Goal: Contribute content: Contribute content

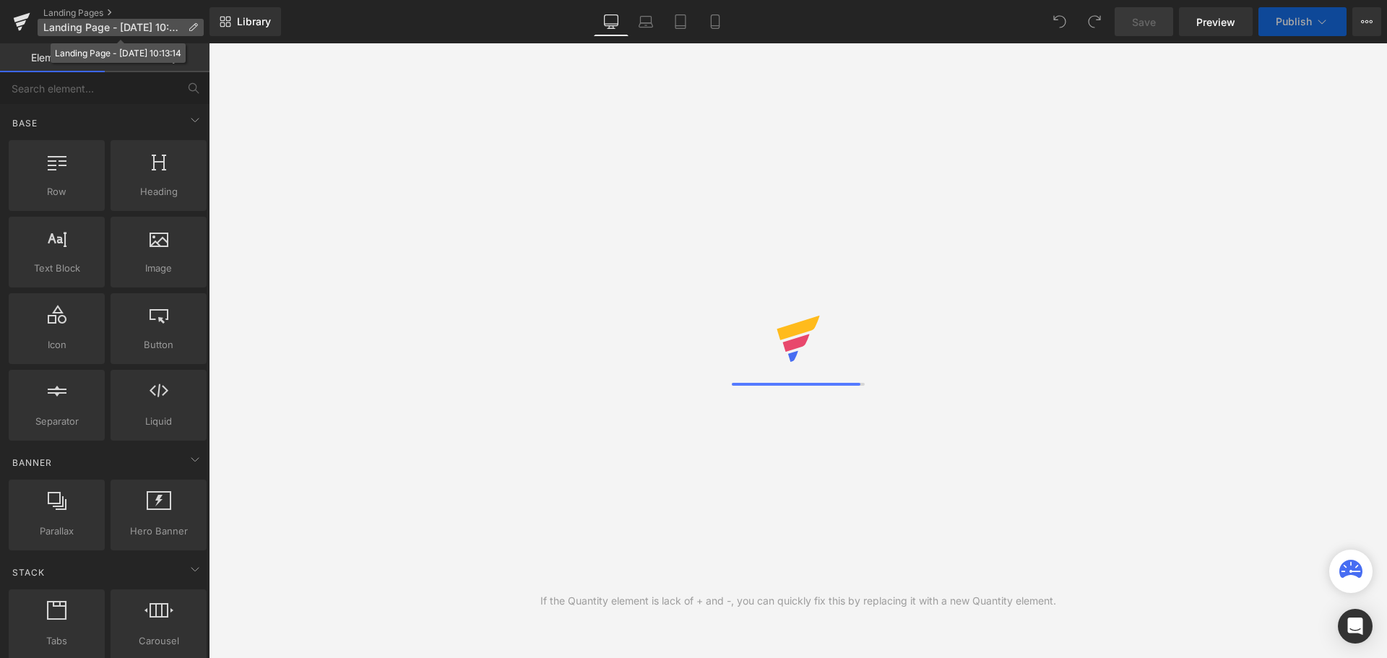
click at [198, 27] on p "Landing Page - Sep 29, 10:13:14" at bounding box center [121, 27] width 166 height 17
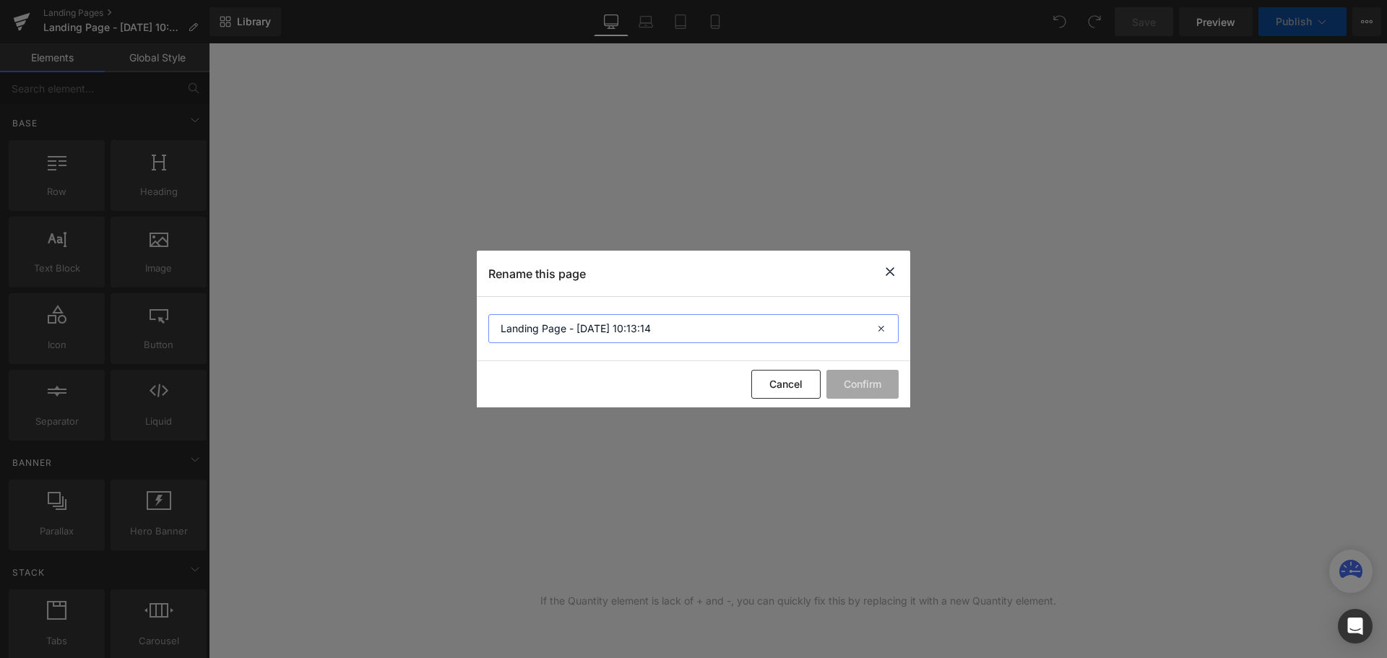
drag, startPoint x: 661, startPoint y: 330, endPoint x: 428, endPoint y: 339, distance: 232.7
click at [428, 339] on div "Rename this page Landing Page - Sep 29, 10:13:14 Cancel Confirm" at bounding box center [693, 329] width 1387 height 658
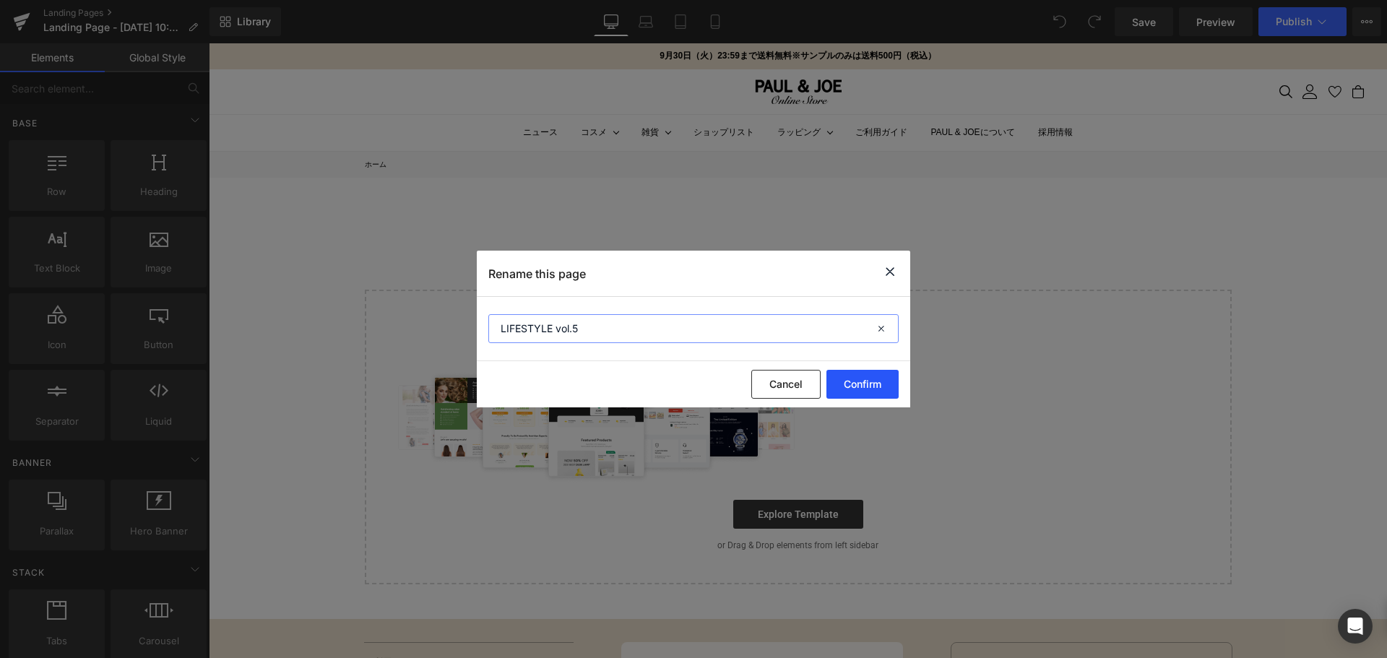
type input "LIFESTYLE vol.5"
click at [884, 379] on button "Confirm" at bounding box center [862, 384] width 72 height 29
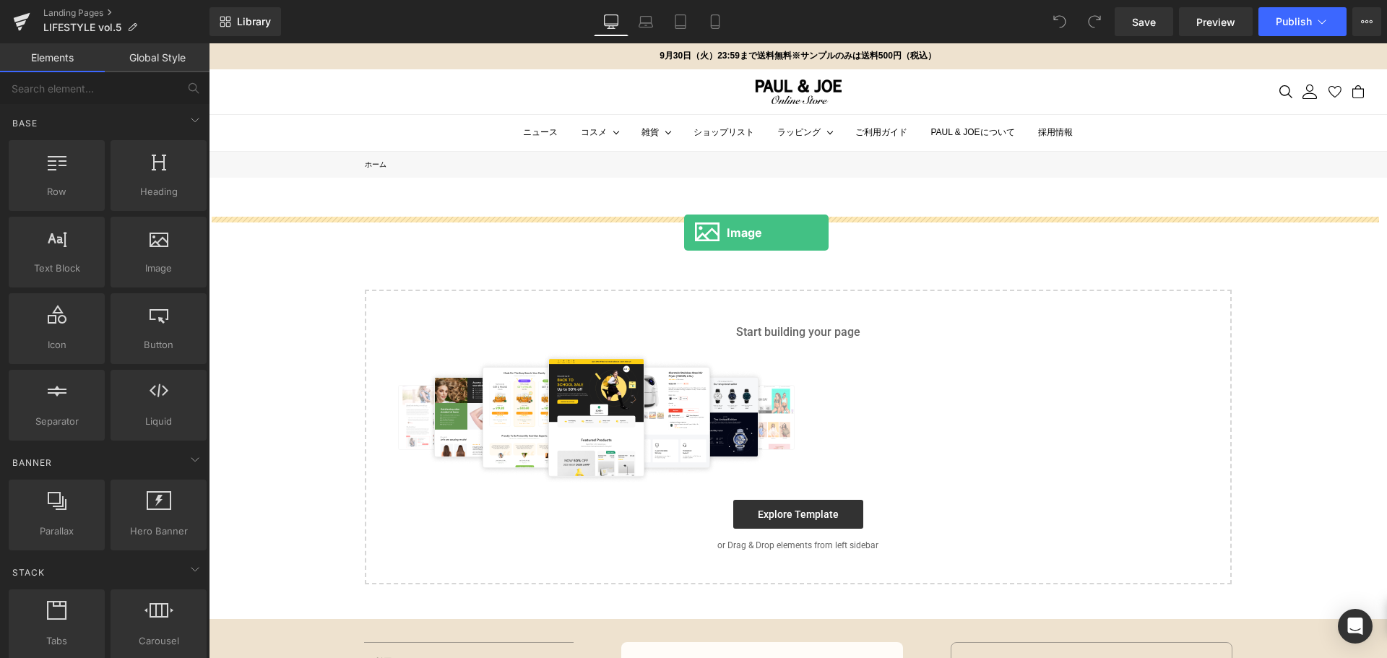
drag, startPoint x: 346, startPoint y: 297, endPoint x: 681, endPoint y: 233, distance: 341.2
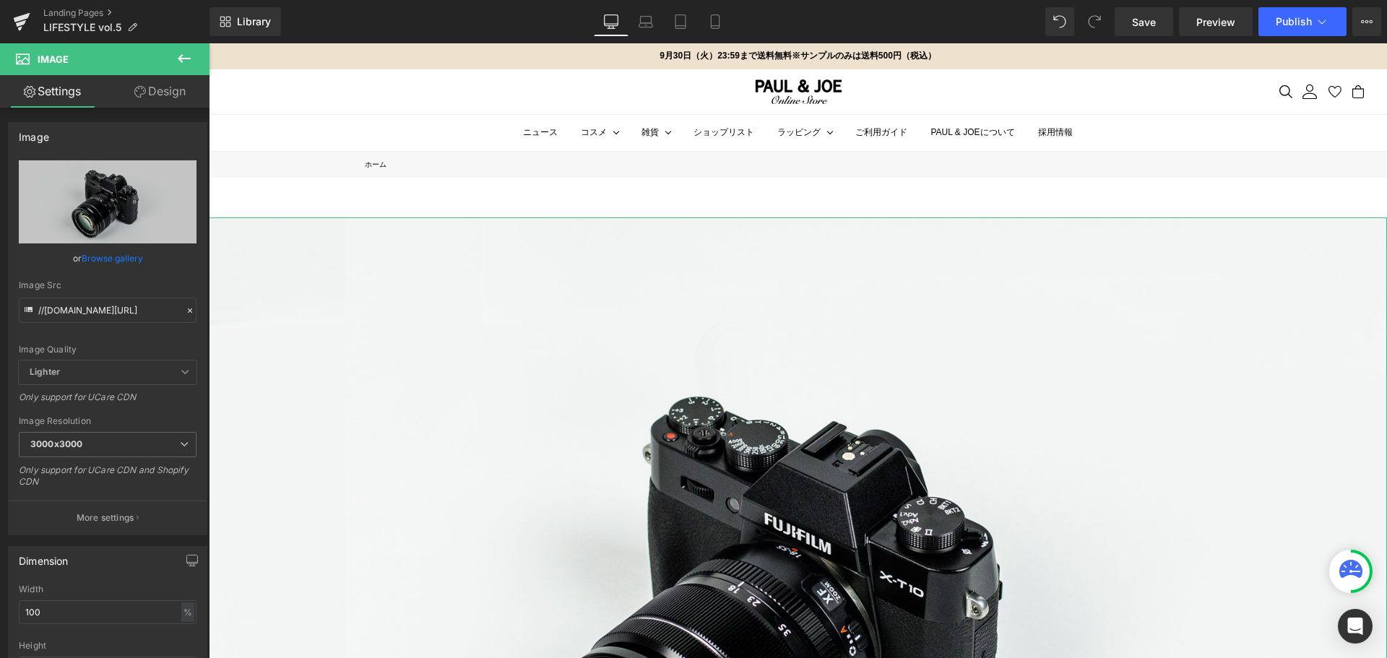
click at [165, 89] on link "Design" at bounding box center [160, 91] width 105 height 32
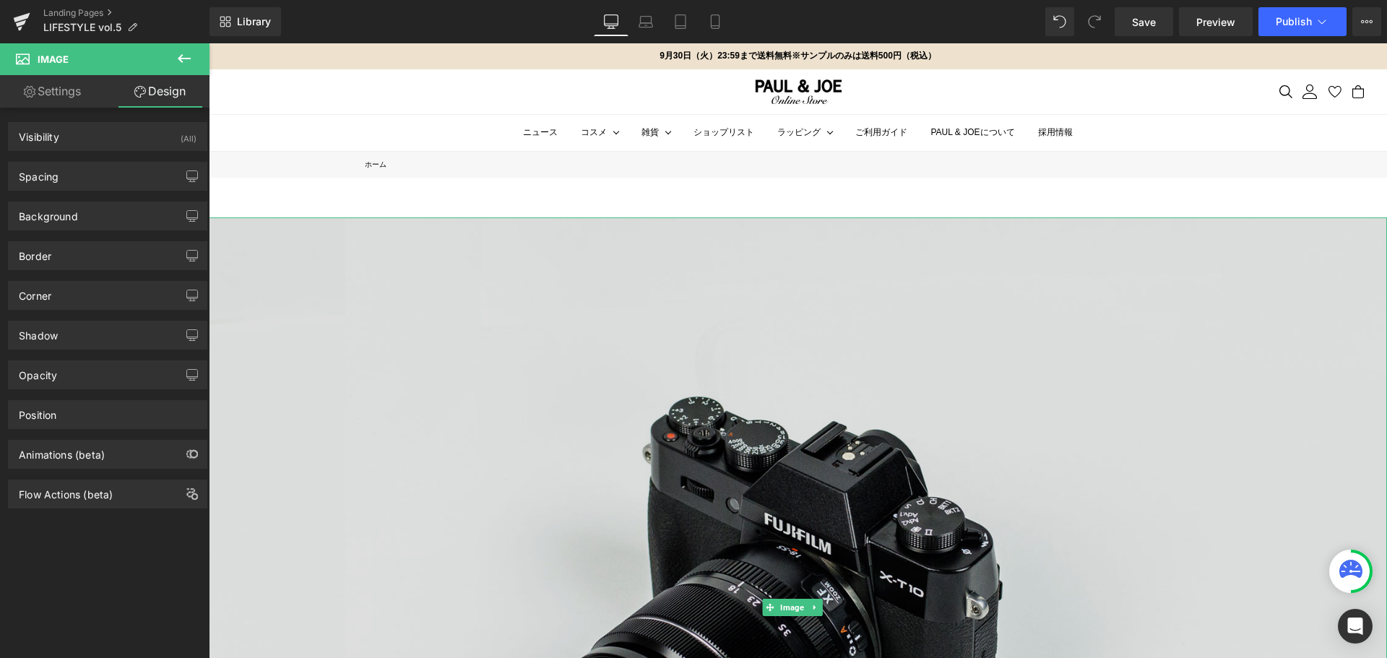
click at [397, 452] on img at bounding box center [798, 607] width 1178 height 781
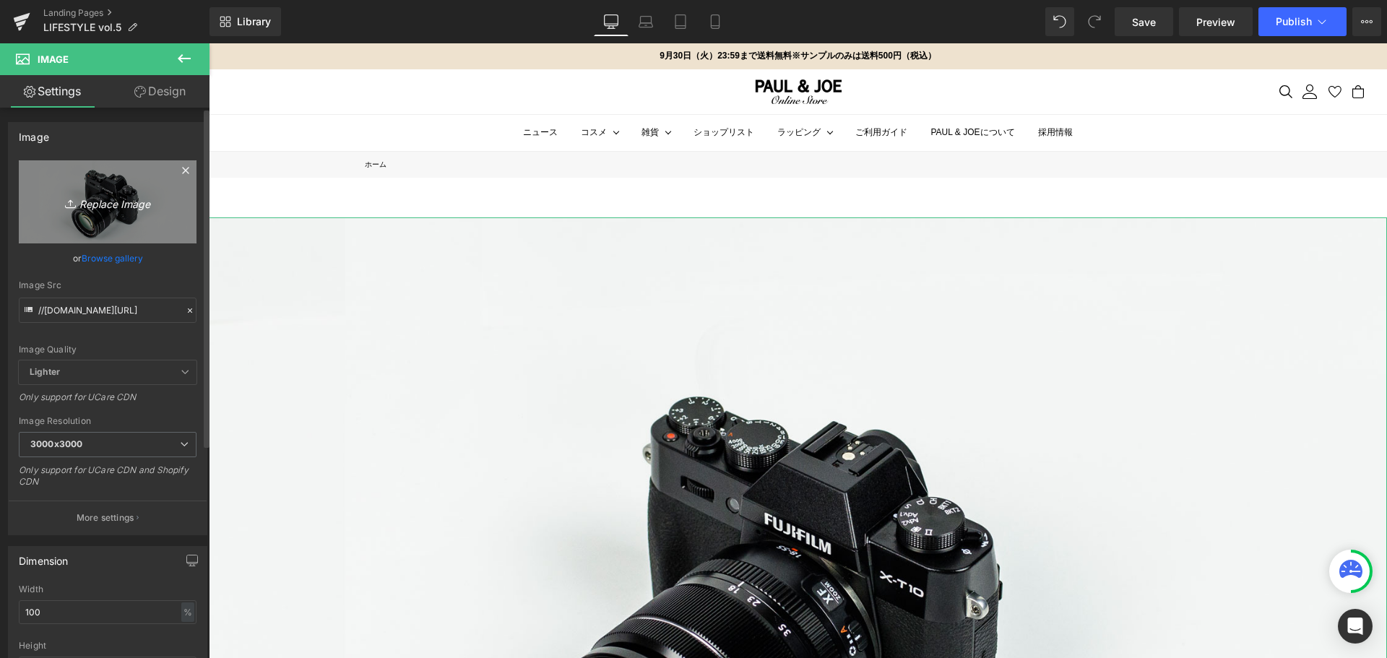
click at [131, 225] on link "Replace Image" at bounding box center [108, 201] width 178 height 83
type input "C:\fakepath\paul&joe_vol.5_SP_1.jpg"
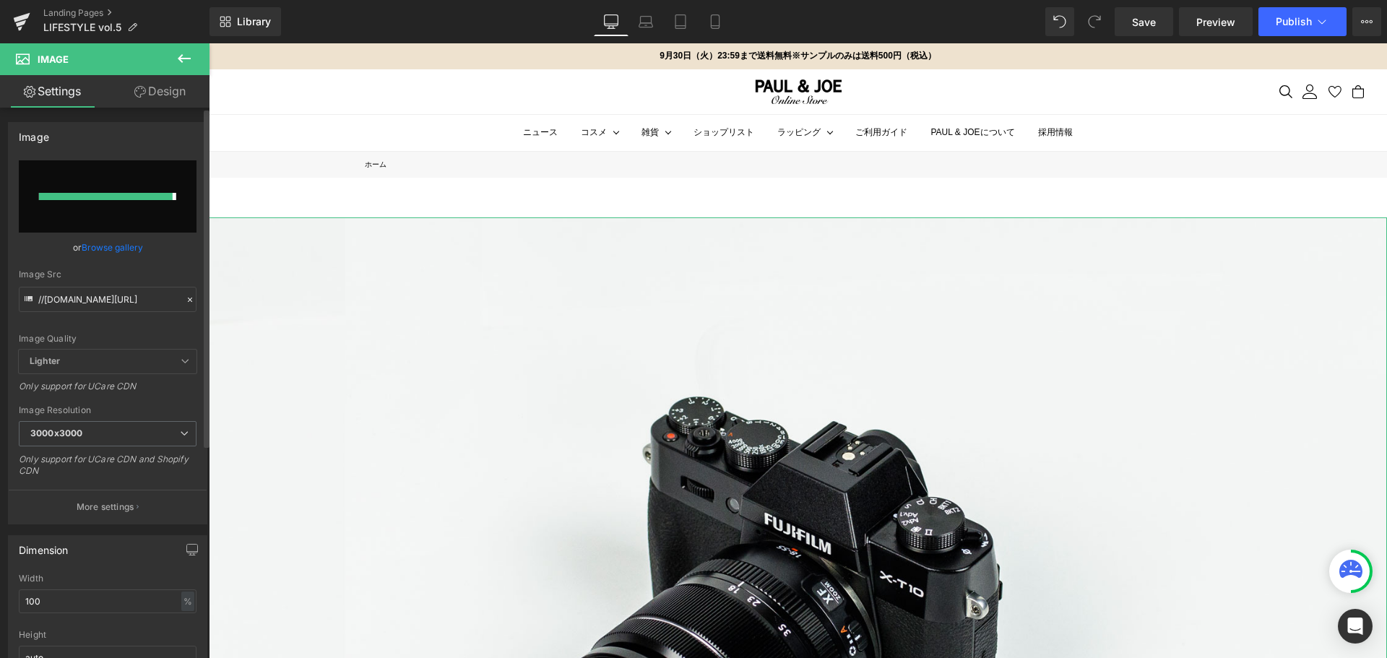
type input "https://ucarecdn.com/250ef073-540e-4f72-b7a0-94f0b9d3dea4/-/format/auto/-/previ…"
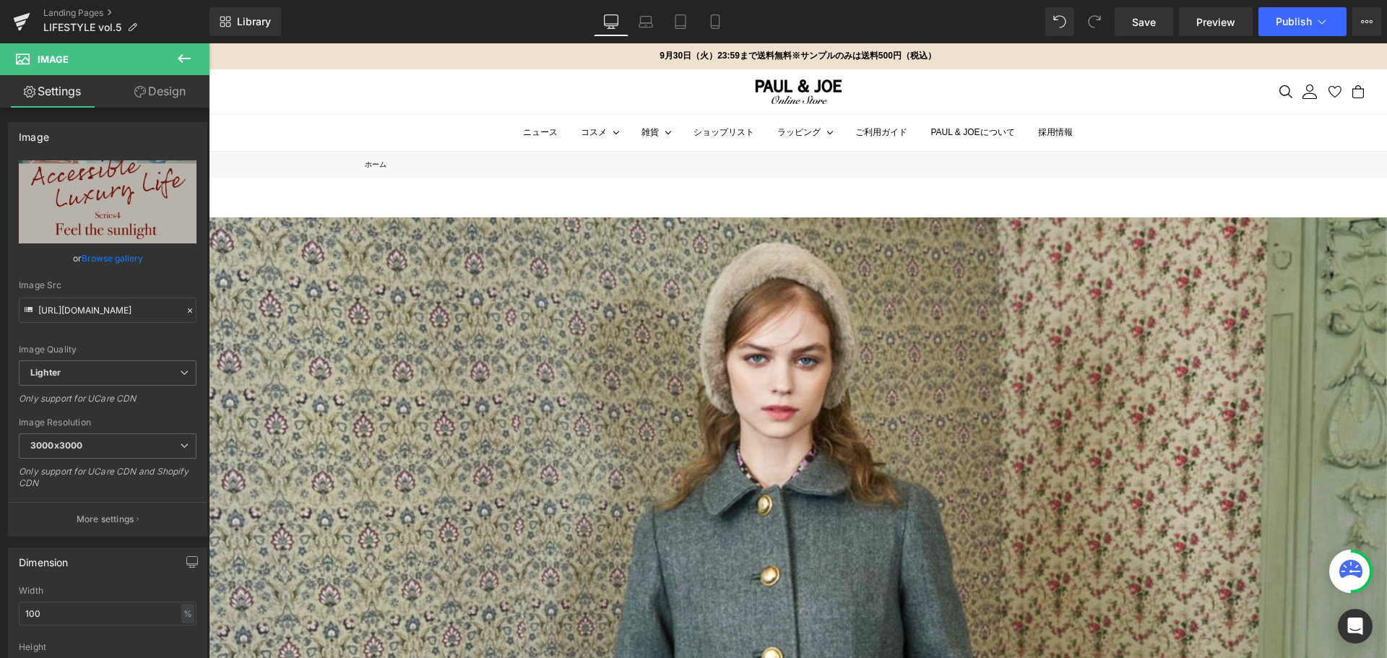
click at [186, 57] on icon at bounding box center [183, 58] width 17 height 17
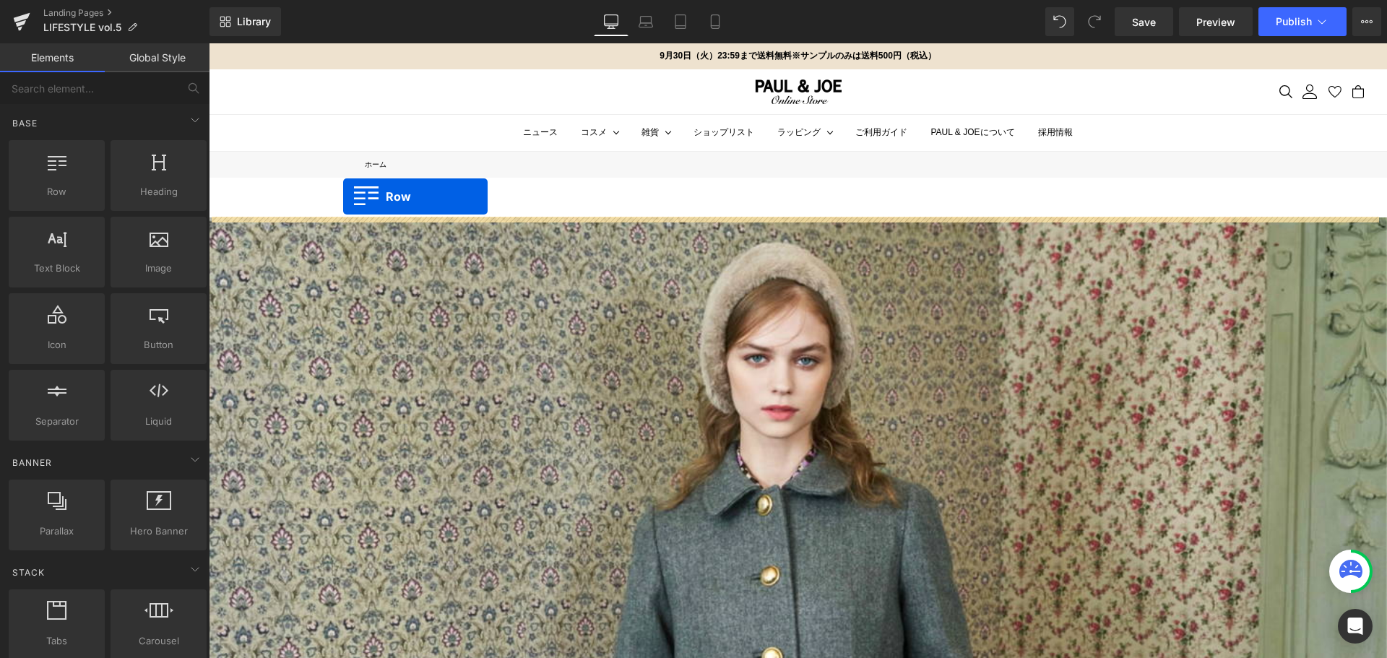
drag, startPoint x: 261, startPoint y: 230, endPoint x: 343, endPoint y: 196, distance: 89.0
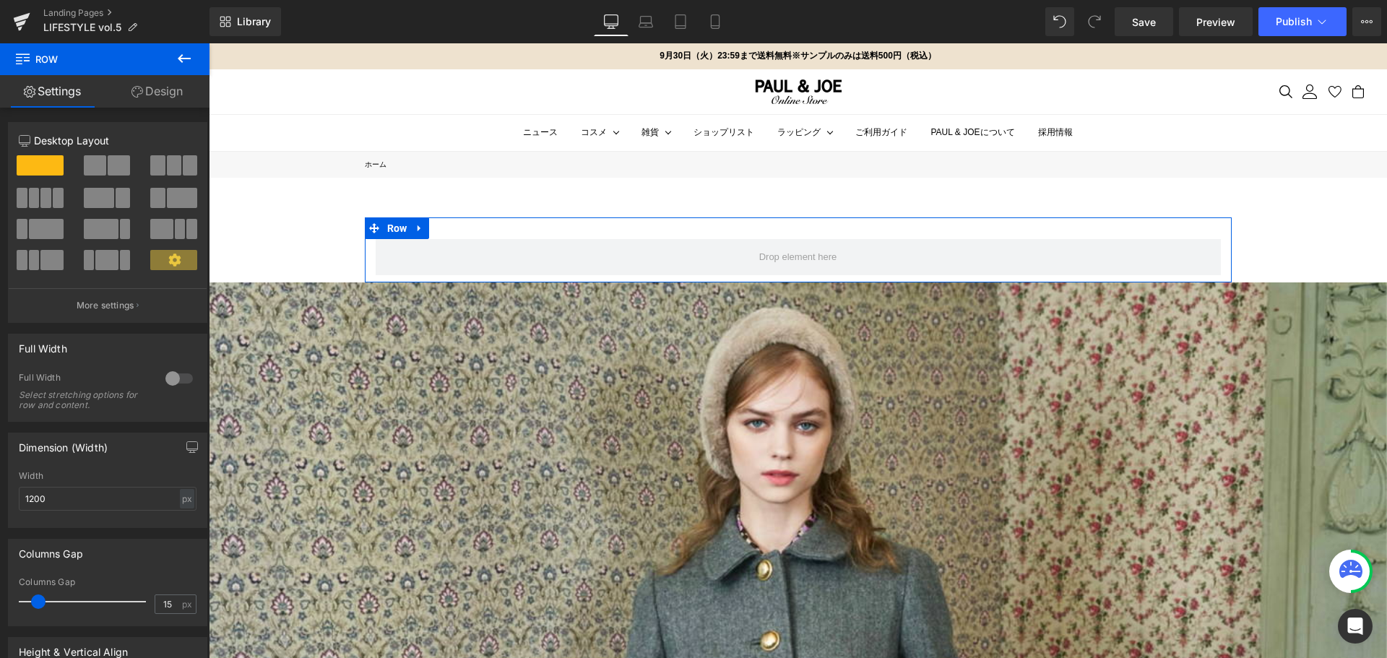
click at [175, 373] on div at bounding box center [179, 378] width 35 height 23
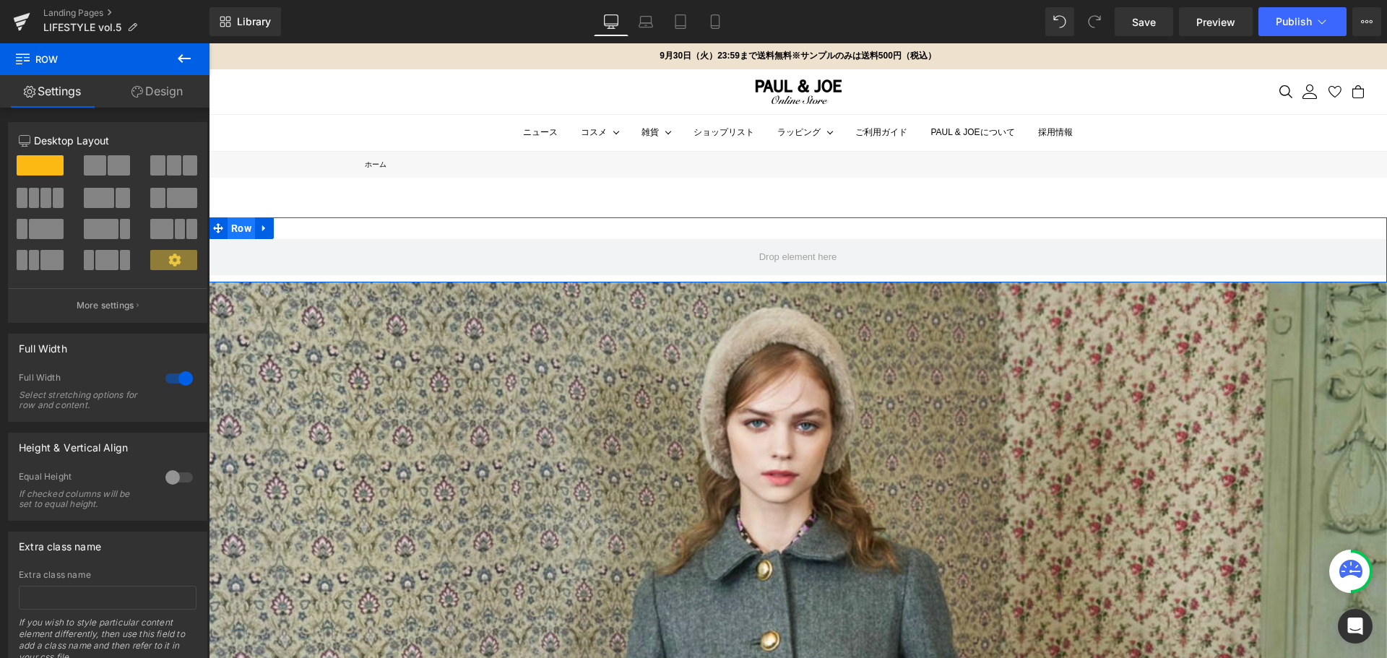
click at [232, 229] on span "Row" at bounding box center [240, 228] width 27 height 22
click at [178, 85] on link "Design" at bounding box center [157, 91] width 105 height 32
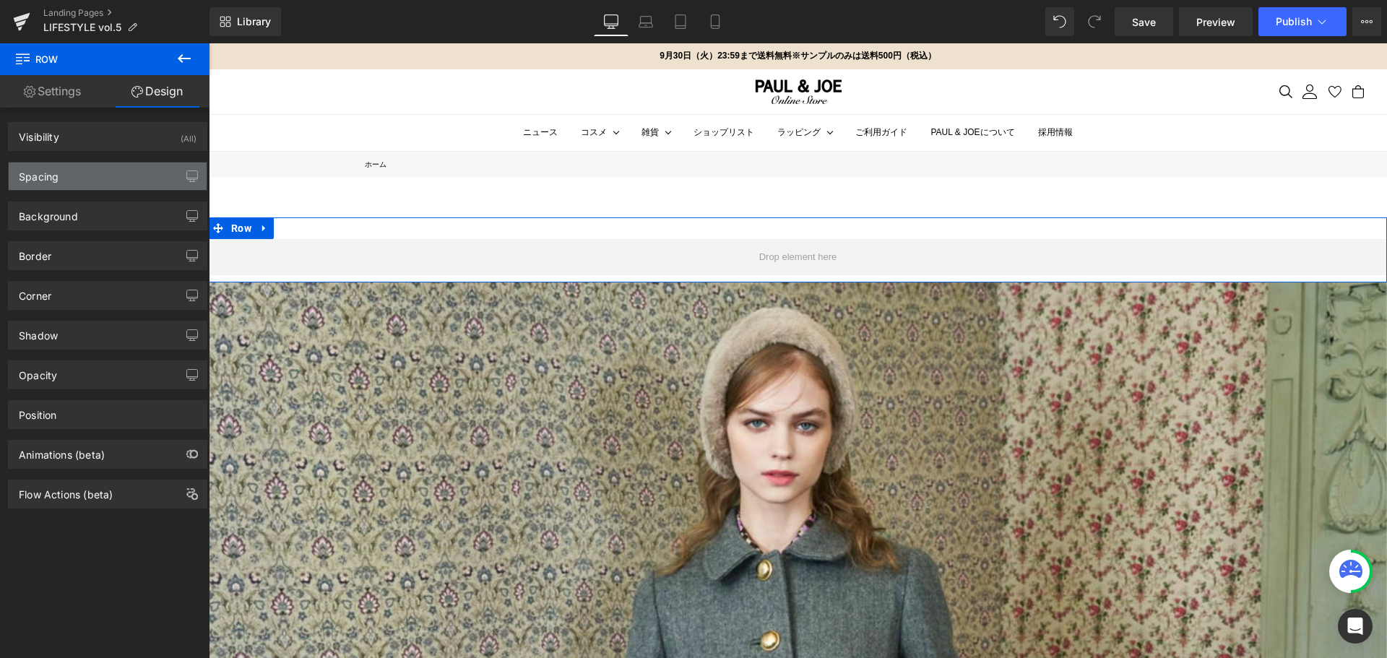
type input "0"
type input "30"
type input "0"
type input "10"
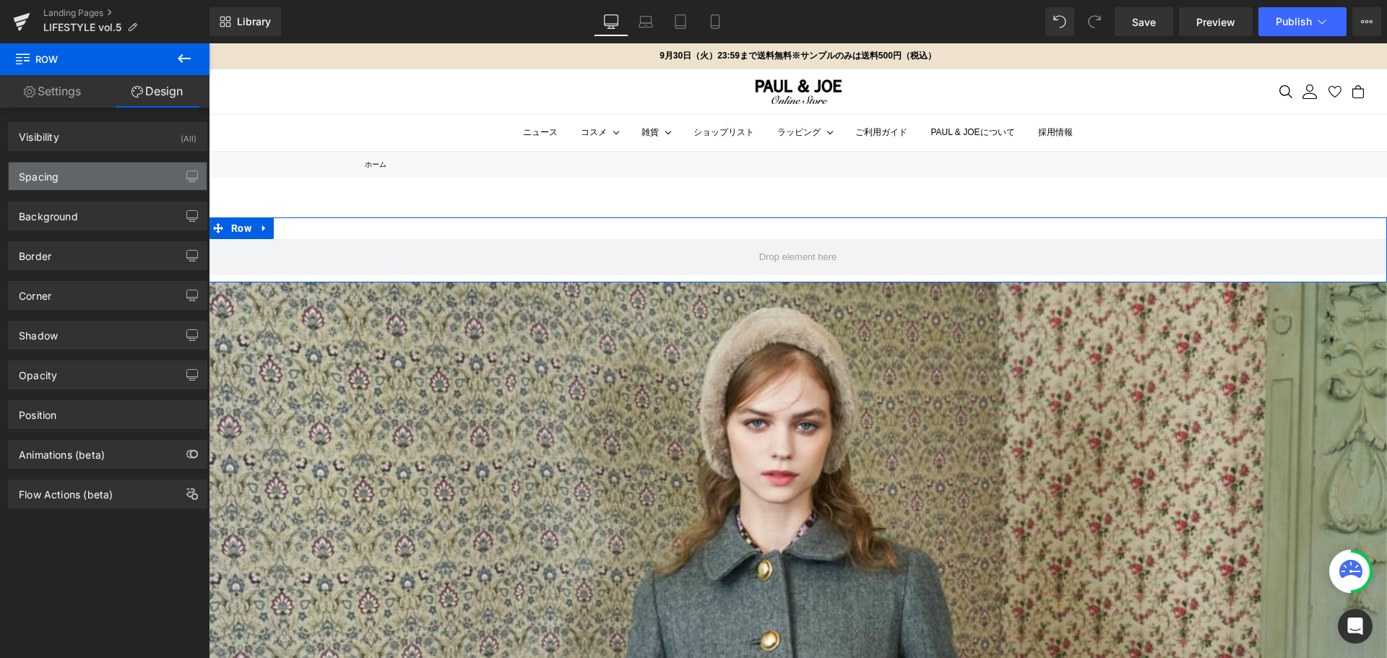
type input "0"
click at [132, 177] on div "Spacing" at bounding box center [108, 175] width 198 height 27
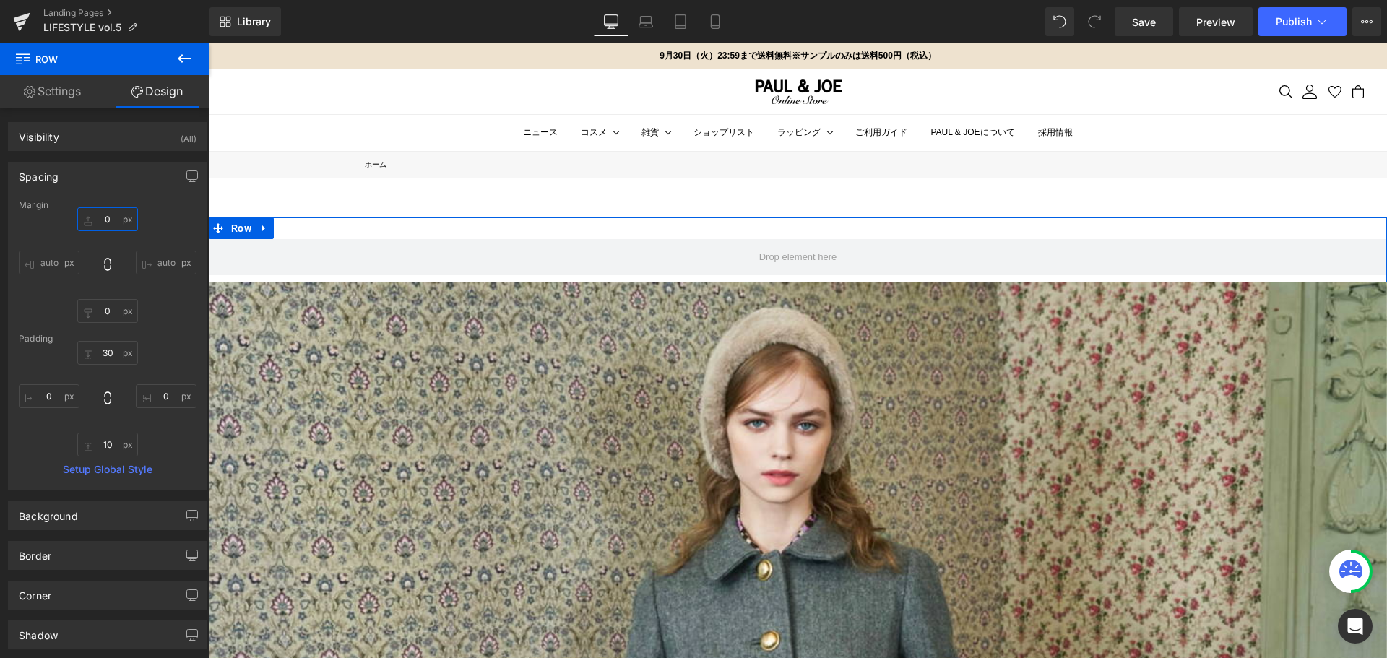
click at [105, 227] on input "0" at bounding box center [107, 219] width 61 height 24
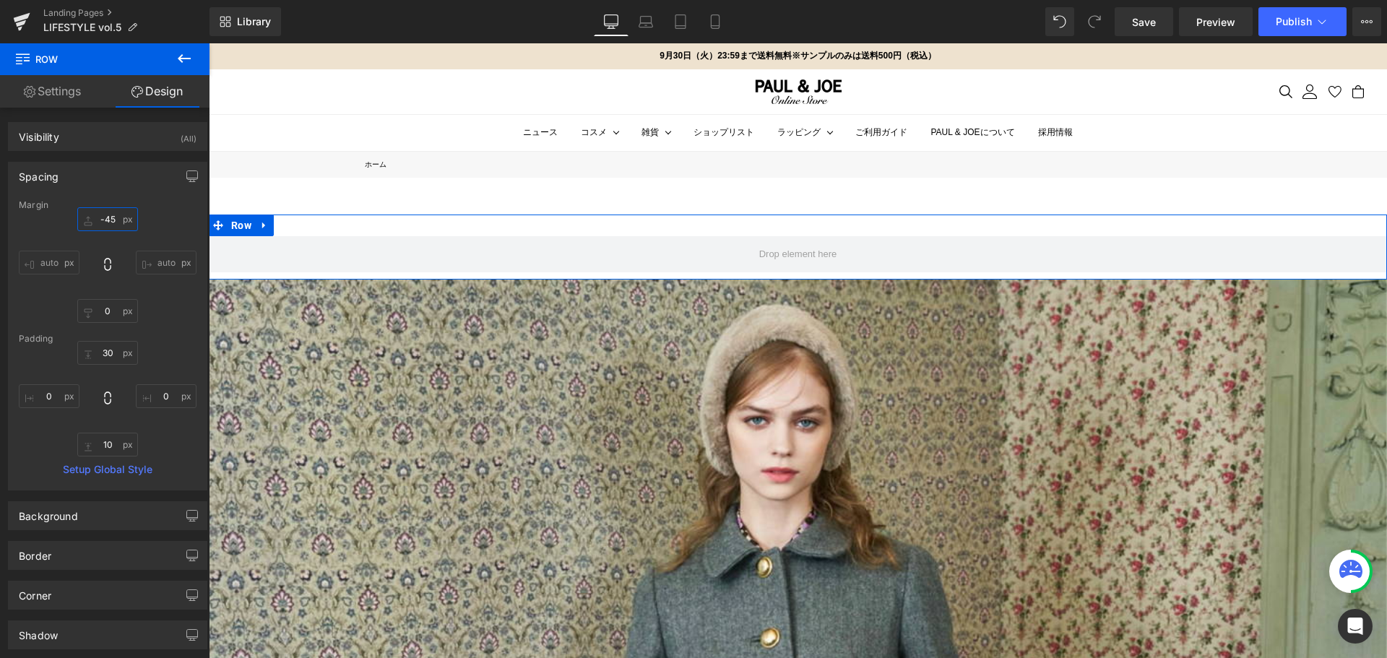
type input "-45"
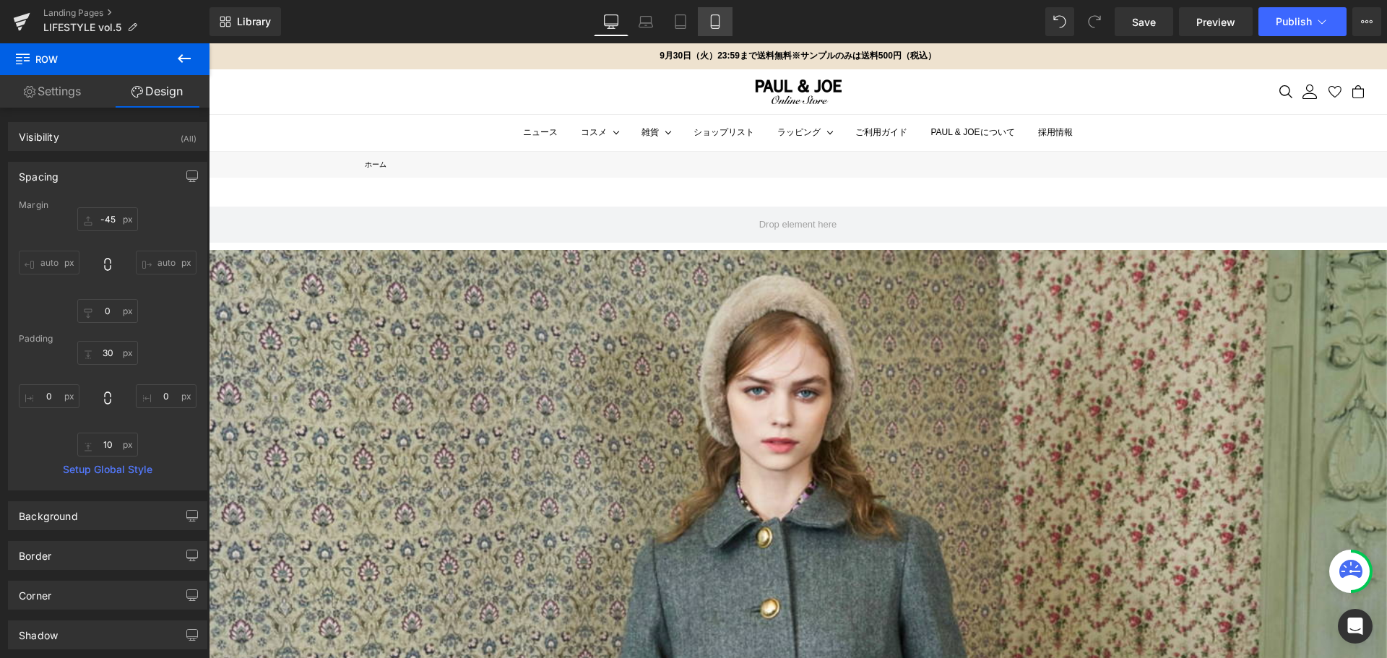
click at [714, 20] on icon at bounding box center [715, 21] width 14 height 14
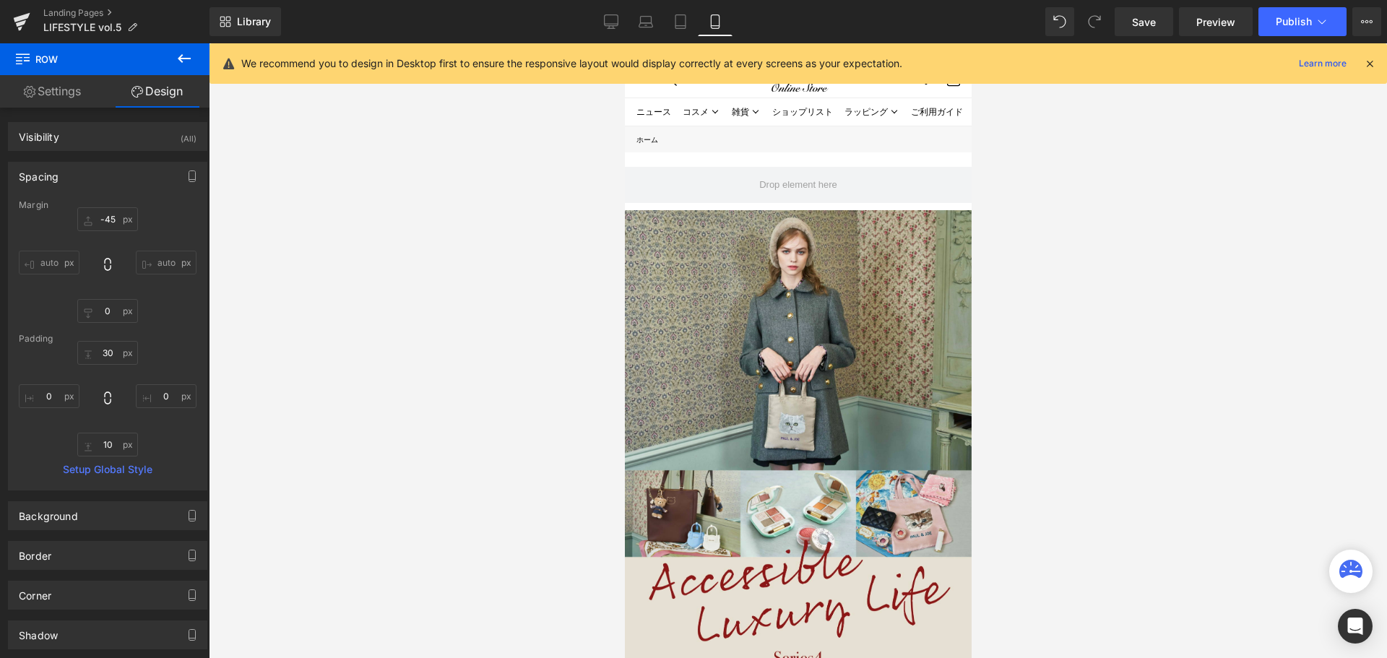
type input "-45"
type input "0"
type input "30"
type input "0"
type input "10"
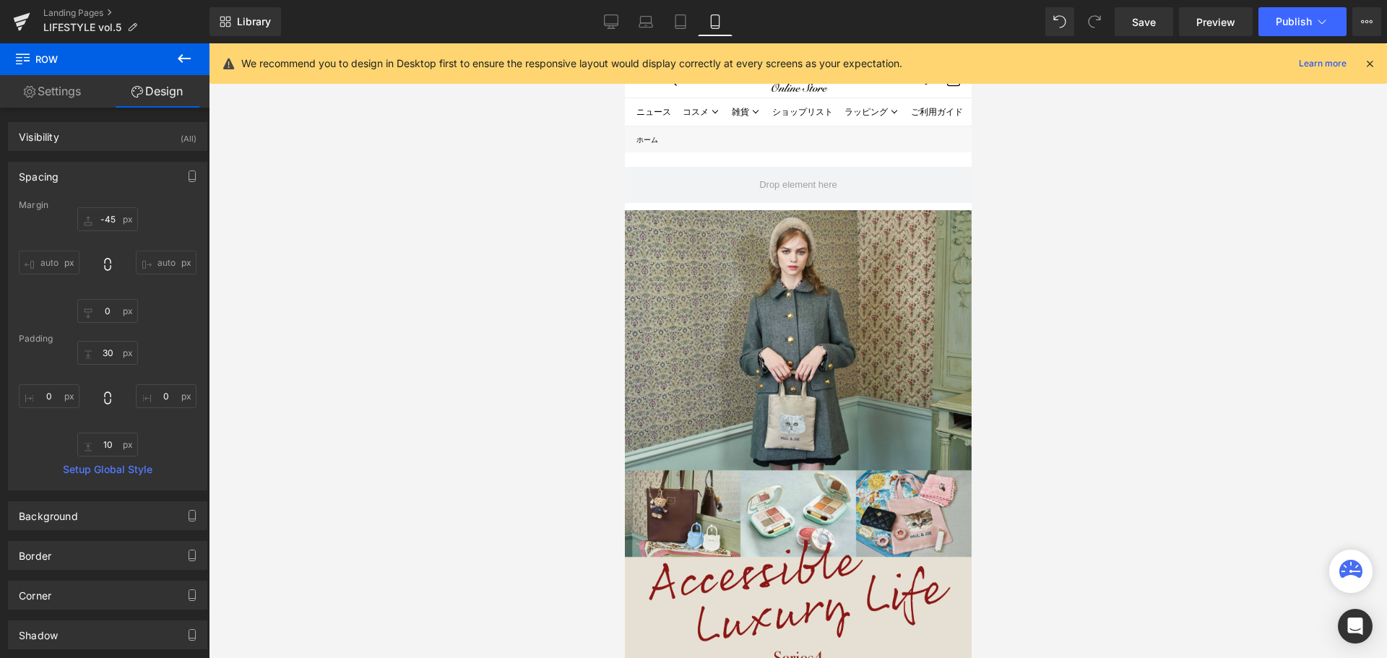
type input "0"
click at [115, 224] on input "-45" at bounding box center [107, 219] width 61 height 24
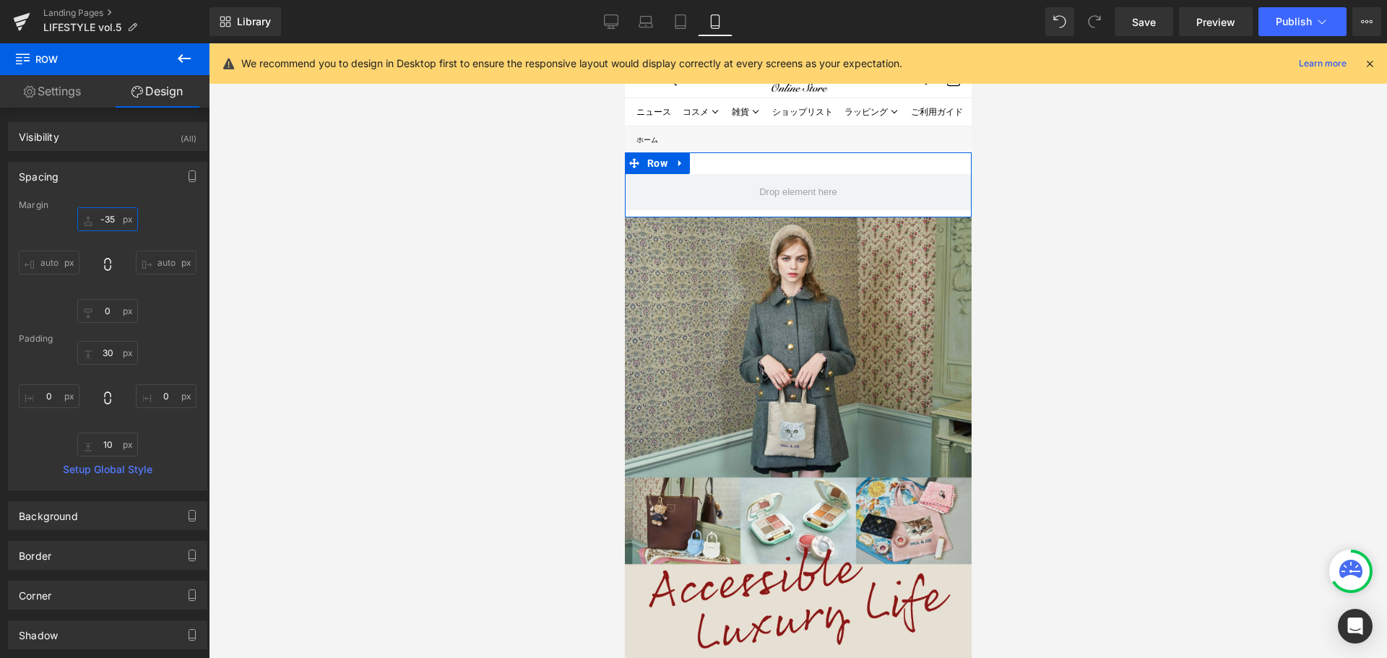
type input "-35"
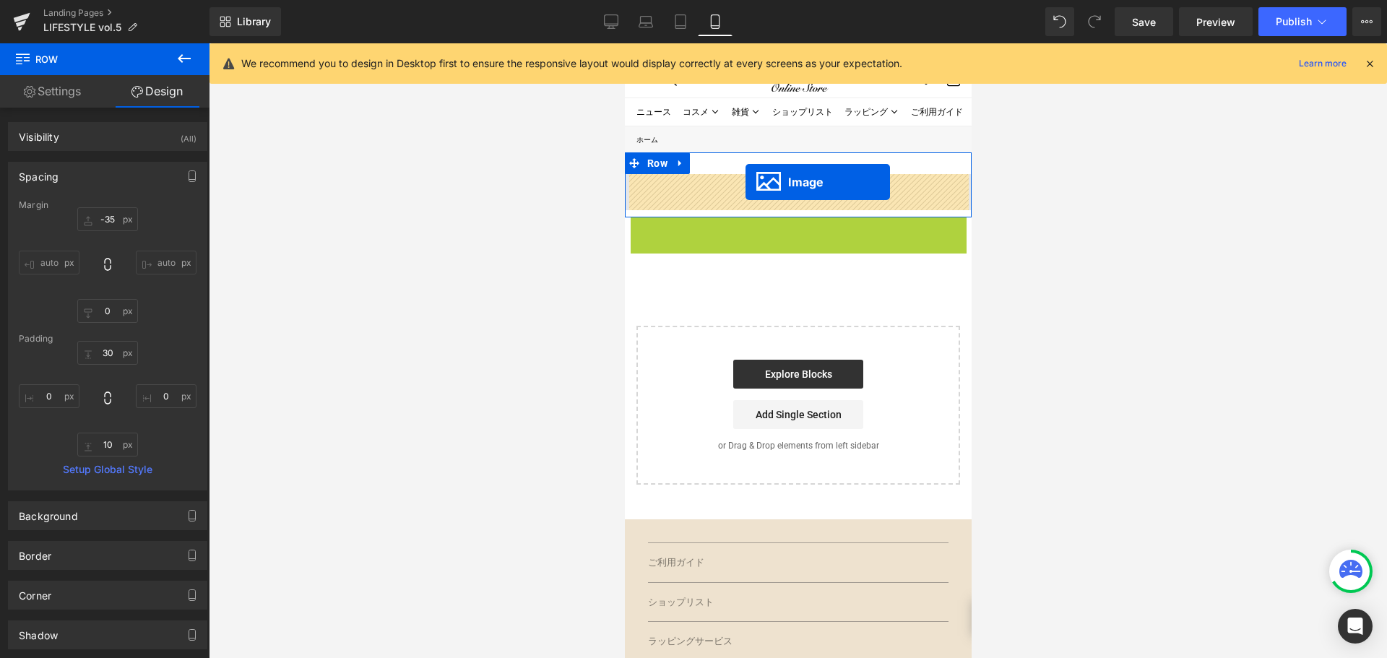
drag, startPoint x: 797, startPoint y: 620, endPoint x: 745, endPoint y: 182, distance: 441.5
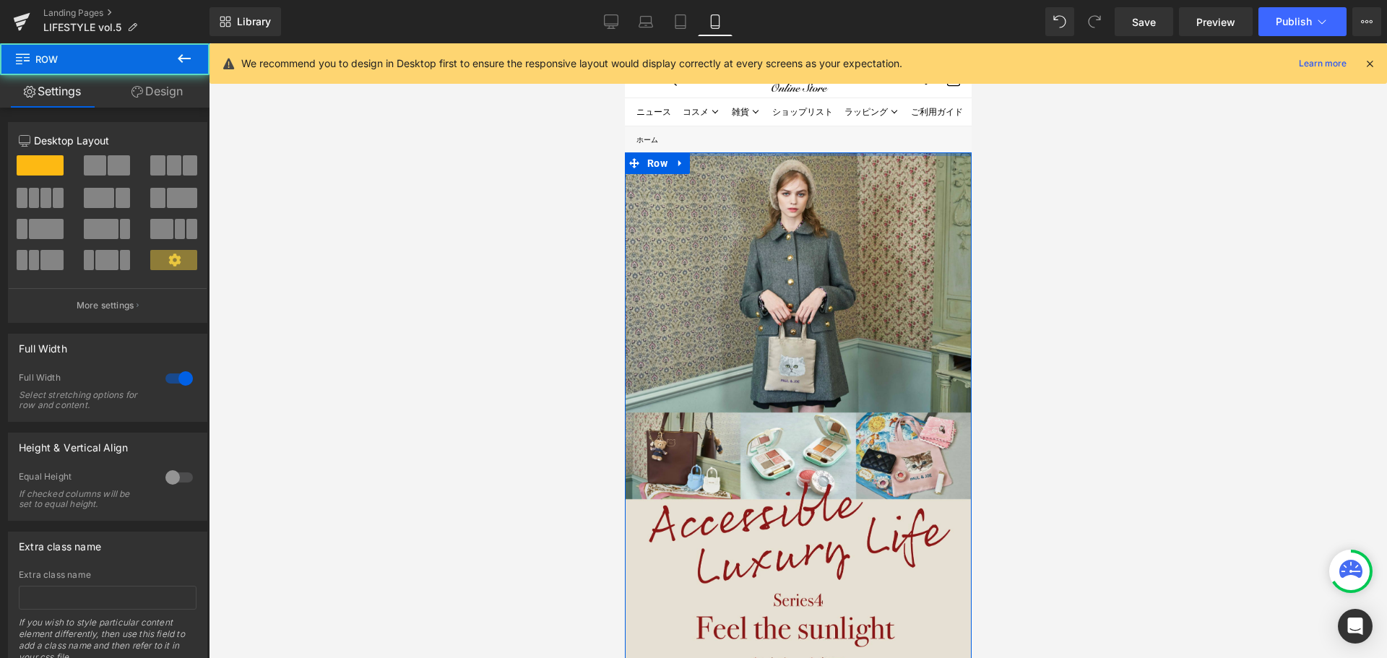
drag, startPoint x: 715, startPoint y: 170, endPoint x: 714, endPoint y: 137, distance: 32.5
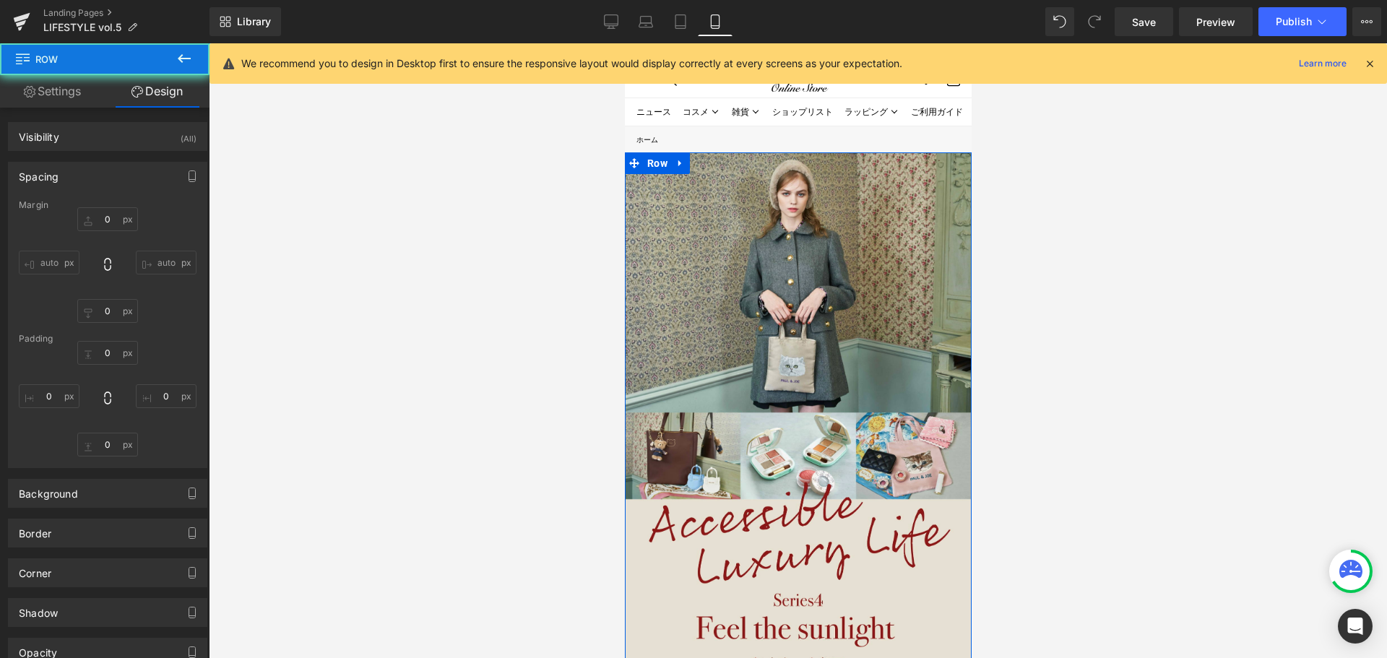
type input "-35"
type input "0"
type input "10"
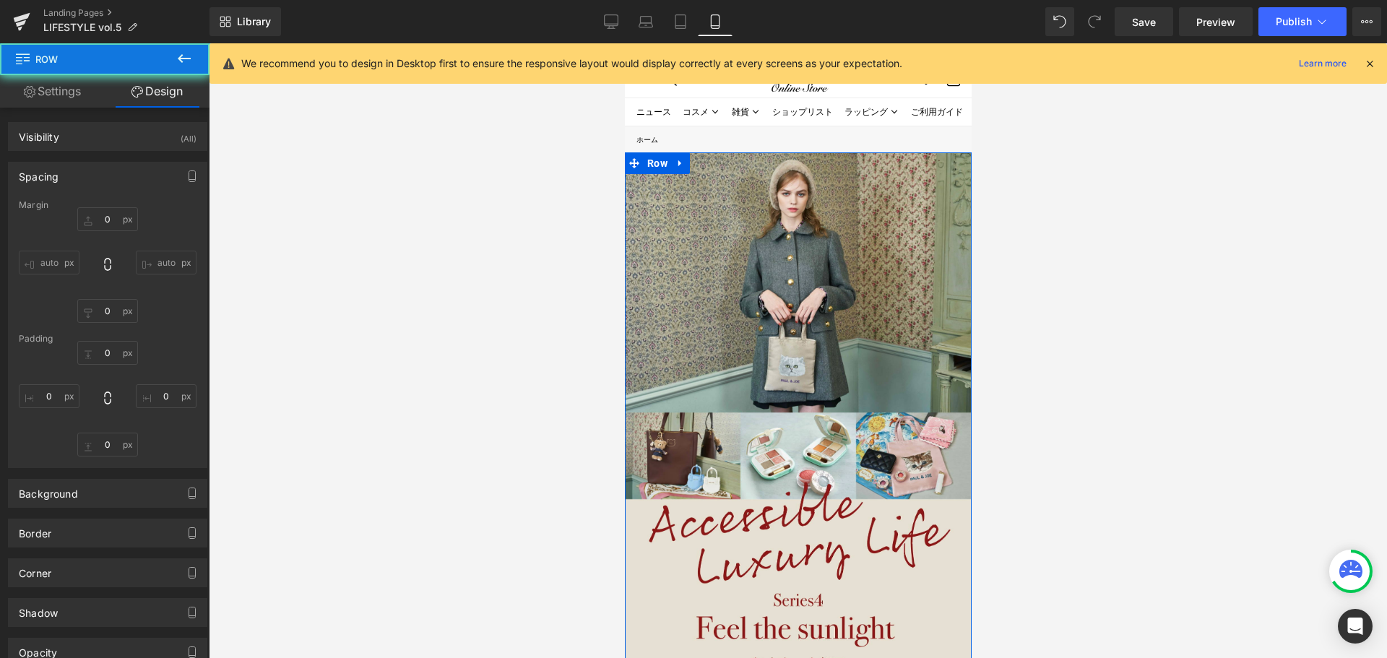
type input "0"
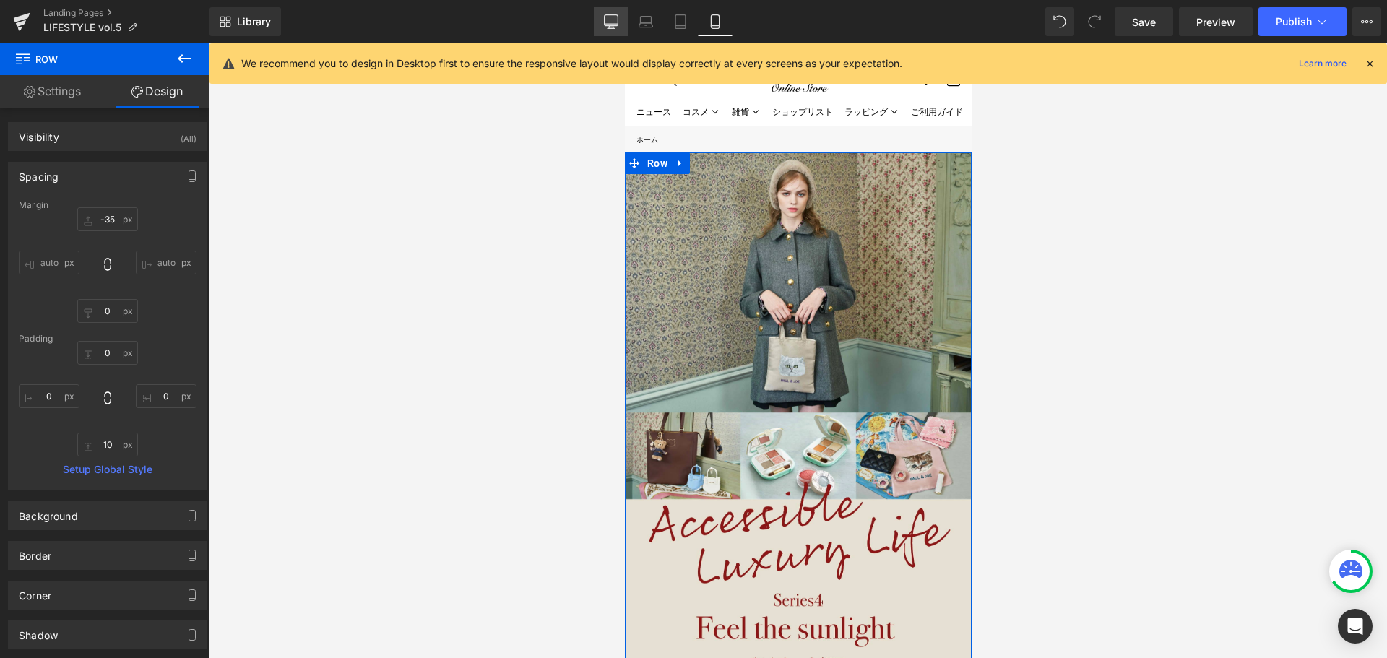
click at [615, 19] on icon at bounding box center [611, 21] width 14 height 14
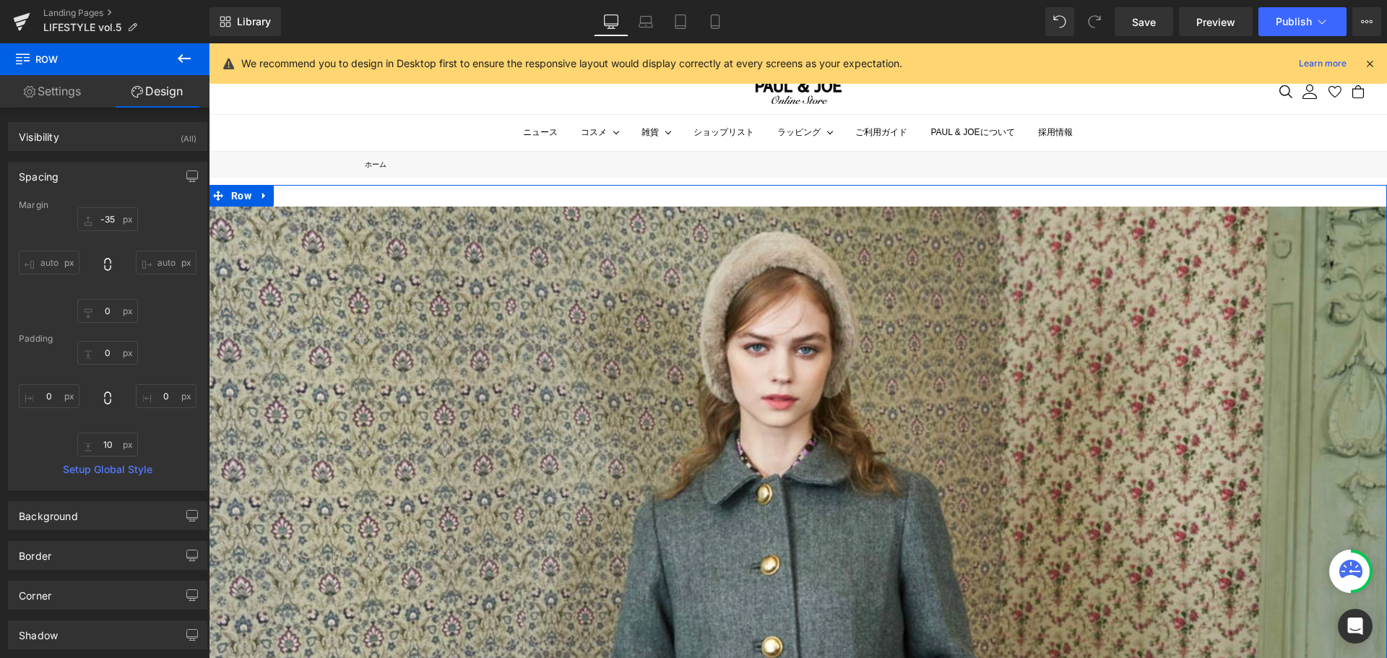
type input "-45"
type input "0"
type input "30"
type input "0"
type input "10"
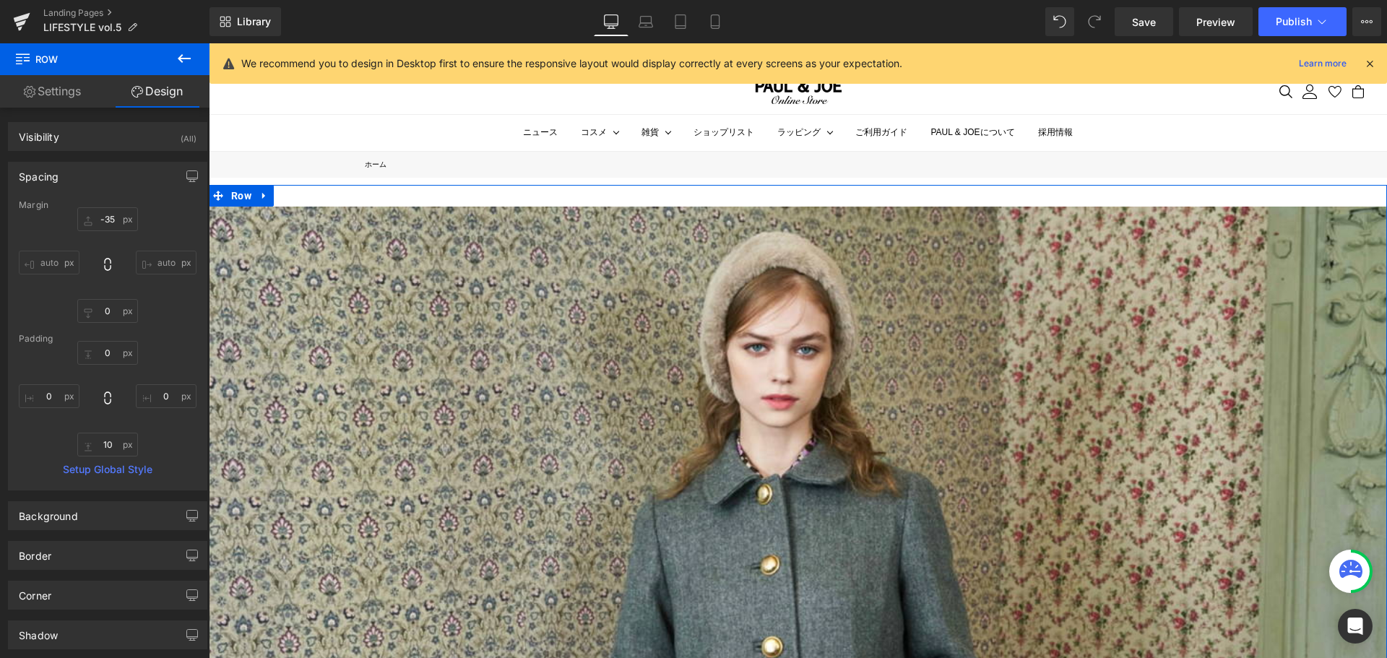
type input "0"
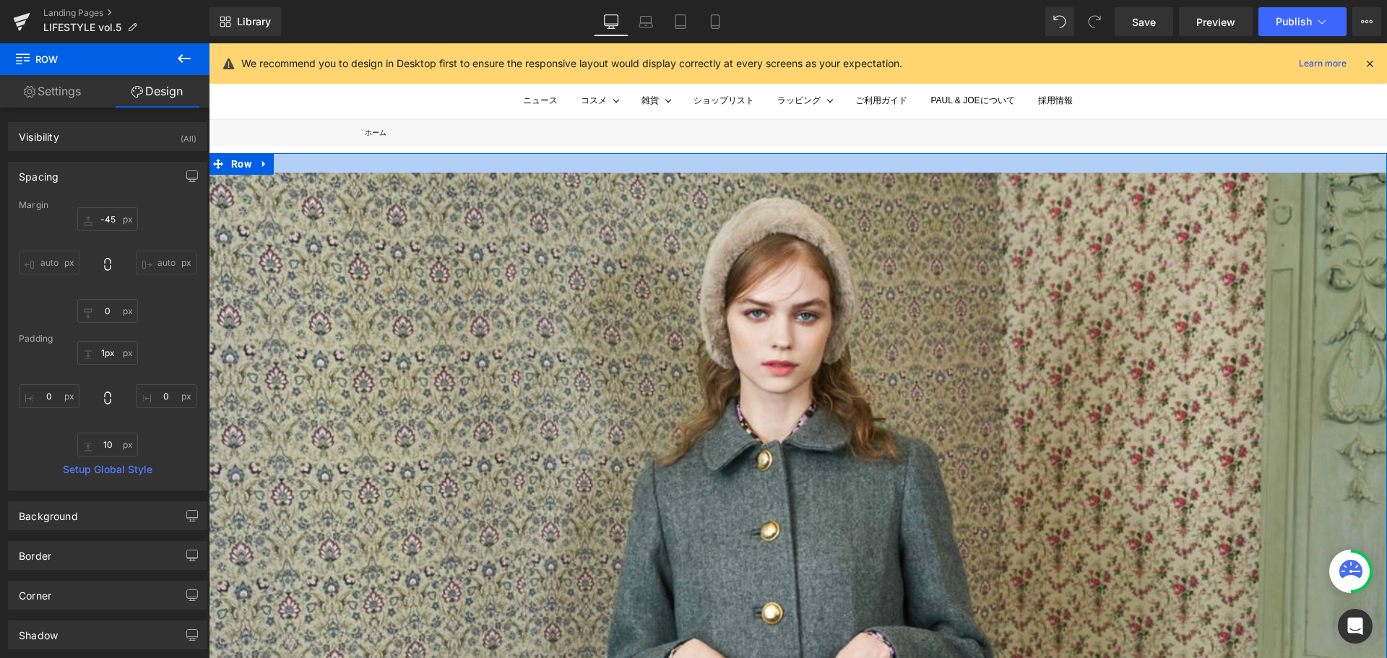
type input "0px"
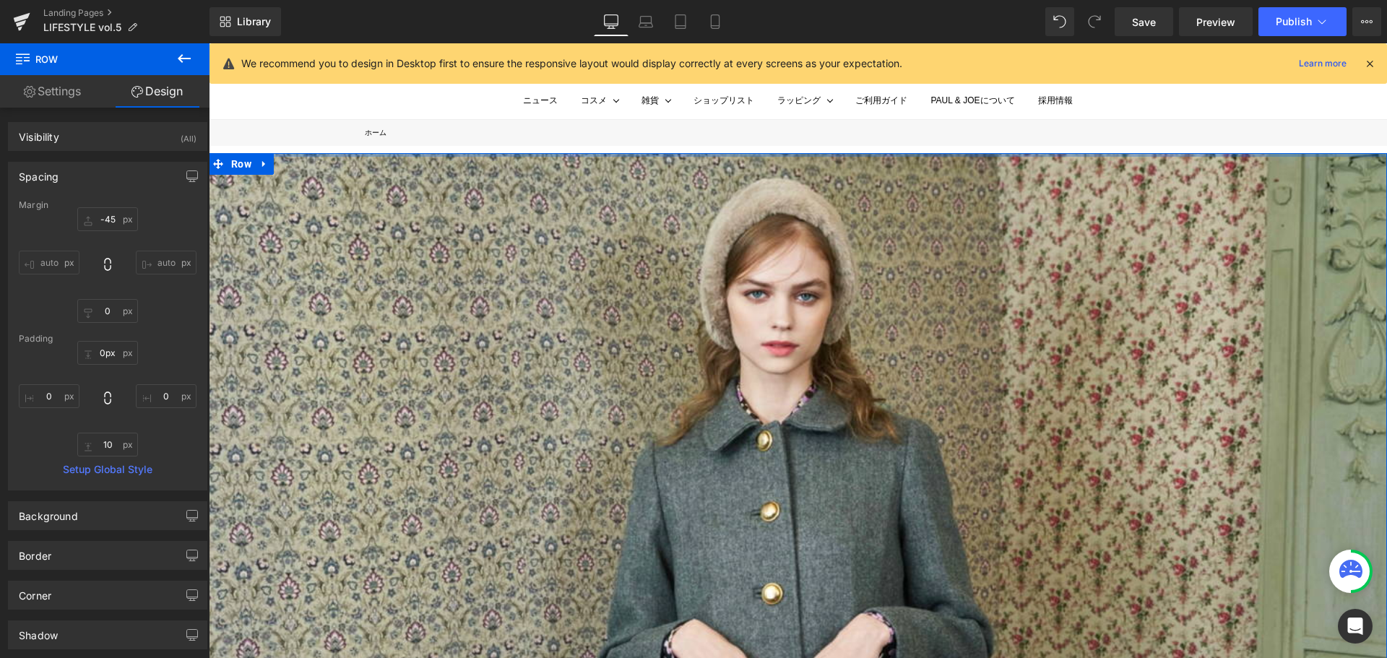
drag, startPoint x: 707, startPoint y: 173, endPoint x: 710, endPoint y: 142, distance: 31.2
click at [118, 219] on input "-45" at bounding box center [107, 219] width 61 height 24
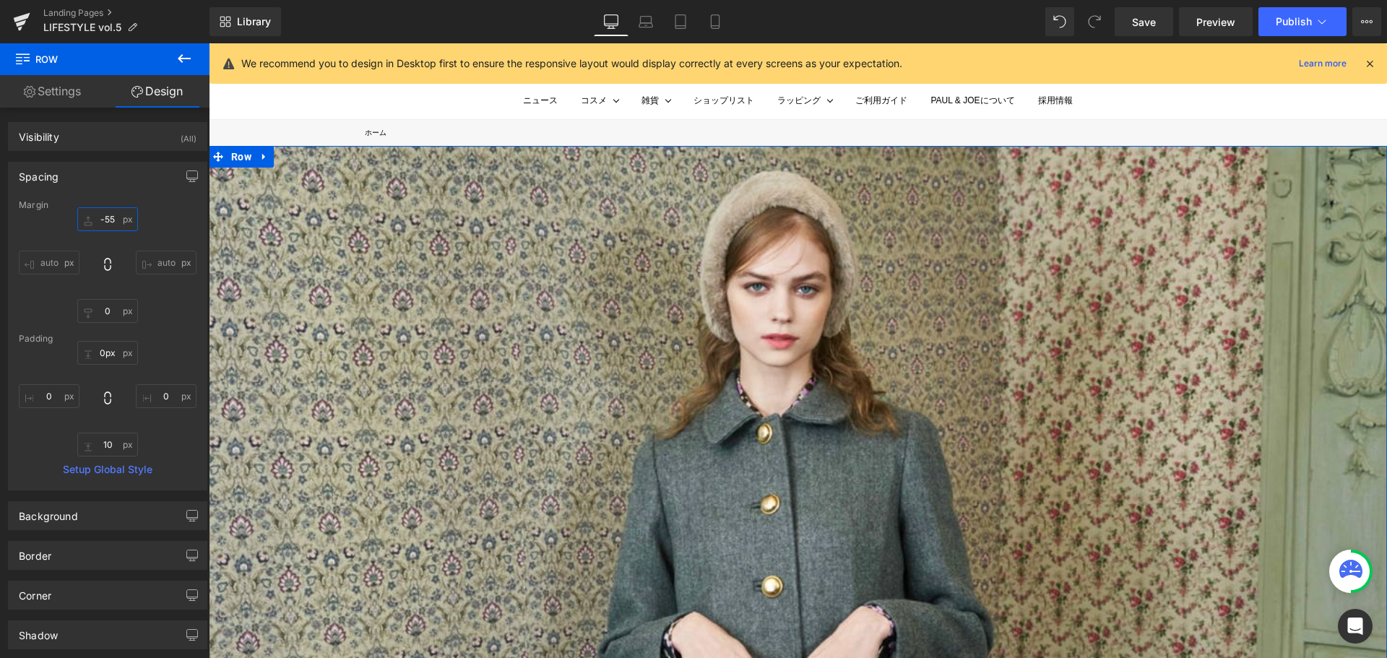
type input "-55"
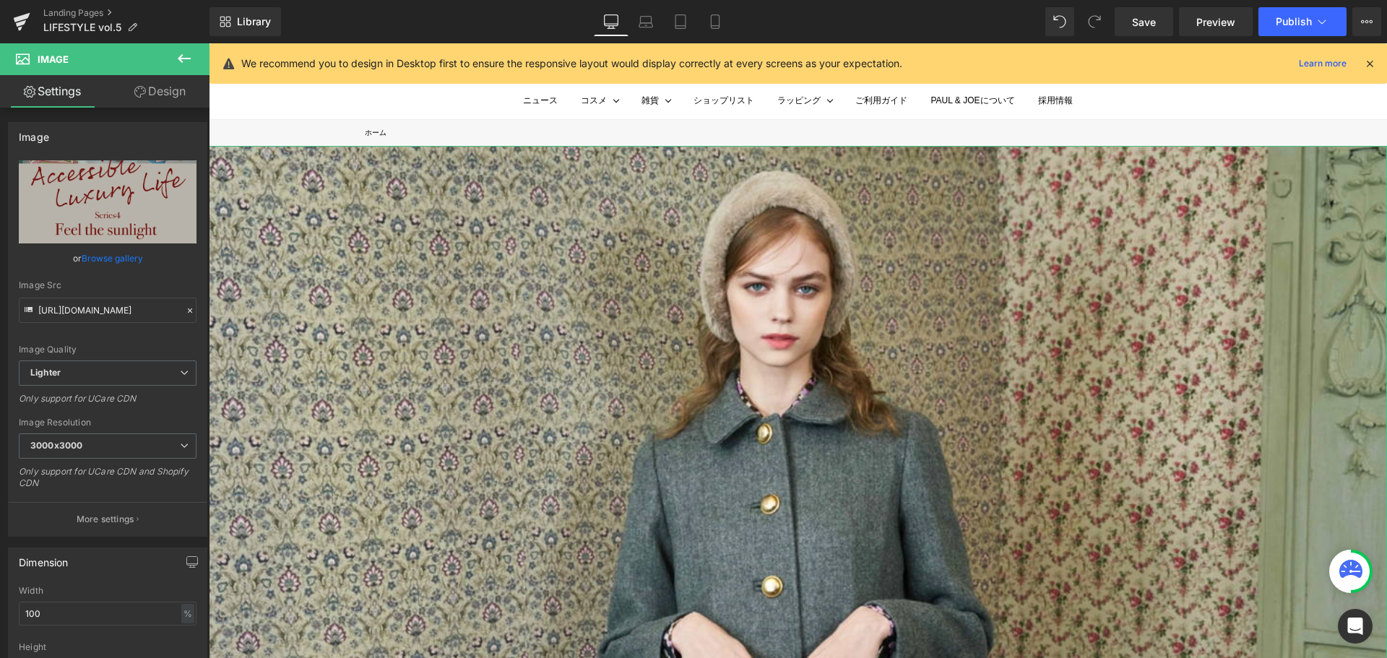
click at [180, 88] on link "Design" at bounding box center [160, 91] width 105 height 32
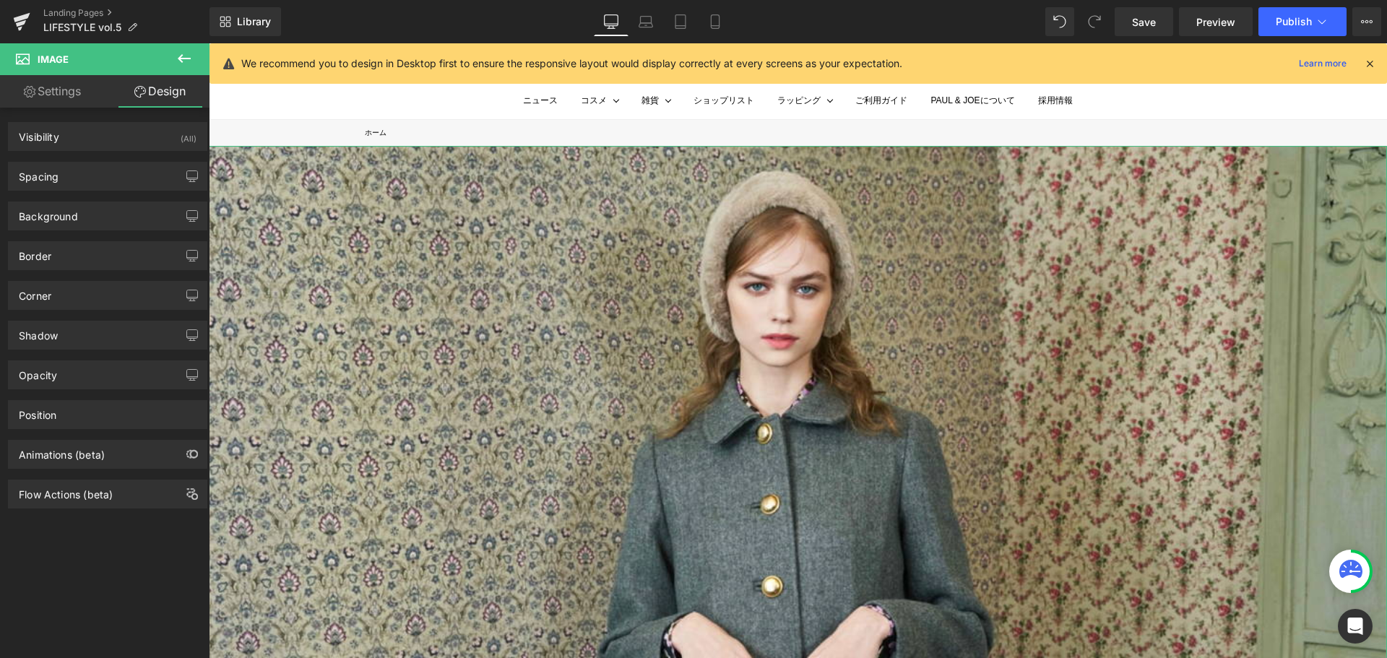
type input "0"
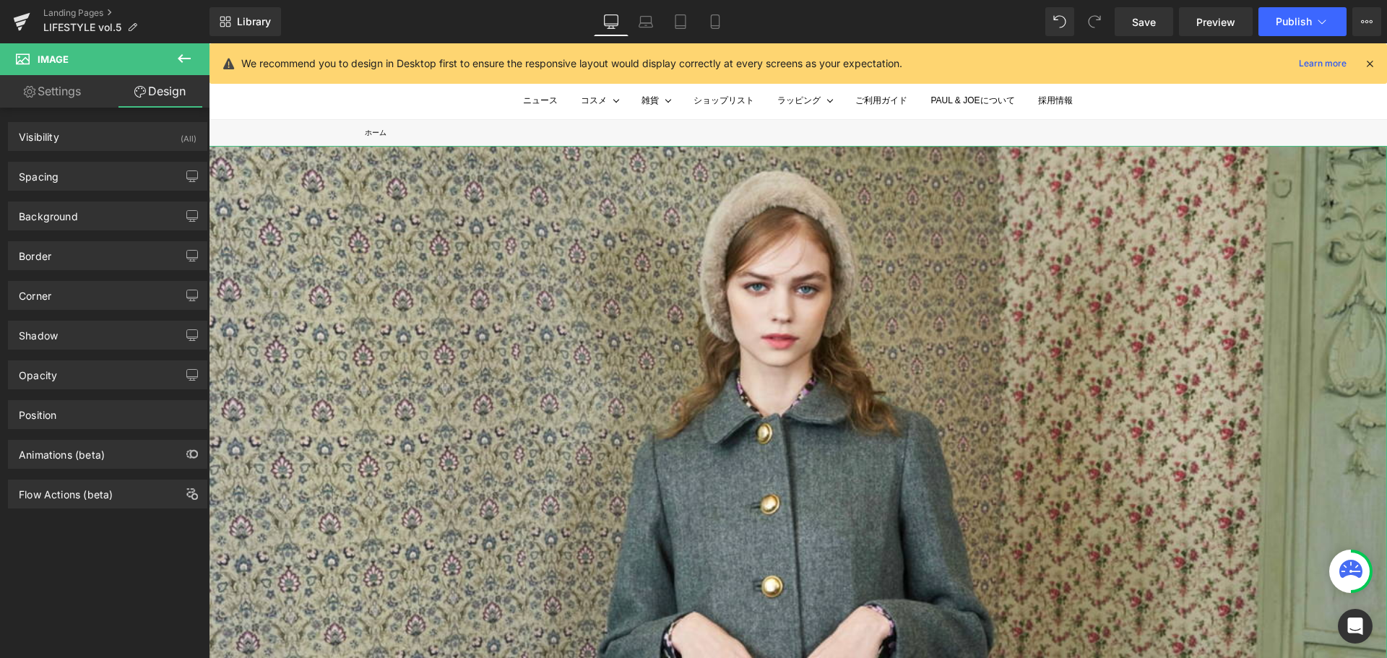
type input "0"
click at [149, 191] on div "Background Color & Image color transparent Color transparent 0 % Image Replace …" at bounding box center [108, 211] width 216 height 40
click at [117, 179] on div "Spacing" at bounding box center [108, 175] width 198 height 27
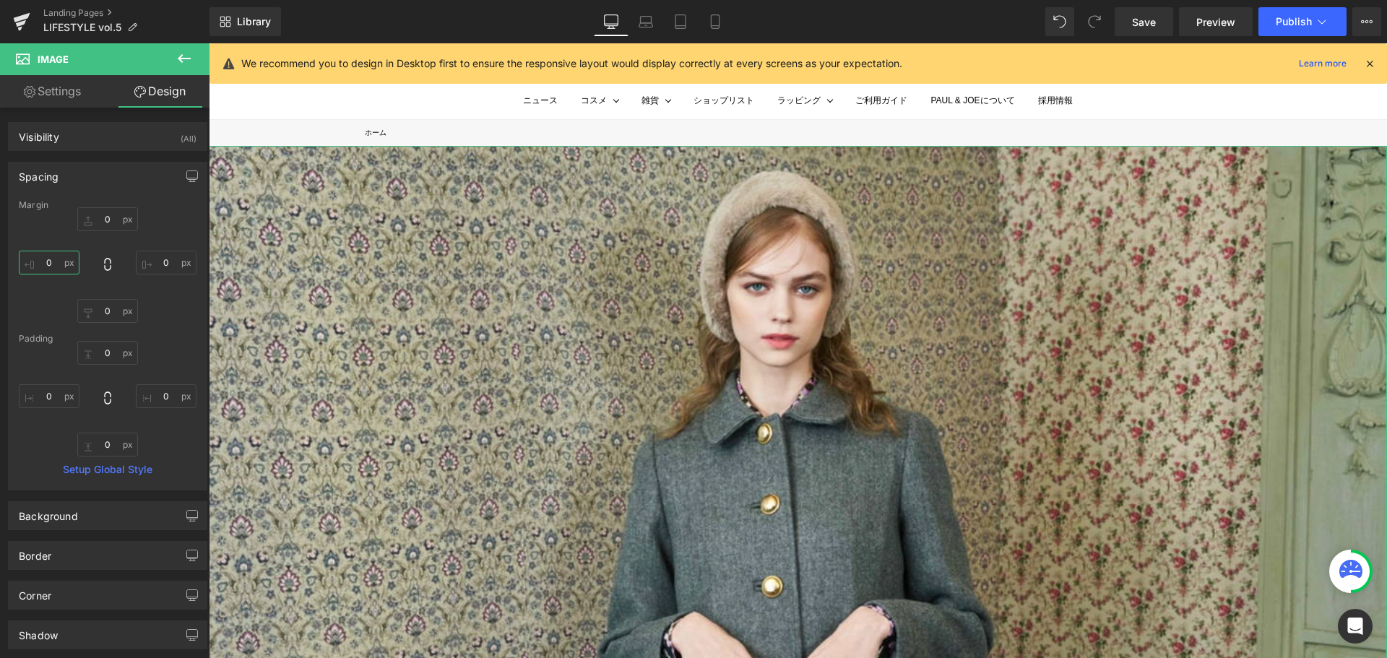
click at [56, 263] on input "0" at bounding box center [49, 263] width 61 height 24
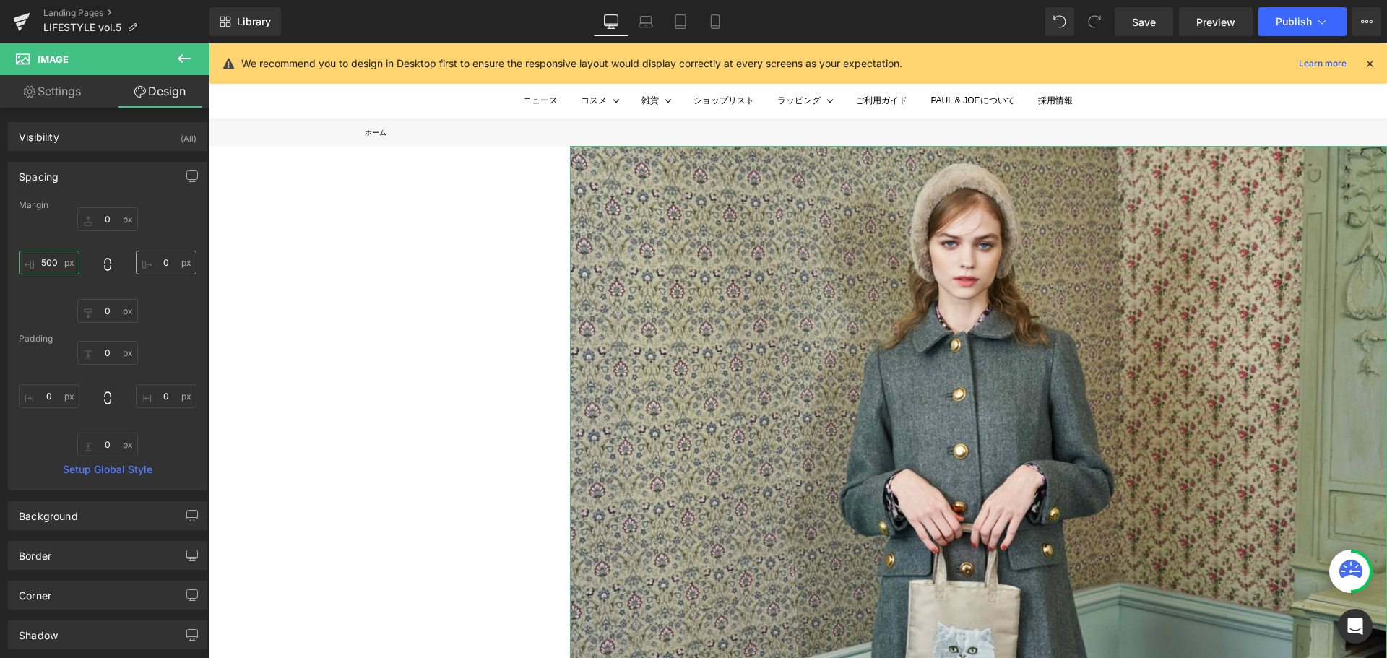
type input "500"
click at [168, 264] on input "0" at bounding box center [166, 263] width 61 height 24
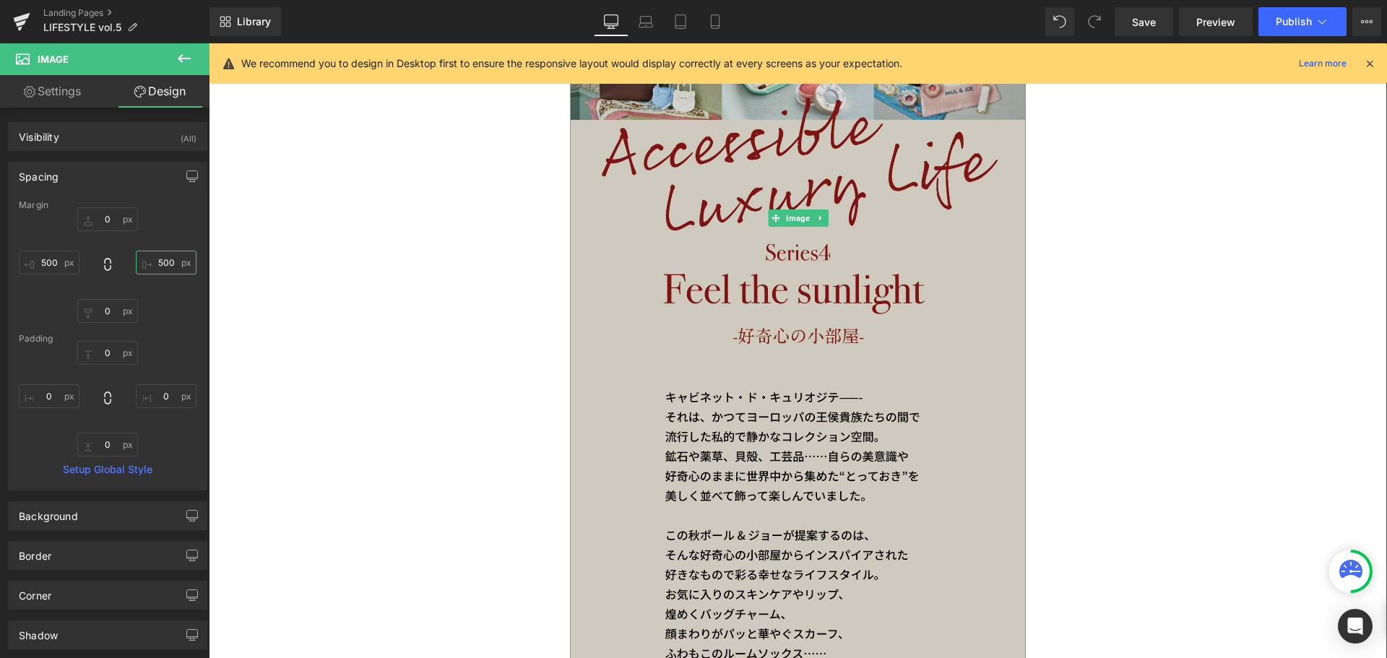
scroll to position [514, 0]
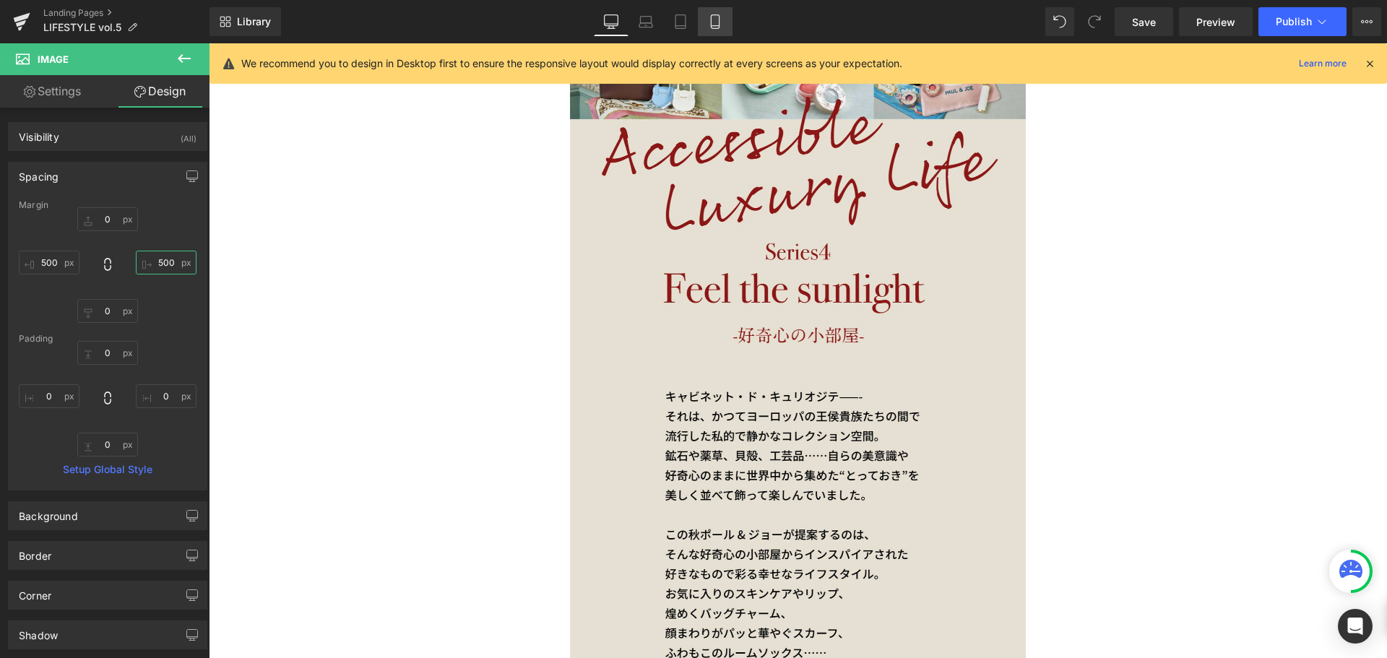
type input "500"
click at [711, 21] on icon at bounding box center [715, 21] width 14 height 14
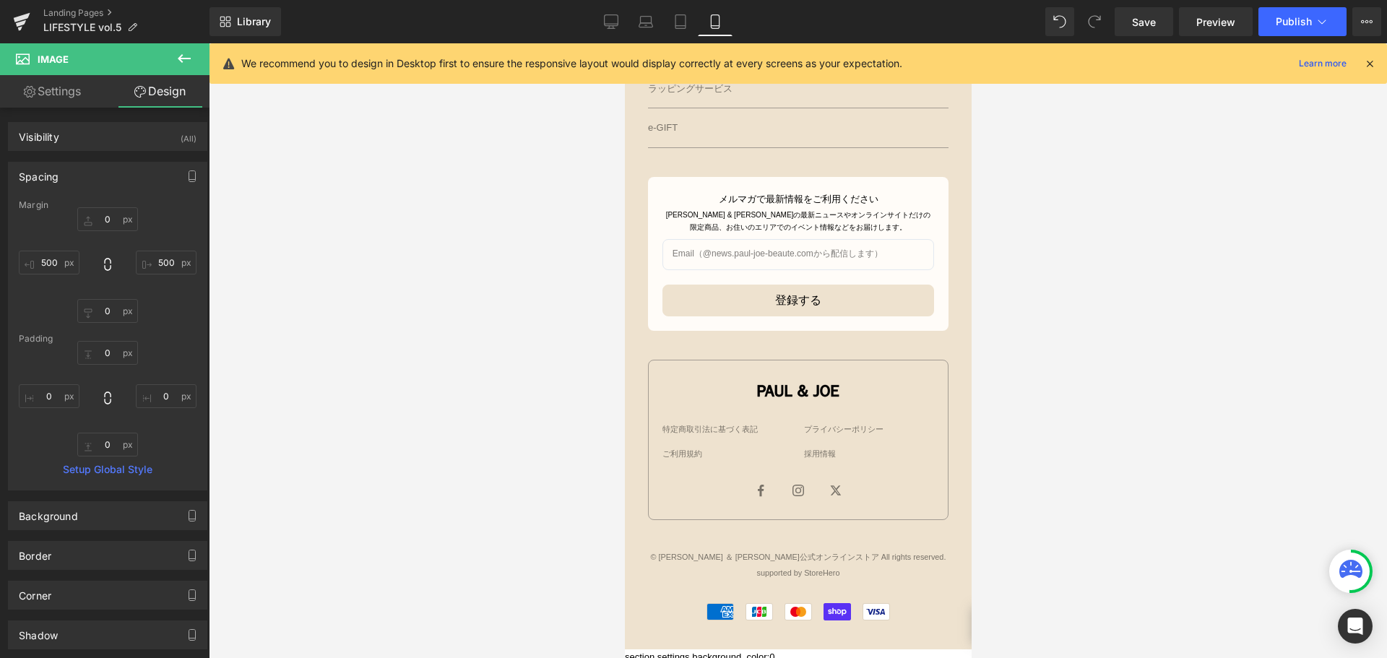
type input "0"
type input "500"
type input "0"
type input "500"
type input "0"
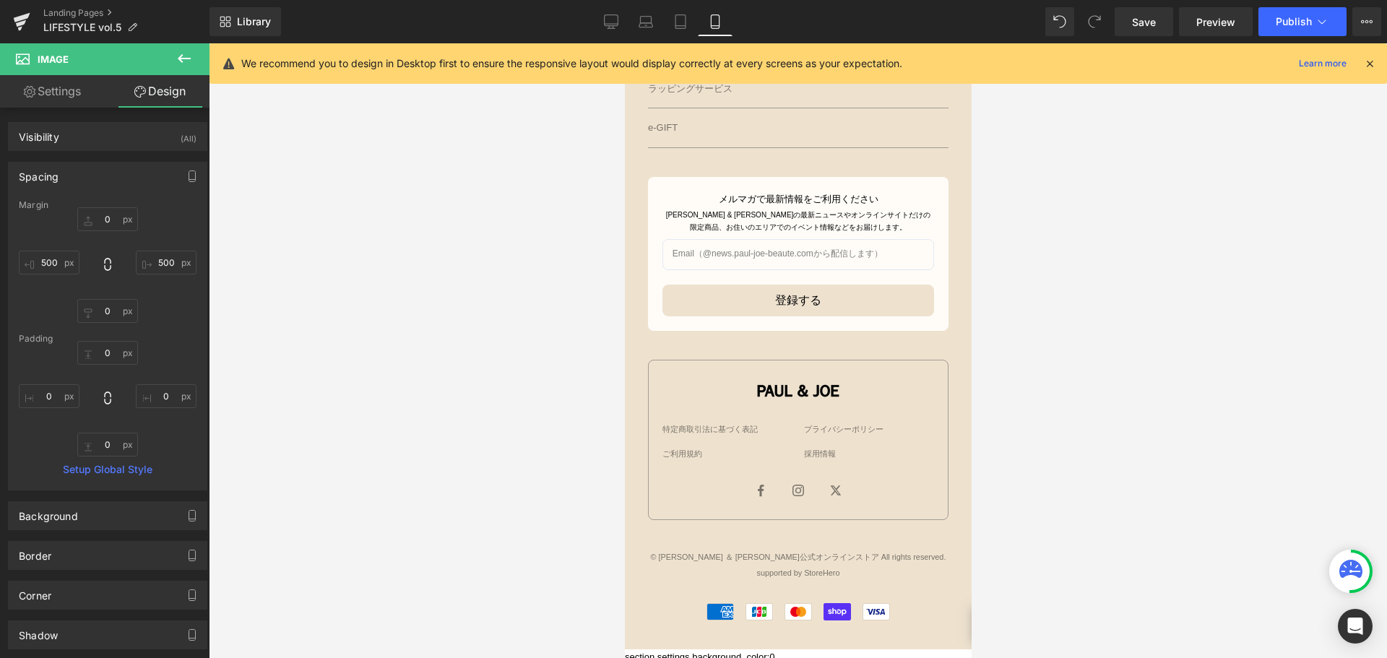
type input "0"
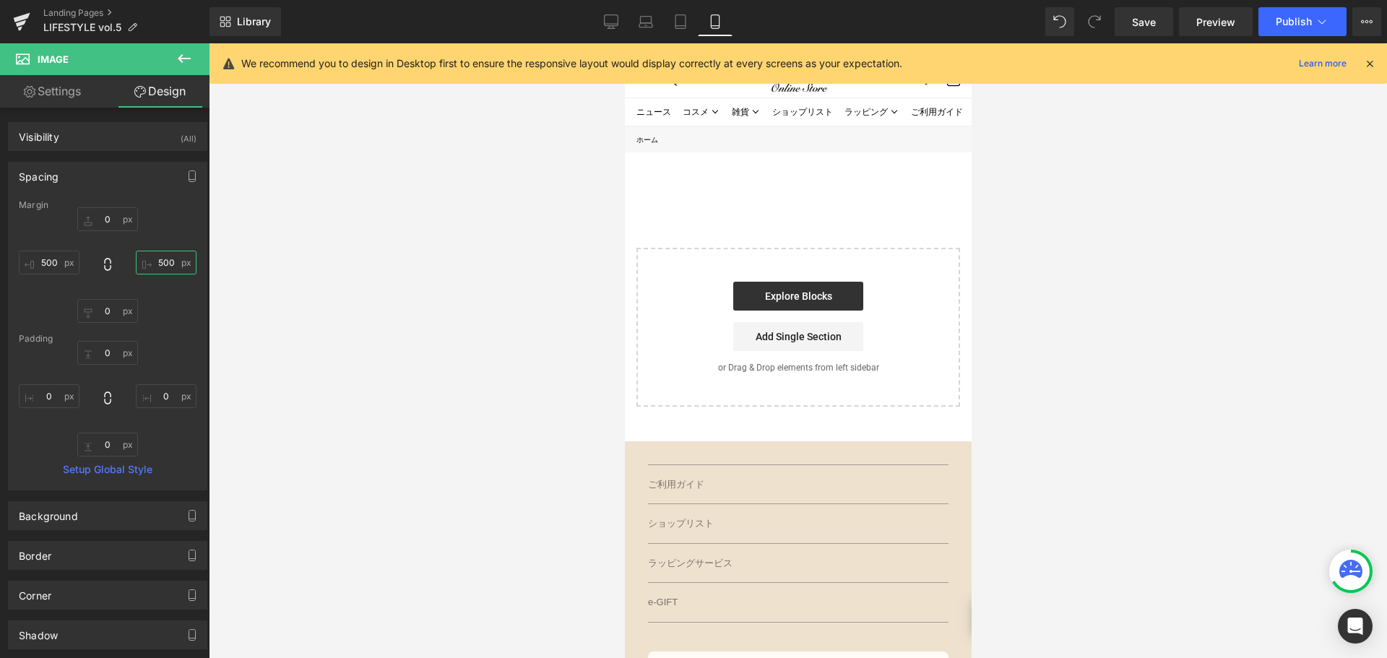
click at [168, 265] on input "500" at bounding box center [166, 263] width 61 height 24
click at [64, 267] on input "500" at bounding box center [49, 263] width 61 height 24
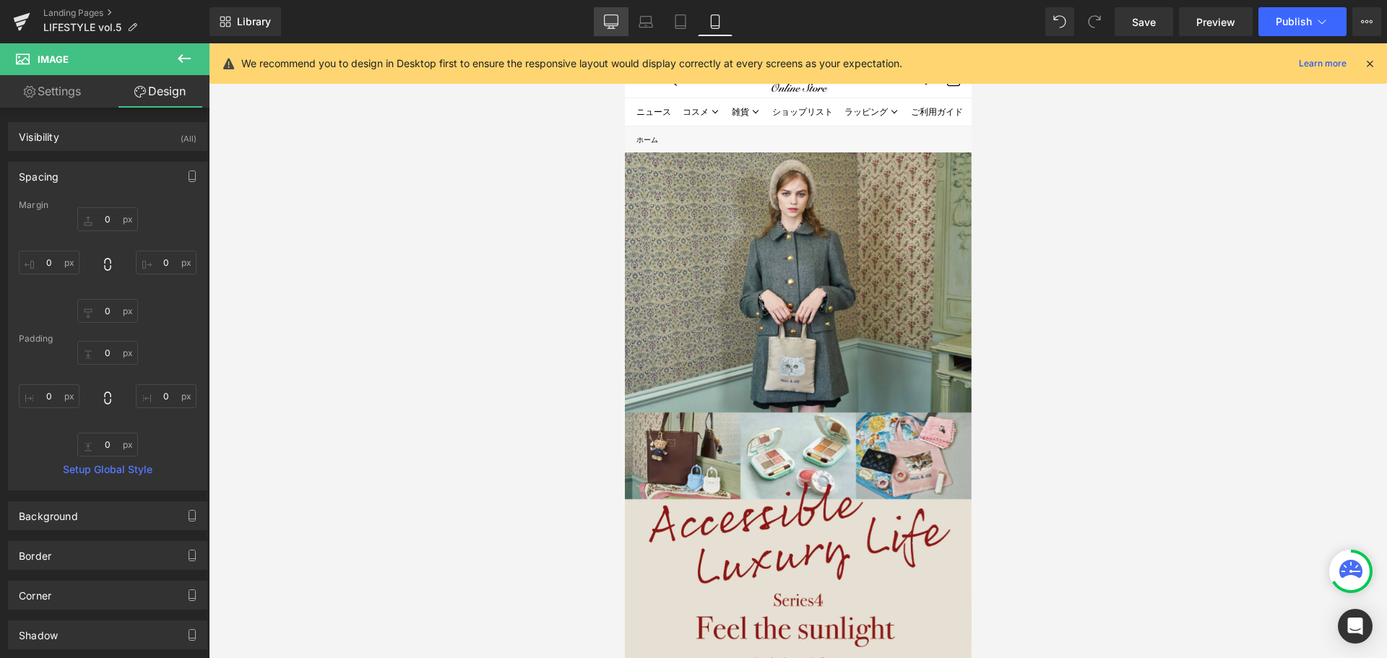
click at [603, 18] on link "Desktop" at bounding box center [611, 21] width 35 height 29
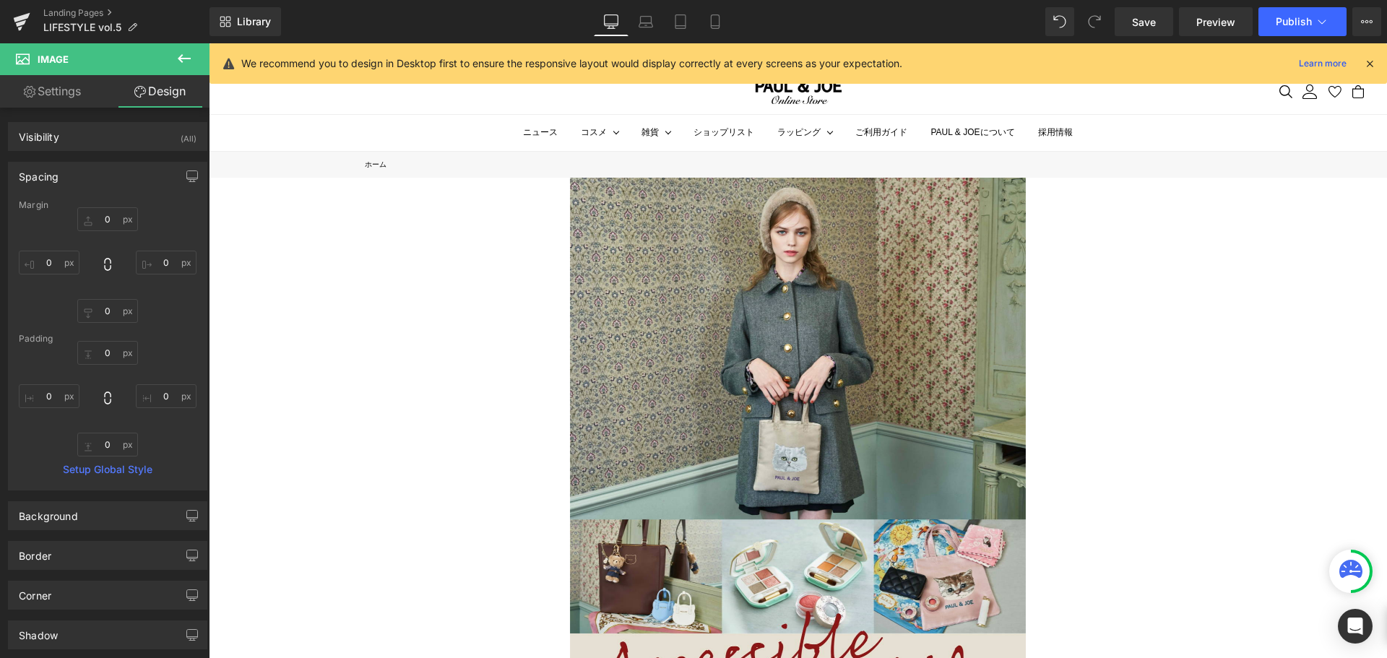
type input "0"
type input "500"
type input "0"
type input "500"
type input "0"
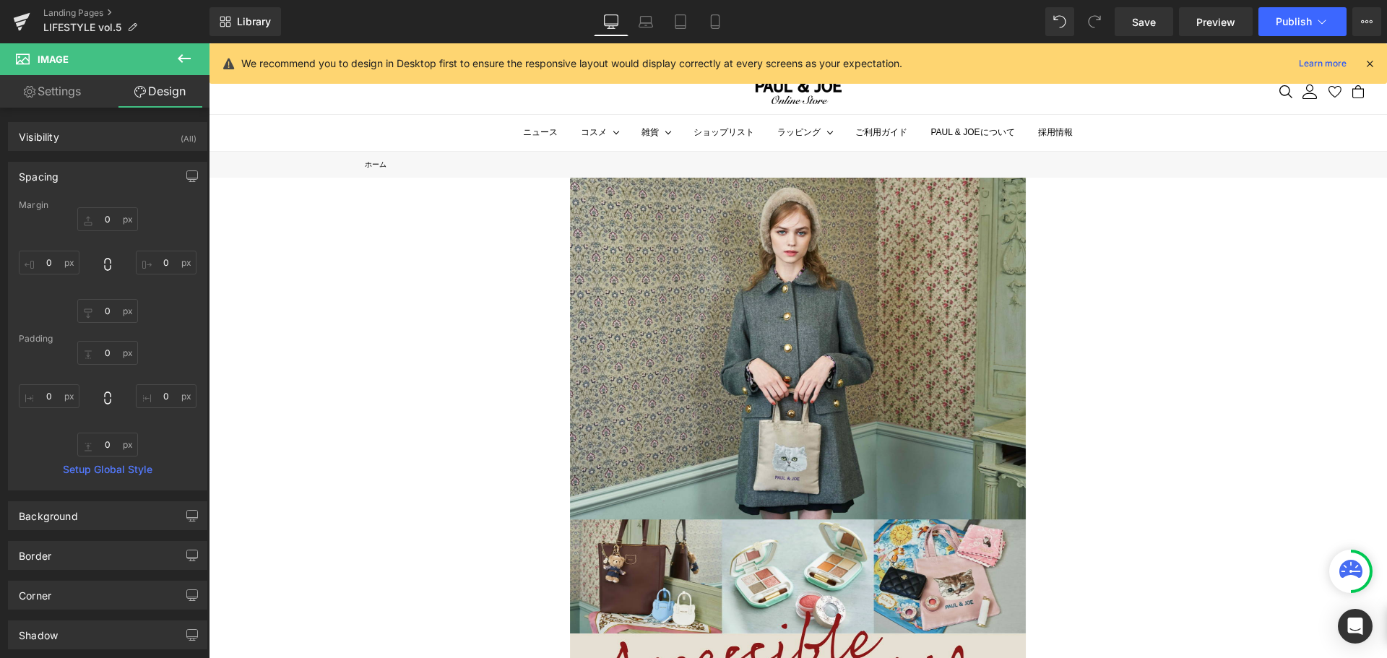
type input "0"
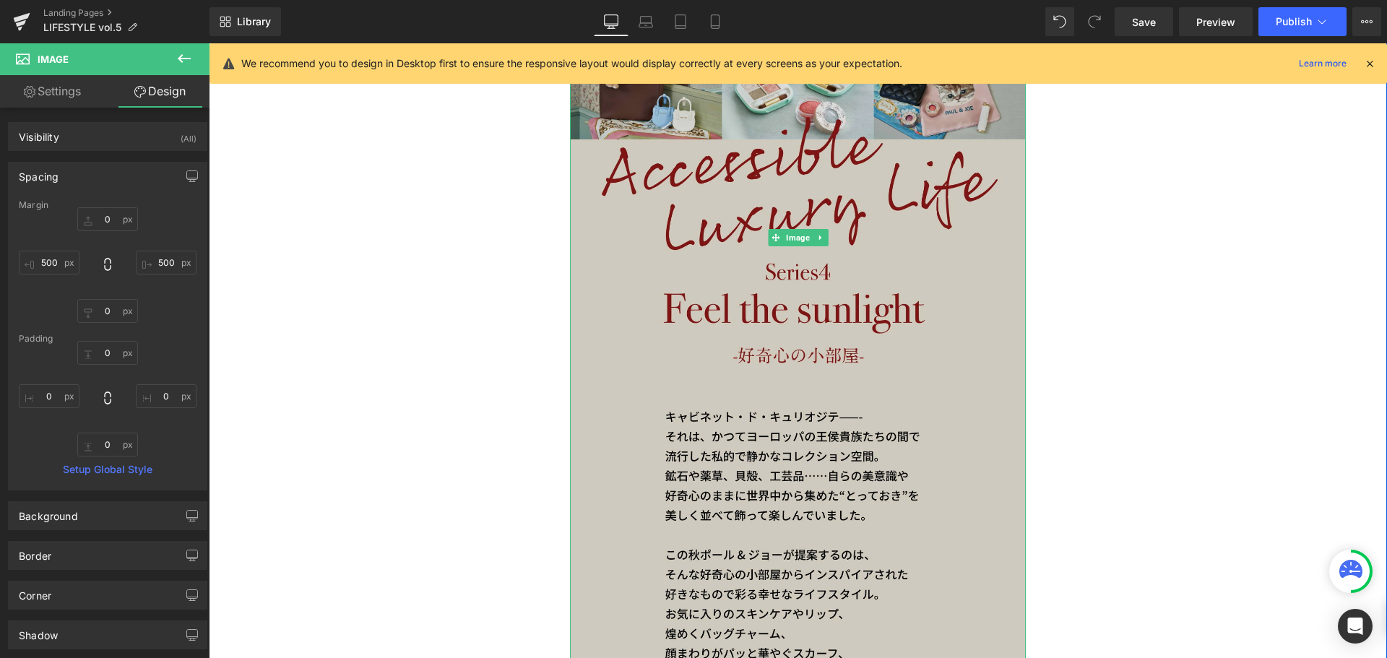
scroll to position [493, 0]
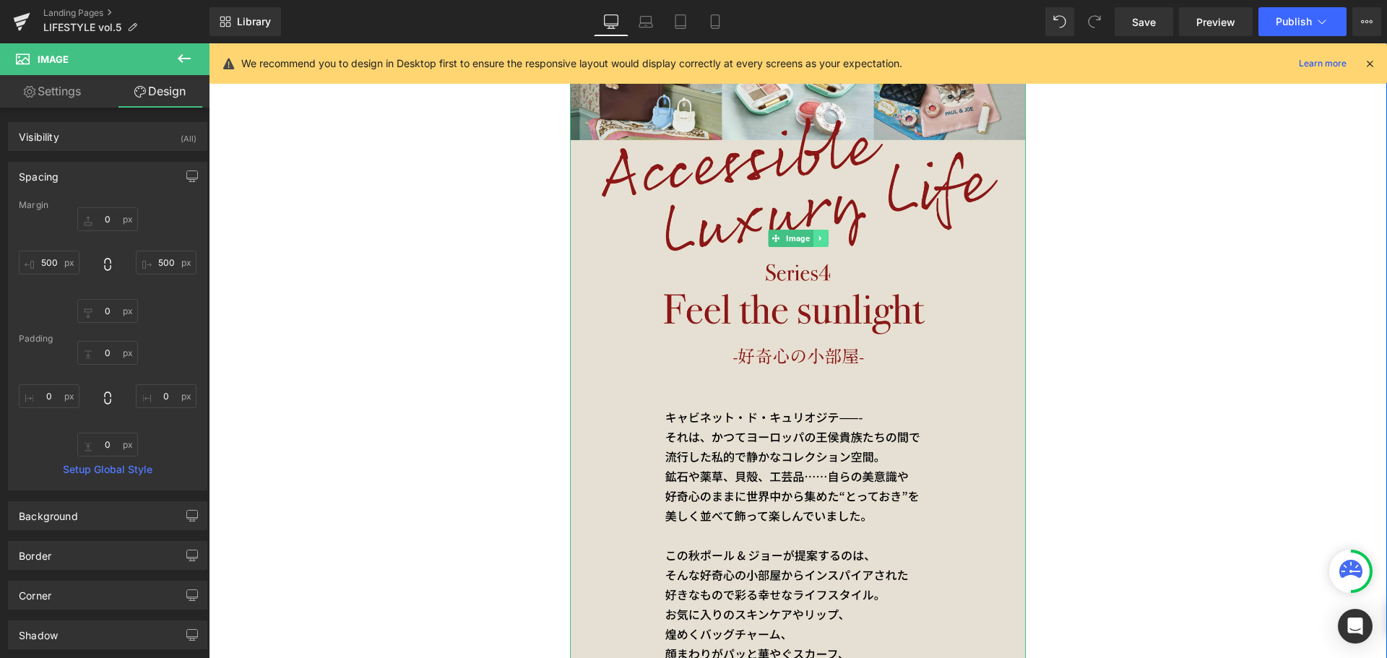
click at [820, 243] on link at bounding box center [819, 238] width 15 height 17
click at [812, 243] on link at bounding box center [812, 238] width 15 height 17
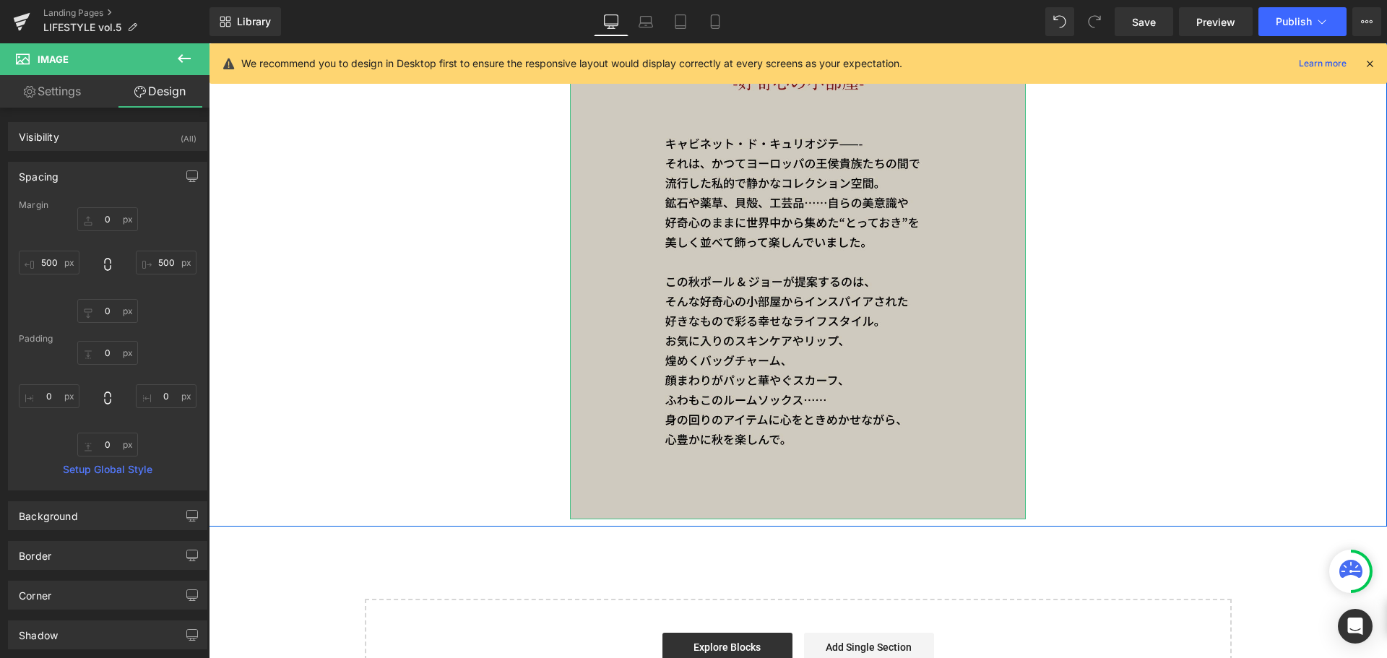
scroll to position [1876, 0]
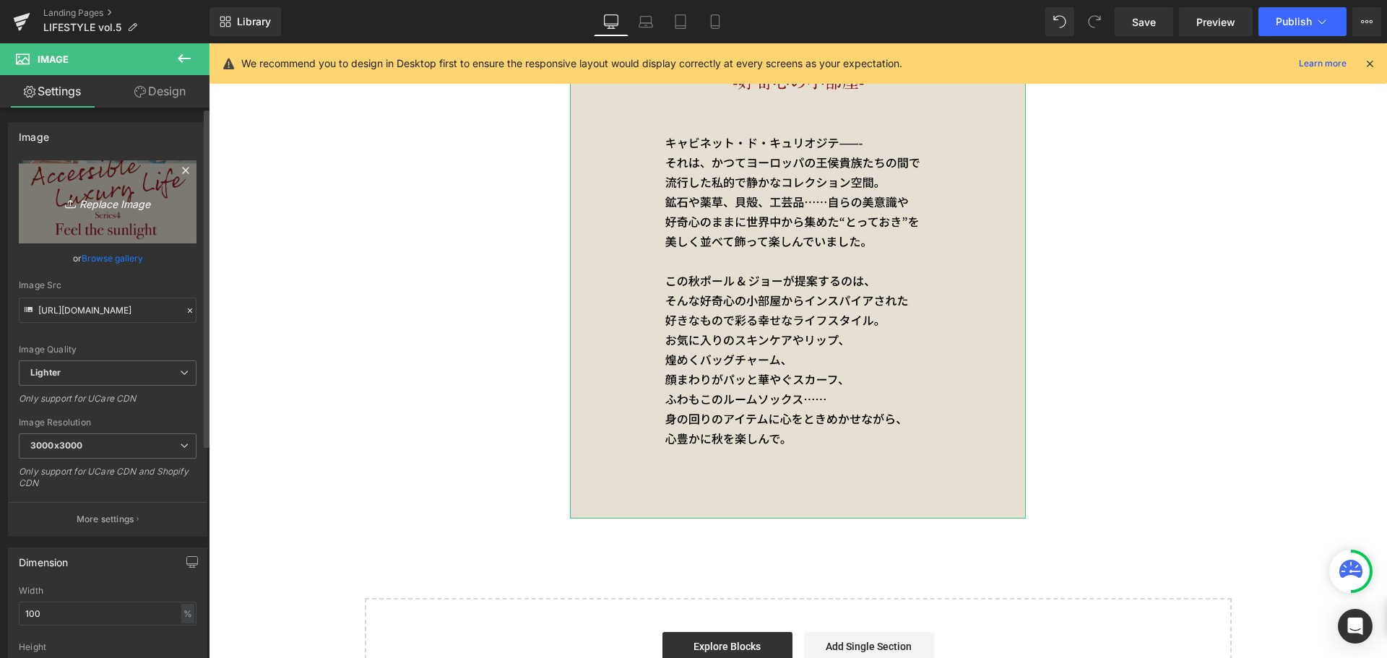
click at [79, 180] on link "Replace Image" at bounding box center [108, 201] width 178 height 83
type input "C:\fakepath\paul&joe_vol.5_SP_2.jpg"
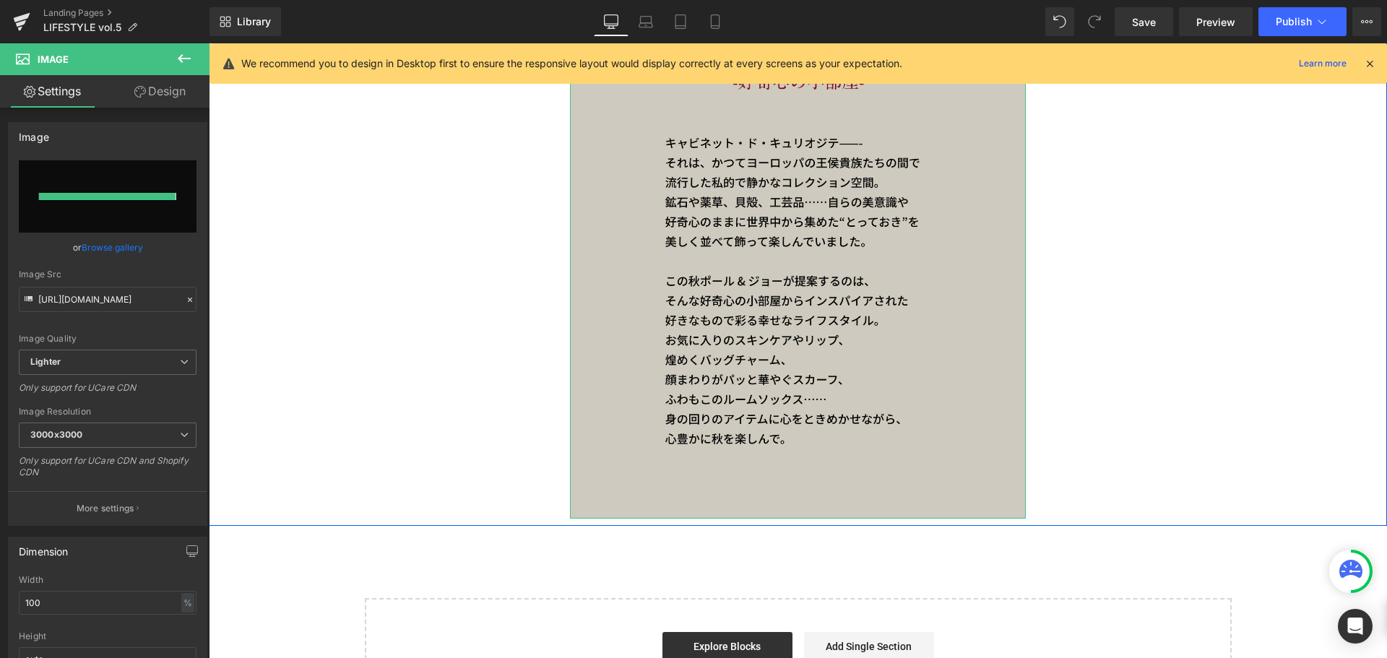
type input "https://ucarecdn.com/6064ea5b-13cd-4078-90bd-c3f8f9429ed3/-/format/auto/-/previ…"
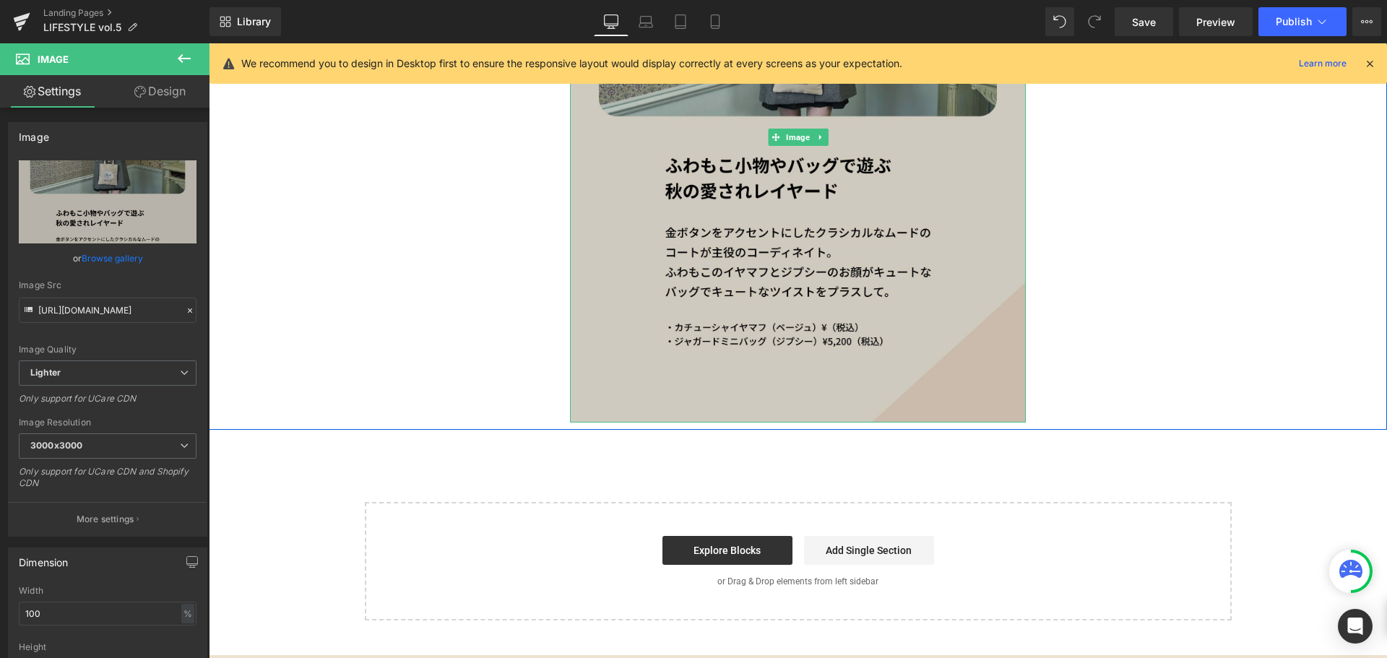
scroll to position [1319, 0]
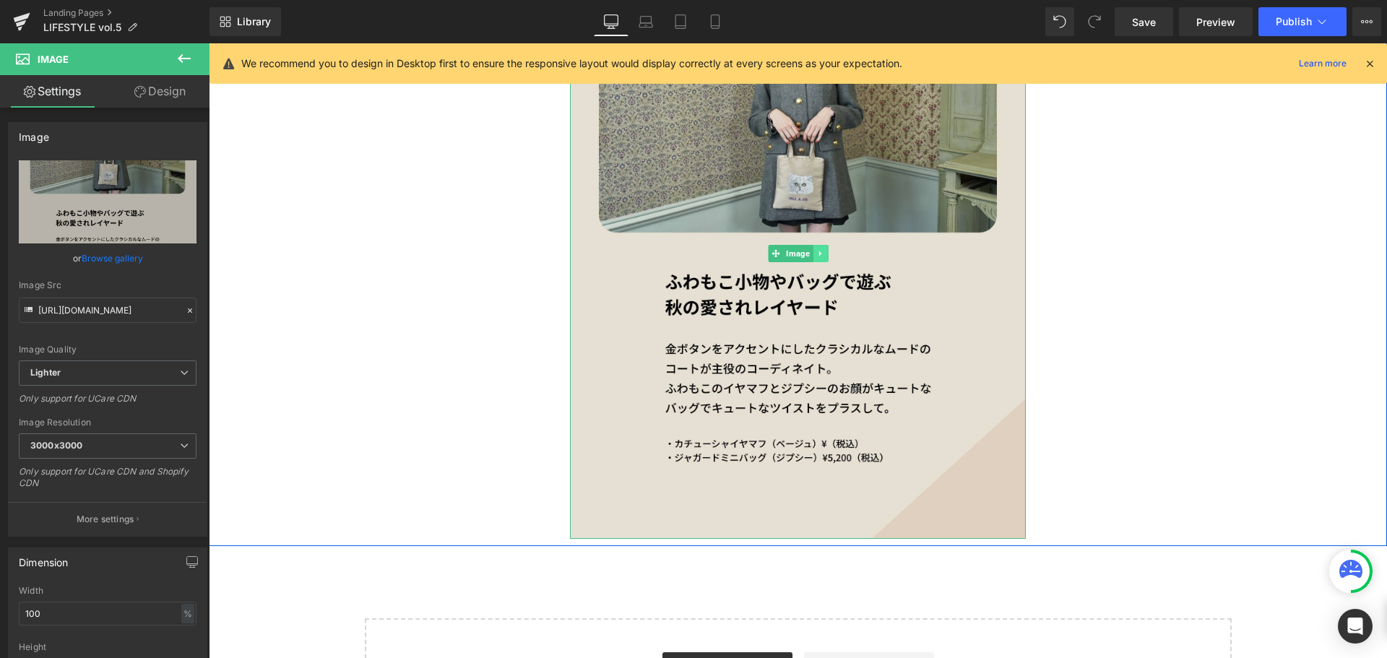
click at [817, 249] on icon at bounding box center [820, 253] width 8 height 9
click at [809, 255] on icon at bounding box center [813, 253] width 8 height 8
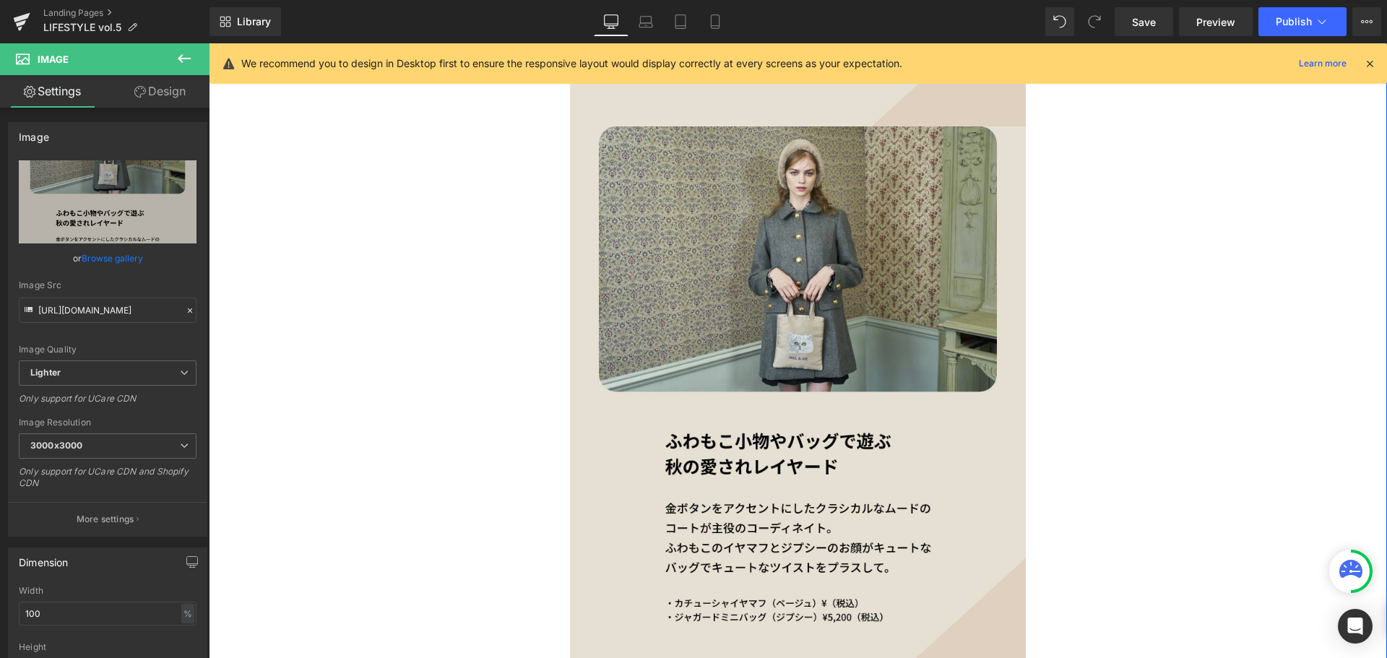
scroll to position [1756, 0]
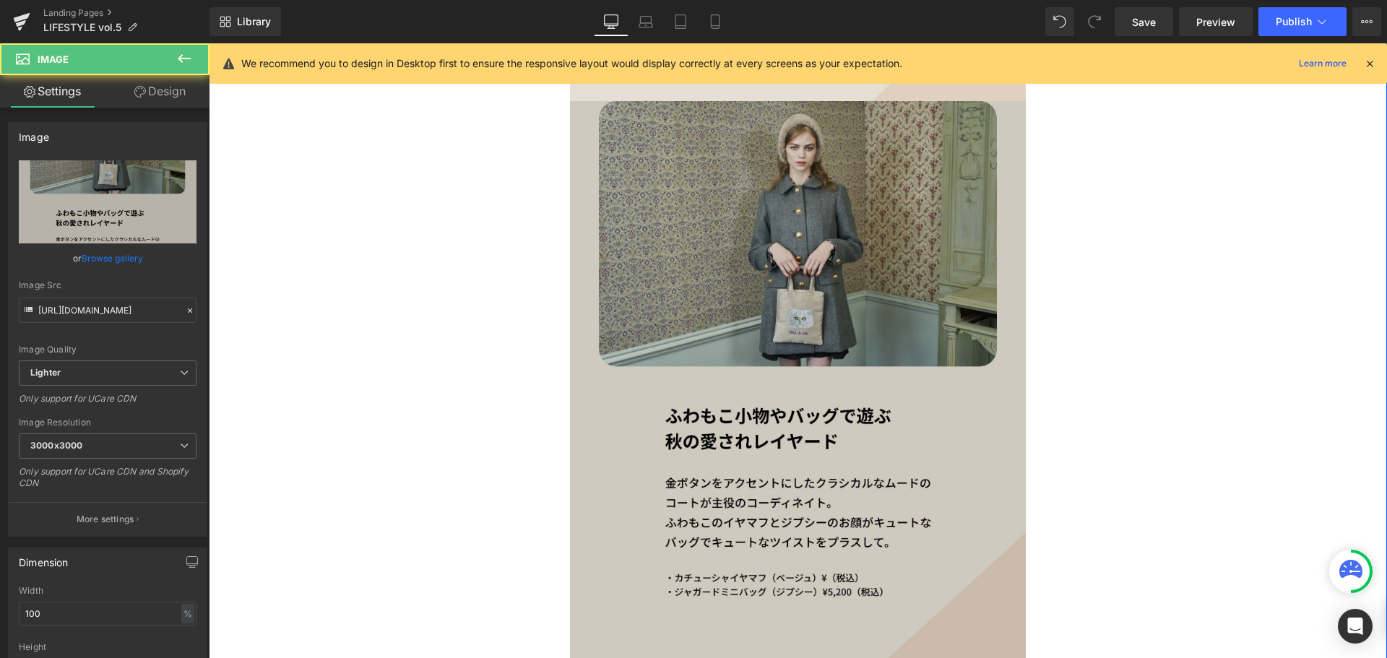
click at [788, 368] on img at bounding box center [798, 387] width 456 height 572
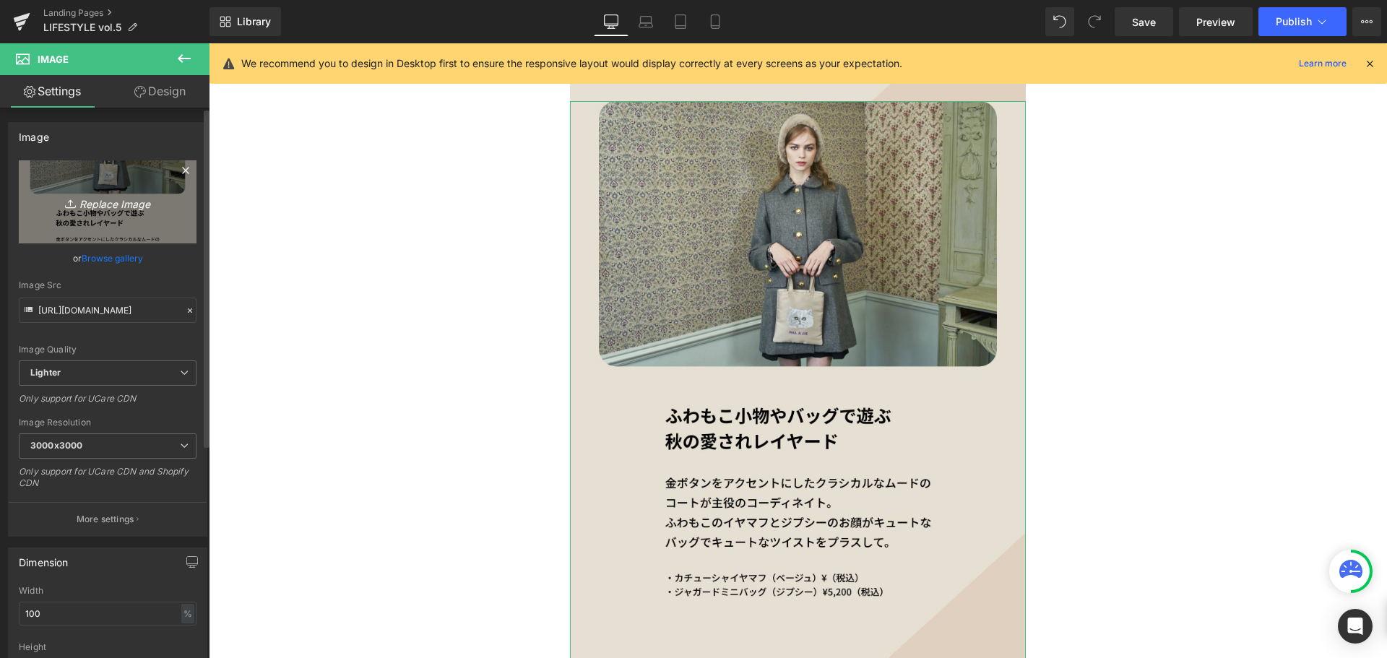
click at [160, 196] on icon "Replace Image" at bounding box center [108, 202] width 116 height 18
type input "C:\fakepath\paul&joe_vol.5_SP_3.jpg"
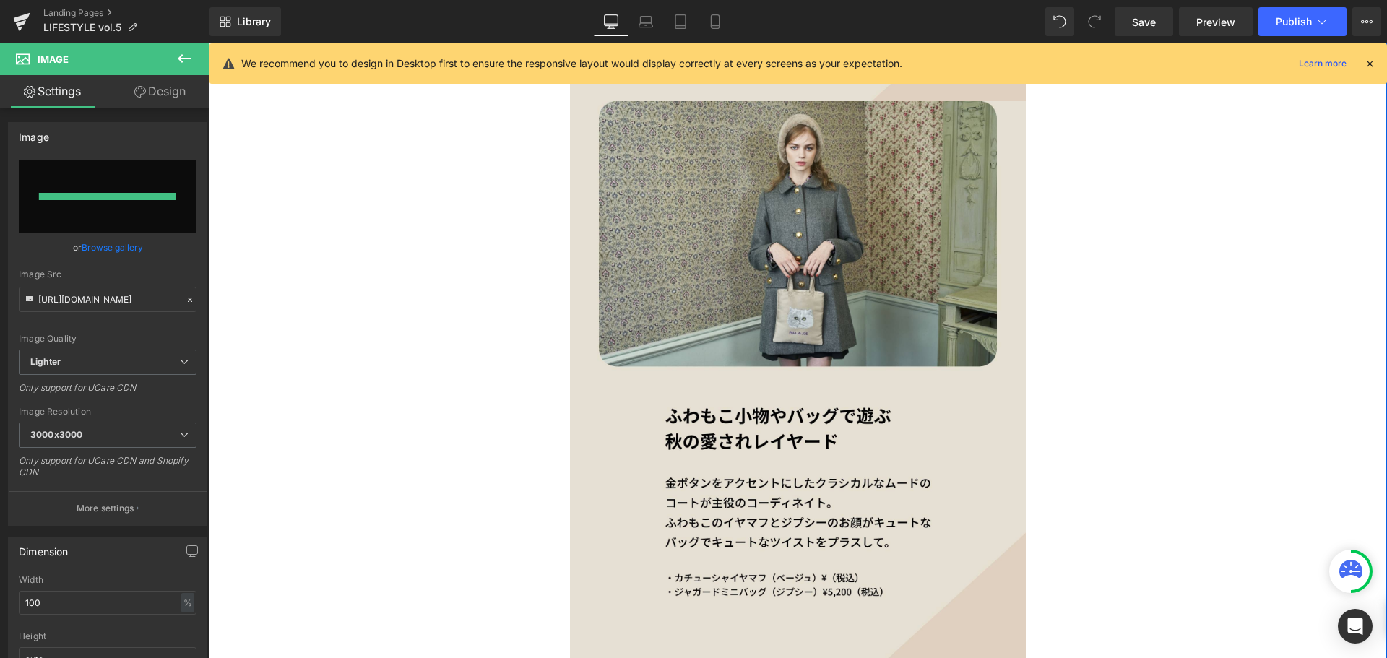
type input "https://ucarecdn.com/d89674d1-a77a-4ed2-b11f-71246279142f/-/format/auto/-/previ…"
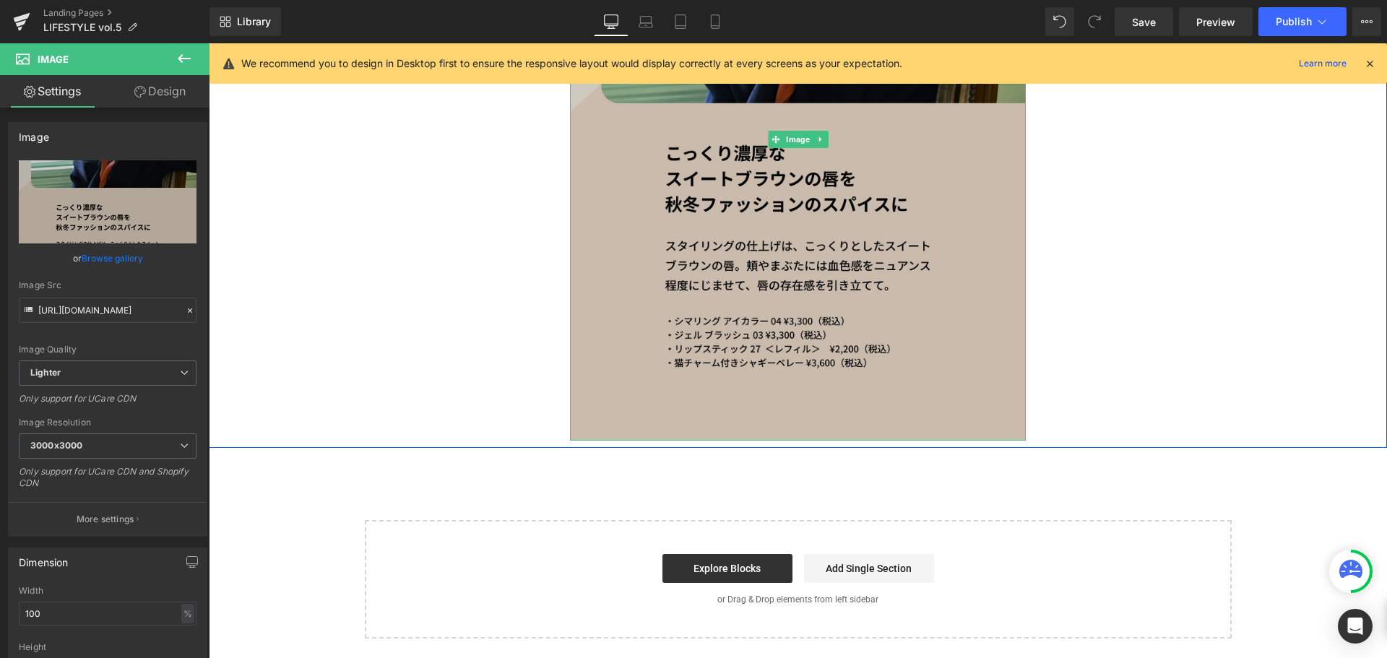
click at [838, 385] on img at bounding box center [798, 139] width 456 height 603
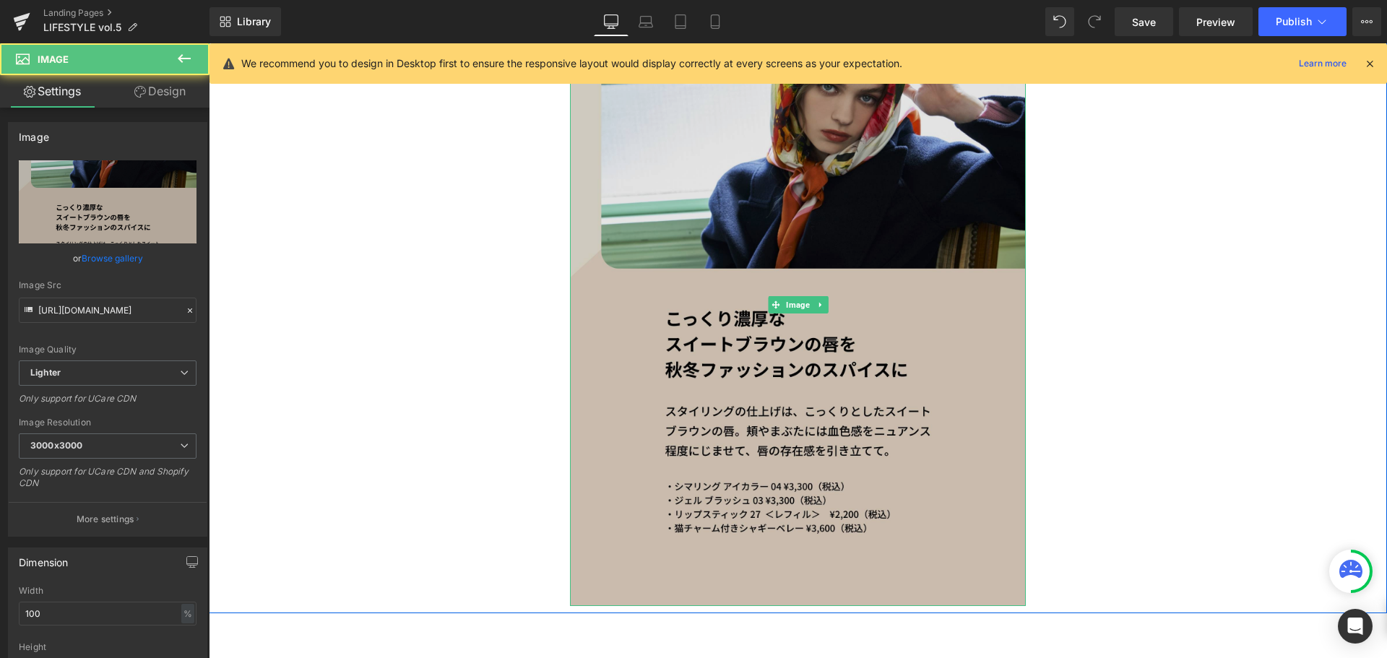
scroll to position [1849, 0]
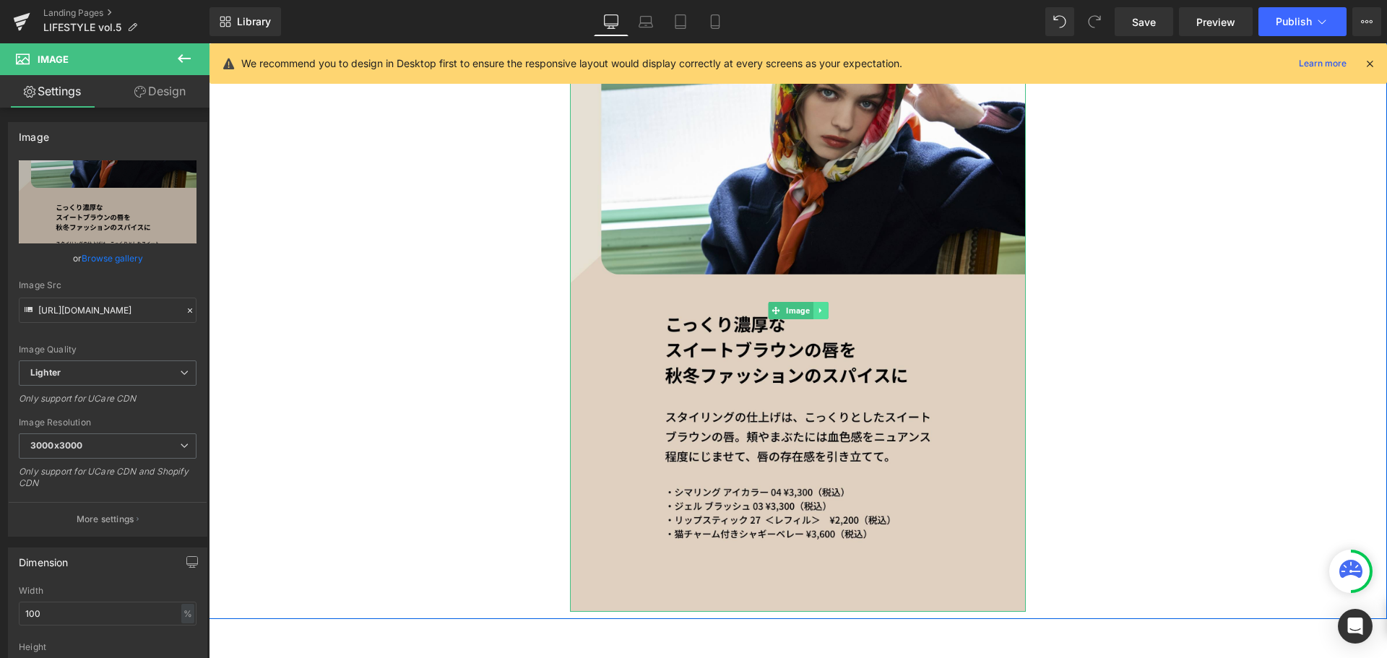
click at [818, 308] on icon at bounding box center [819, 310] width 2 height 5
click at [809, 309] on icon at bounding box center [813, 310] width 8 height 8
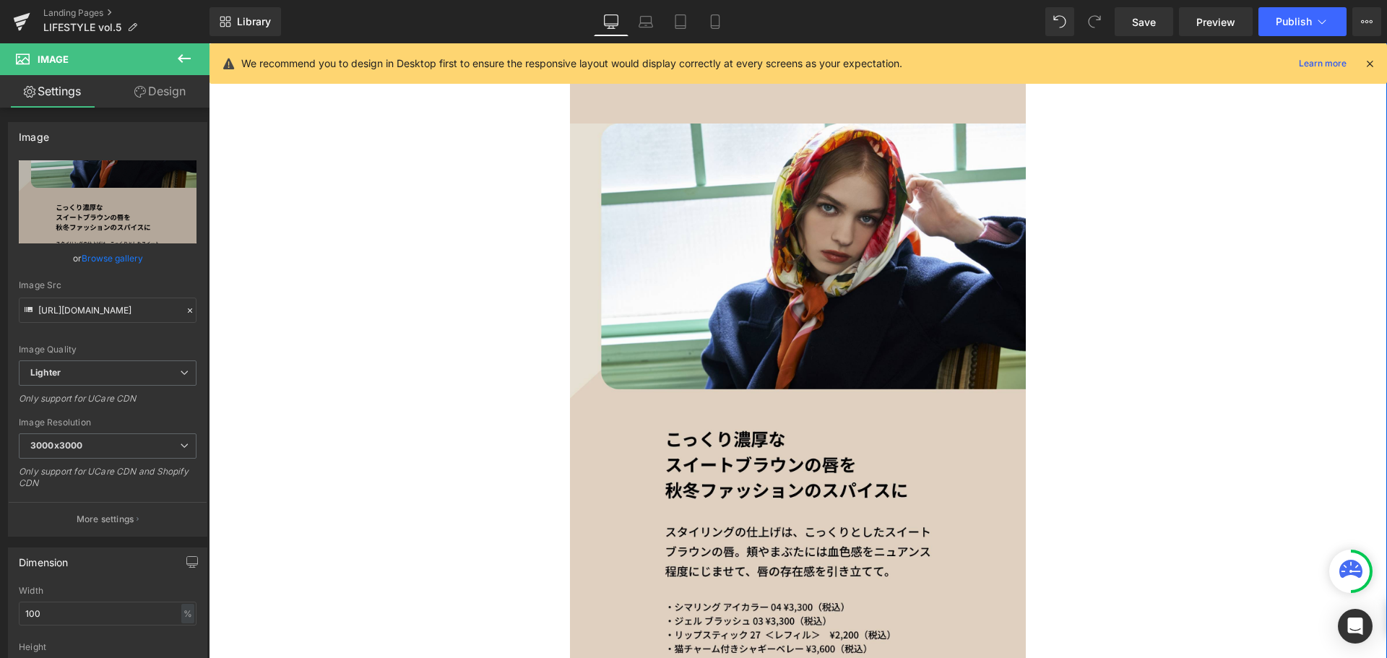
scroll to position [2359, 0]
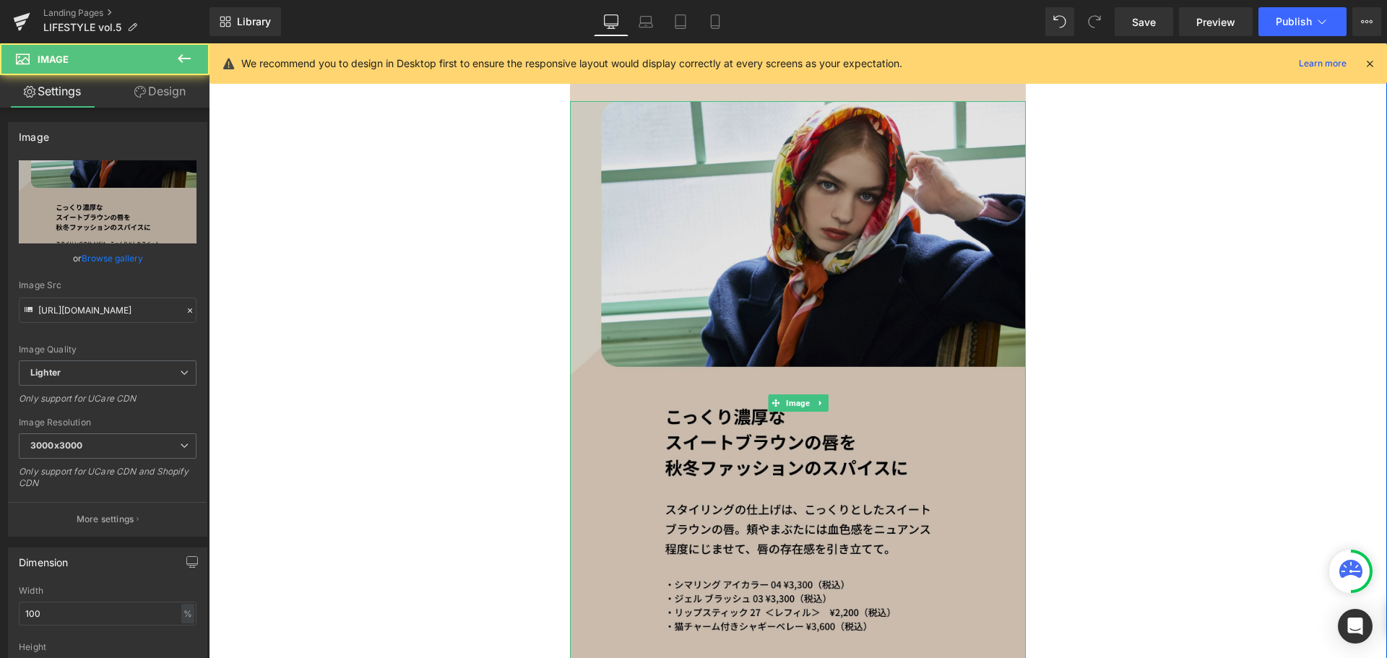
click at [797, 375] on img at bounding box center [798, 402] width 456 height 603
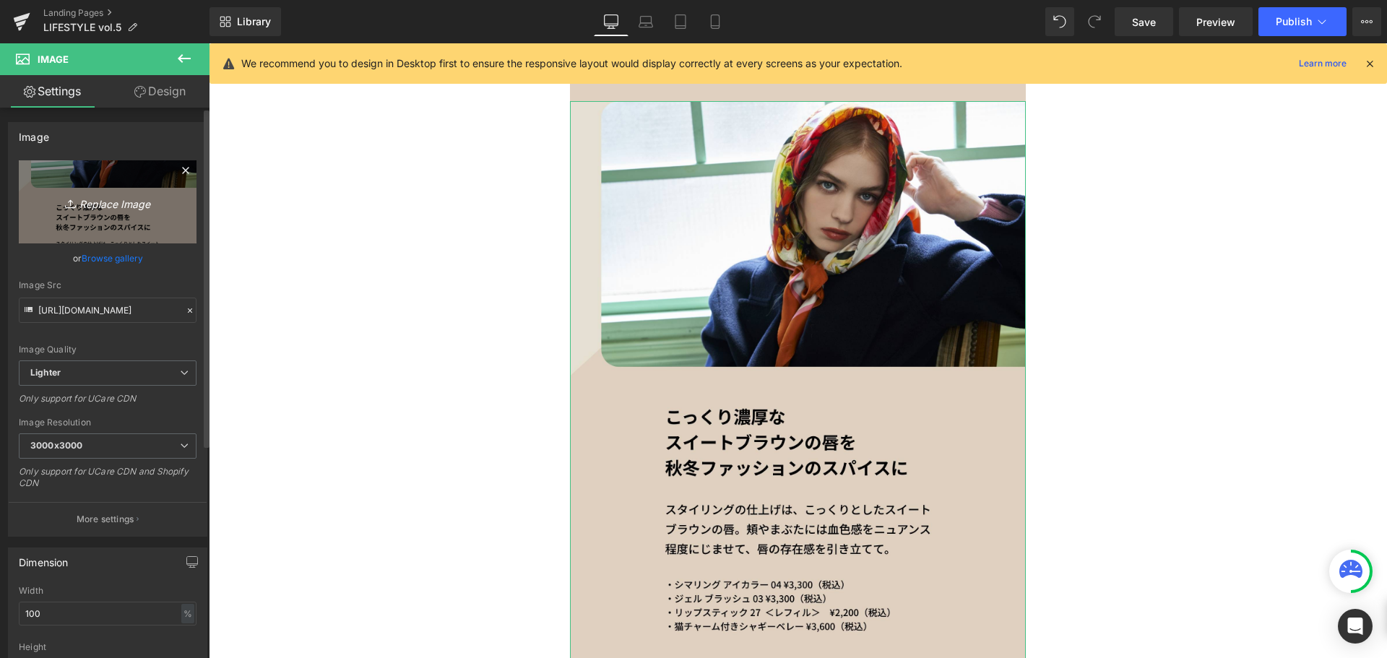
click at [148, 191] on link "Replace Image" at bounding box center [108, 201] width 178 height 83
type input "C:\fakepath\paul&joe_vol.5_SP_4.jpg"
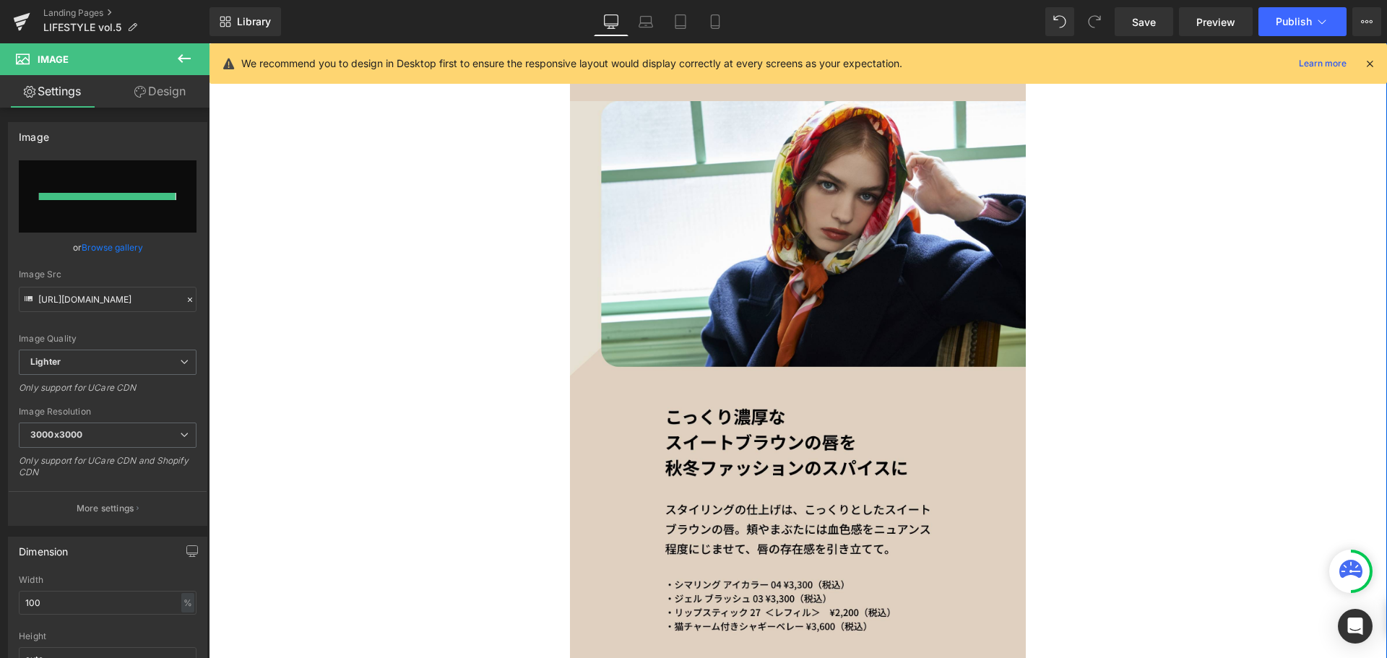
type input "https://ucarecdn.com/871375a5-675a-4879-8369-f8c8ceea1fee/-/format/auto/-/previ…"
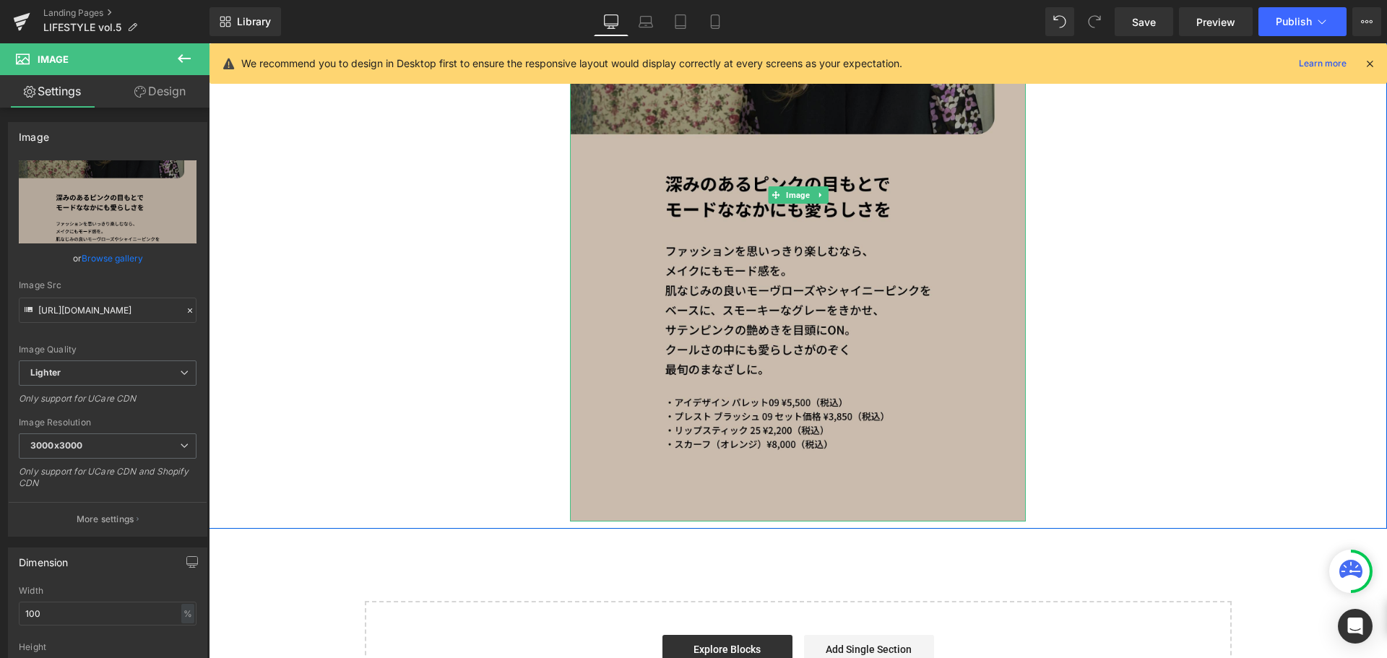
scroll to position [2595, 0]
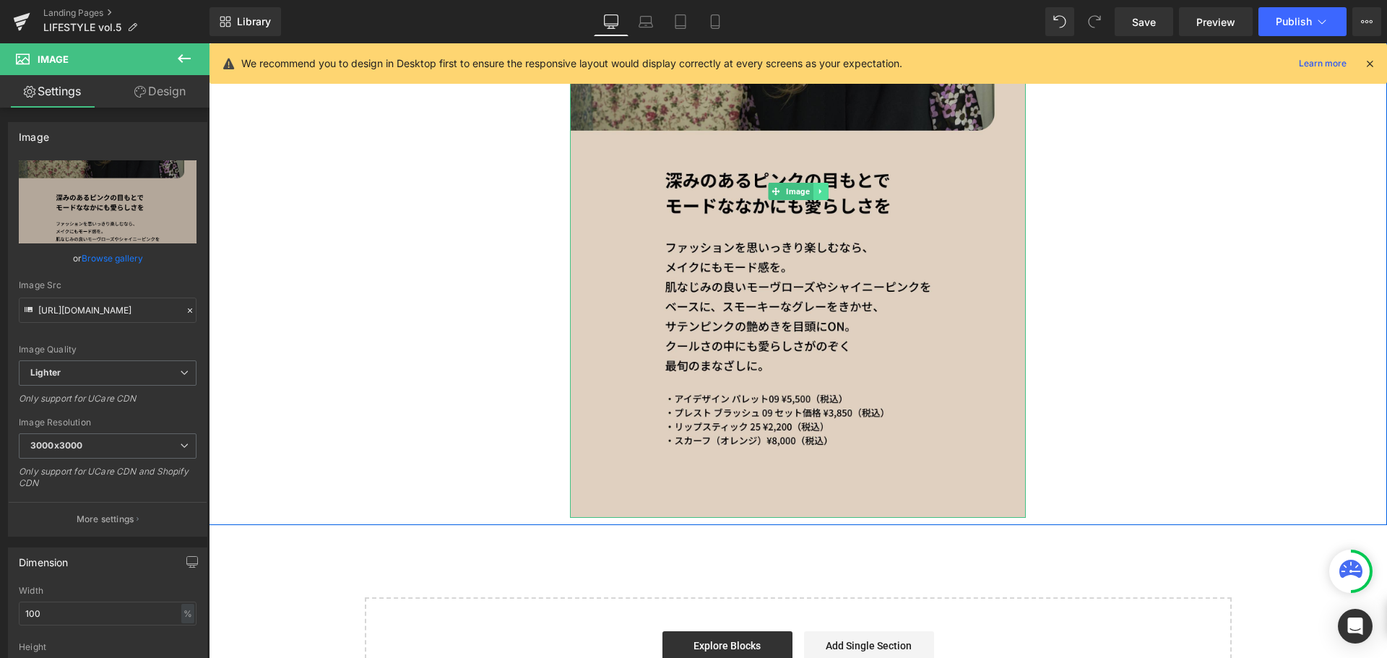
click at [815, 186] on link at bounding box center [819, 191] width 15 height 17
click at [811, 193] on link at bounding box center [812, 191] width 15 height 17
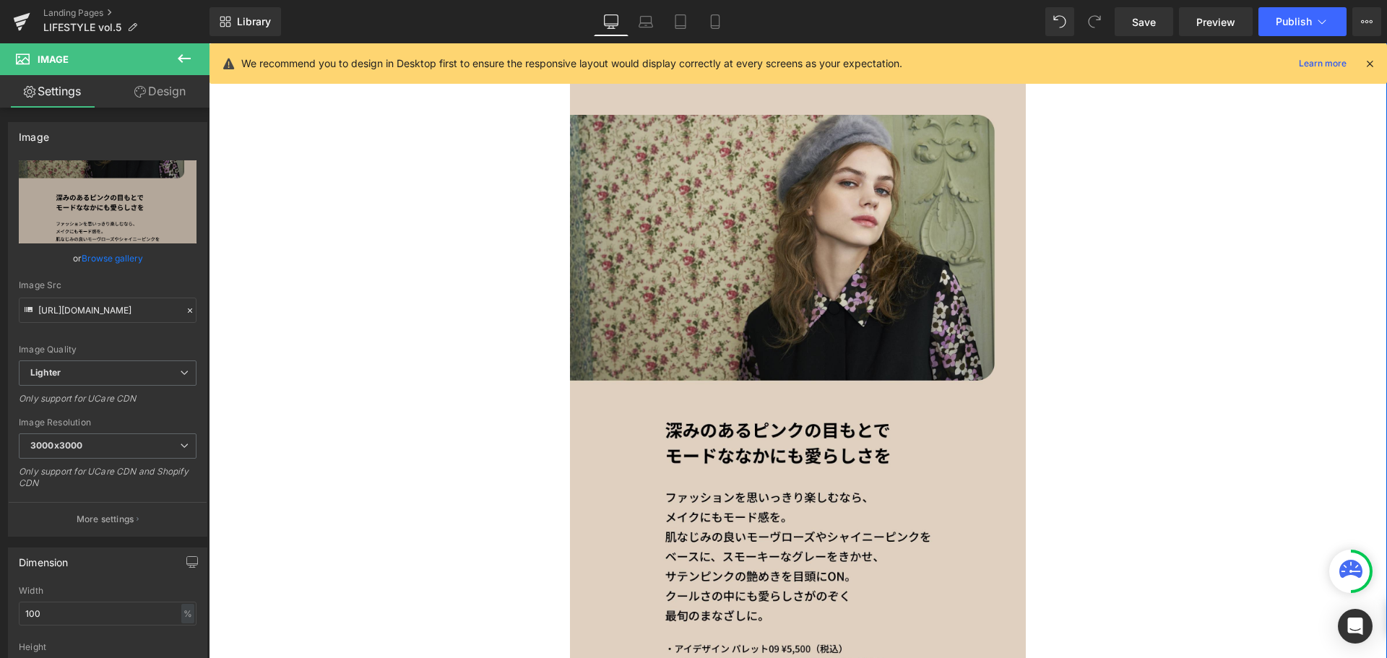
scroll to position [3012, 0]
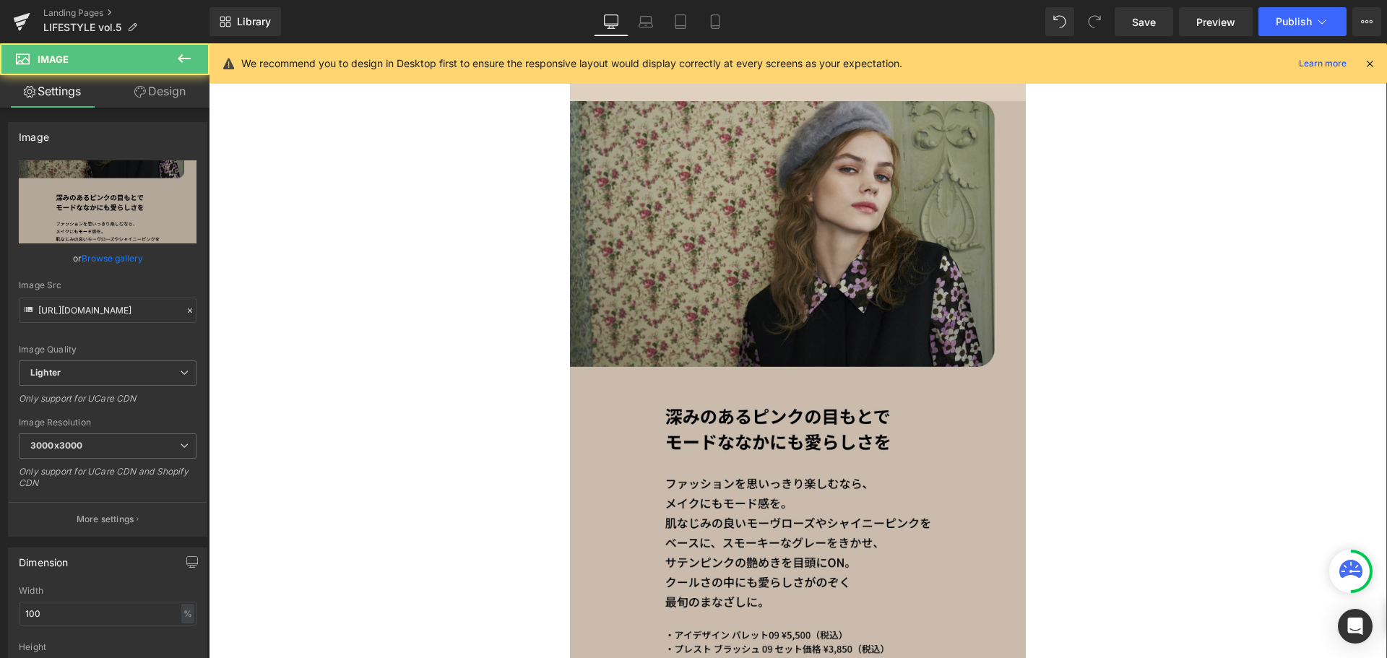
click at [795, 248] on img at bounding box center [798, 427] width 456 height 653
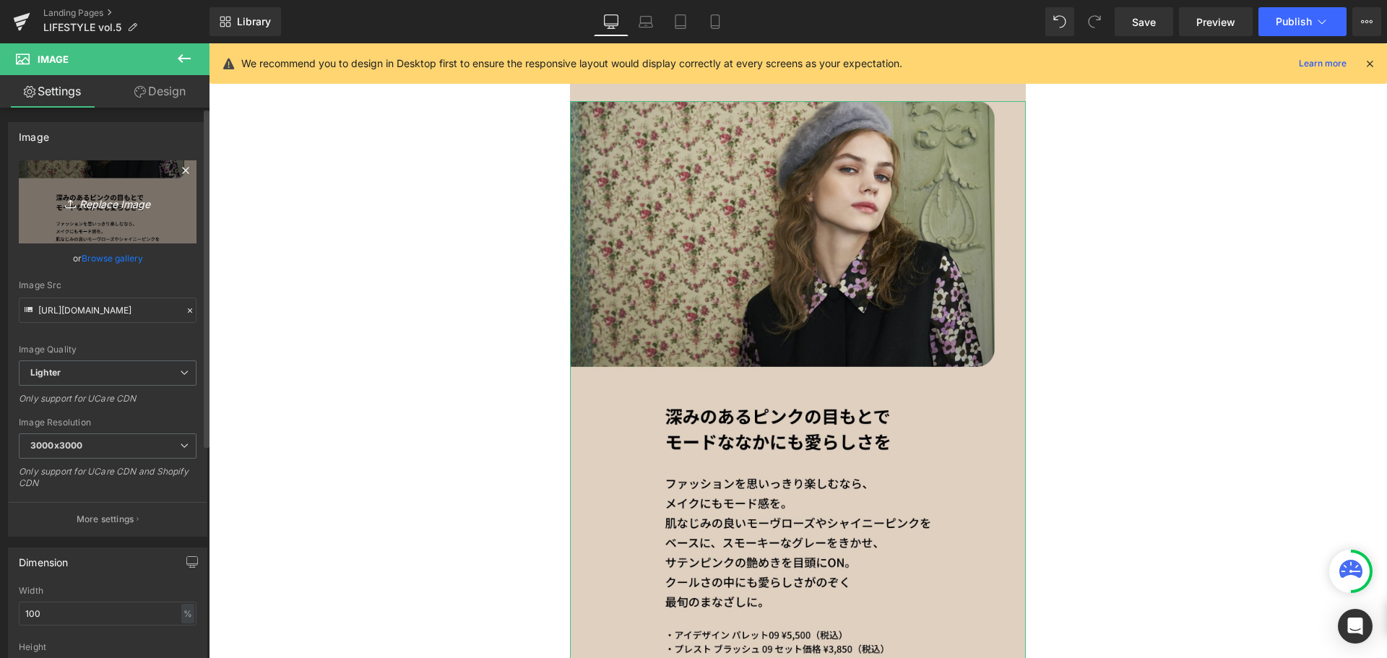
click at [178, 211] on link "Replace Image" at bounding box center [108, 201] width 178 height 83
type input "C:\fakepath\paul&joe_vol.5_SP_5.jpg"
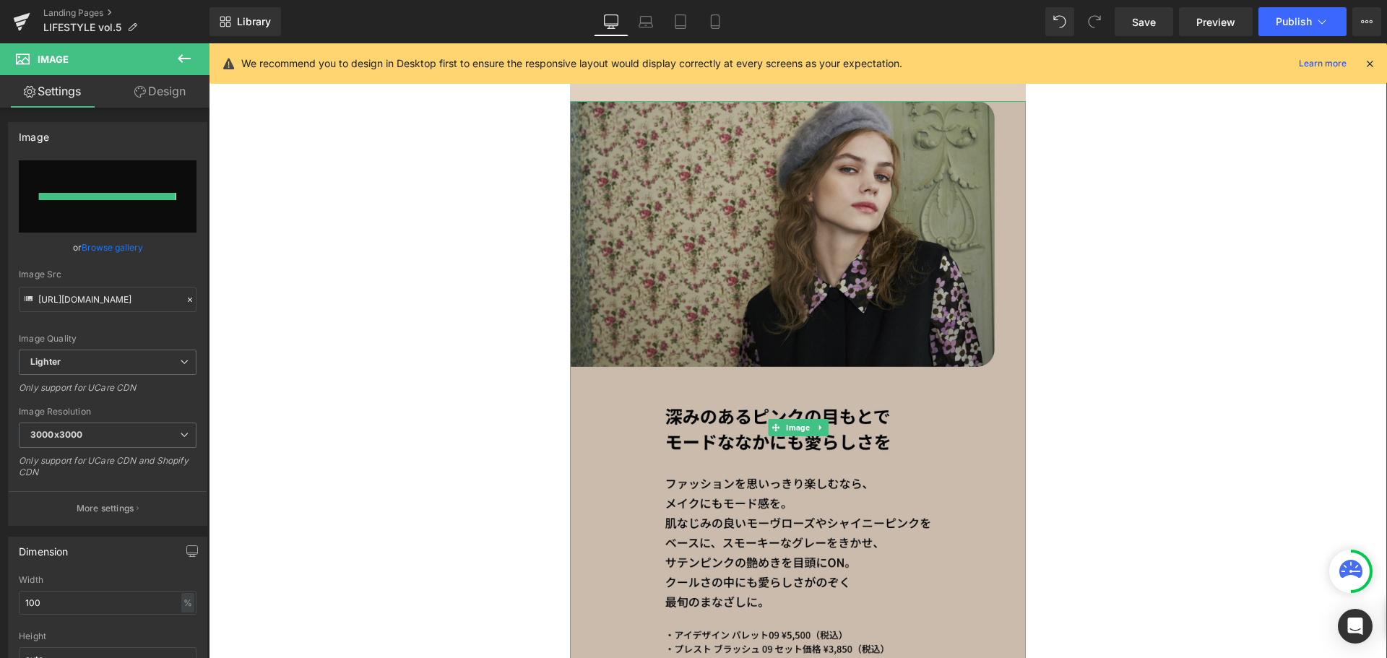
type input "https://ucarecdn.com/0c3d6aec-ce35-4cbe-b230-fe17240e3c4f/-/format/auto/-/previ…"
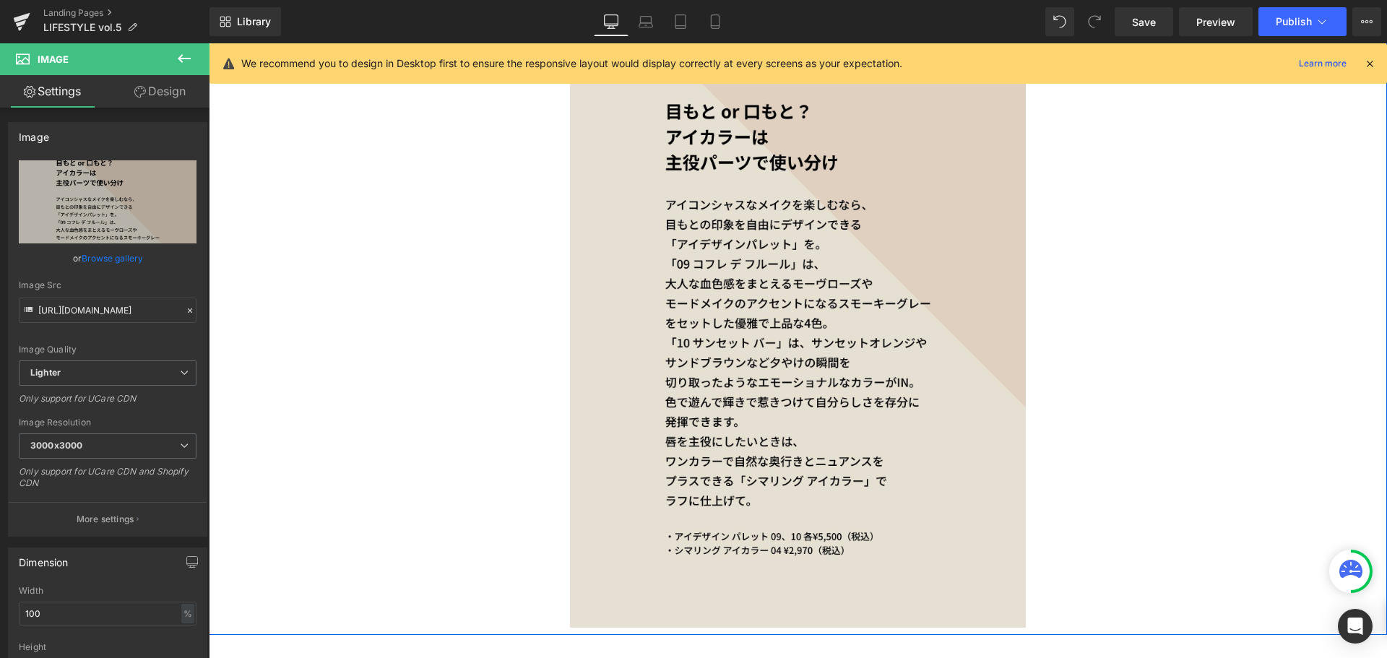
scroll to position [3318, 0]
click at [816, 205] on link at bounding box center [819, 210] width 15 height 17
click at [809, 207] on icon at bounding box center [813, 211] width 8 height 8
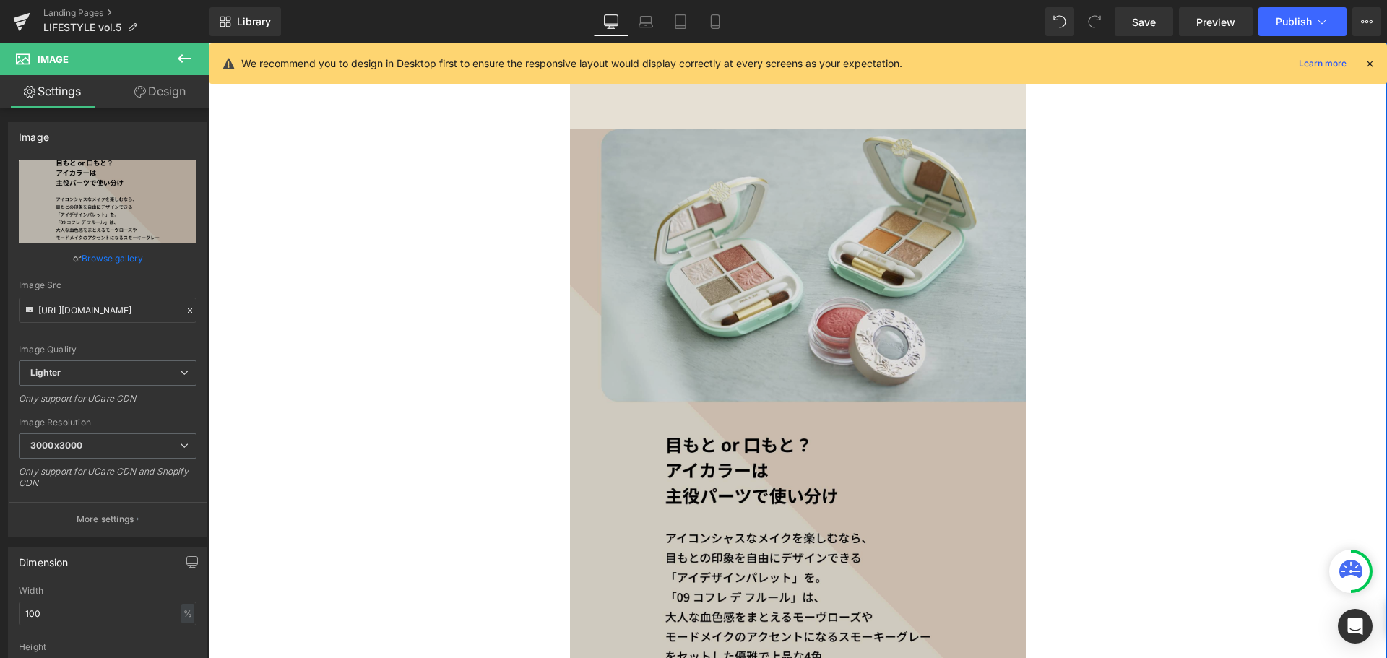
scroll to position [3844, 0]
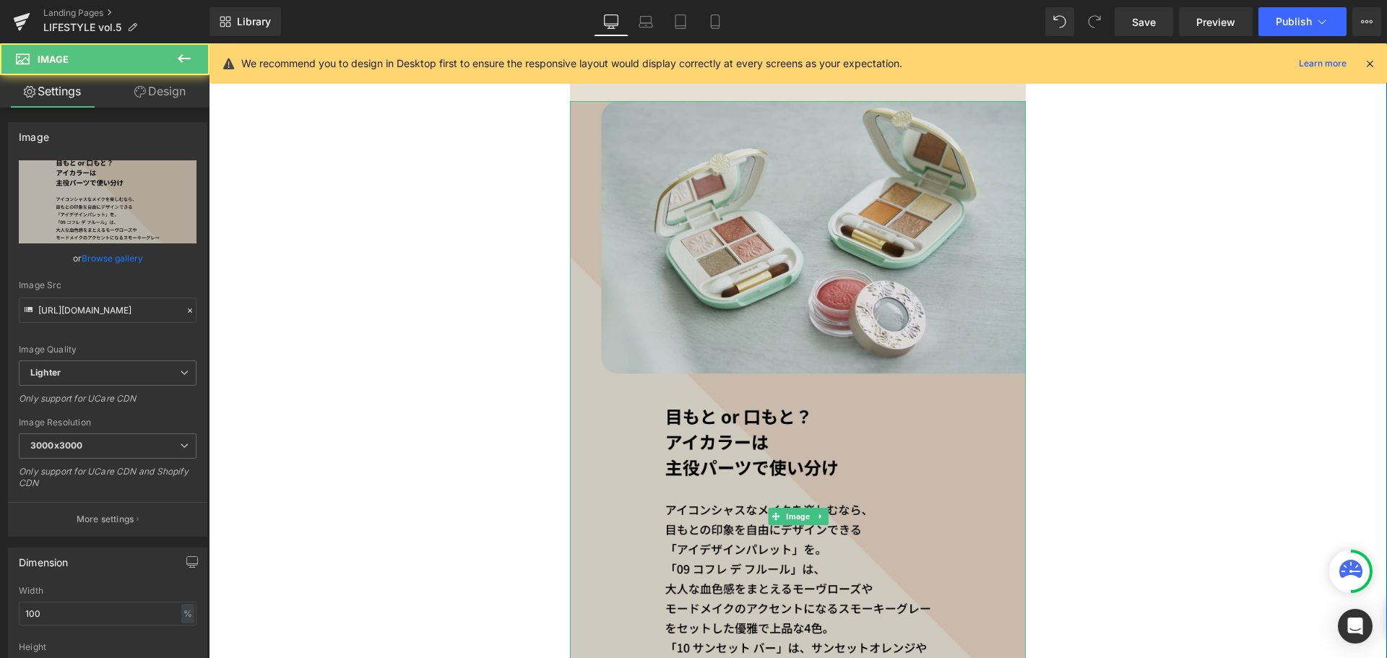
click at [802, 320] on img at bounding box center [798, 516] width 456 height 831
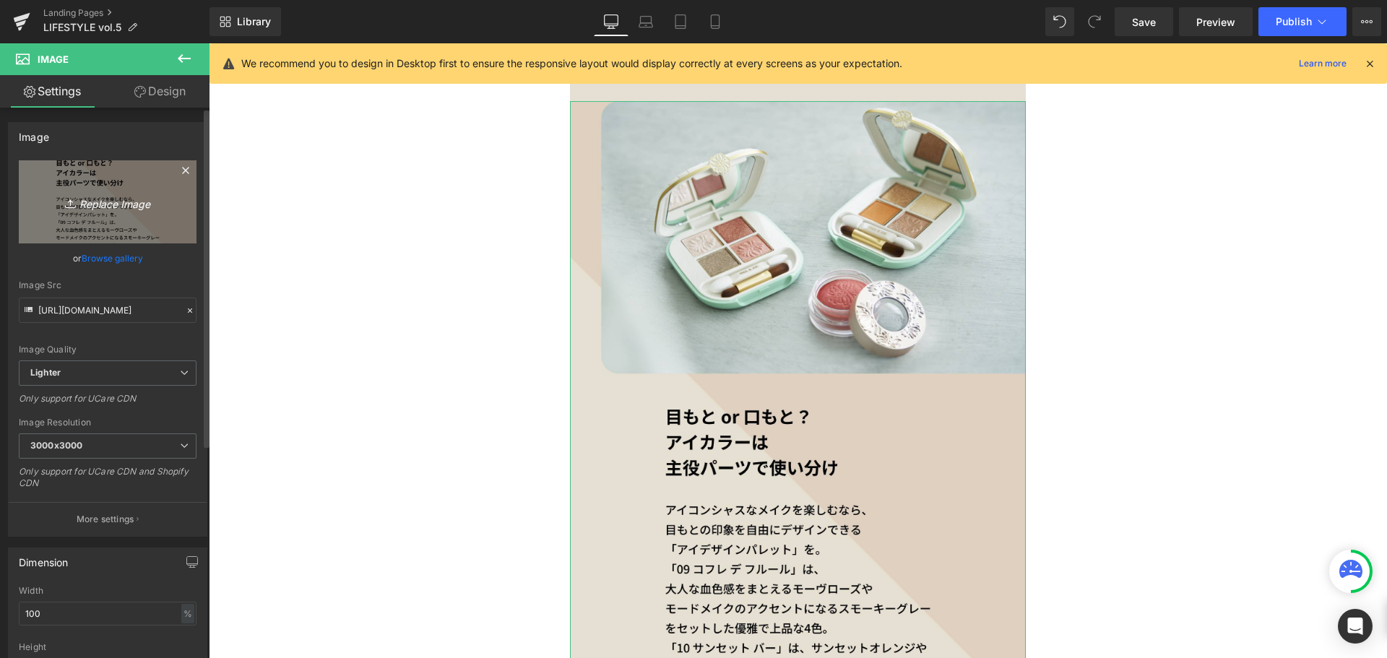
click at [141, 170] on link "Replace Image" at bounding box center [108, 201] width 178 height 83
type input "C:\fakepath\paul&joe_vol.5_SP_6.jpg"
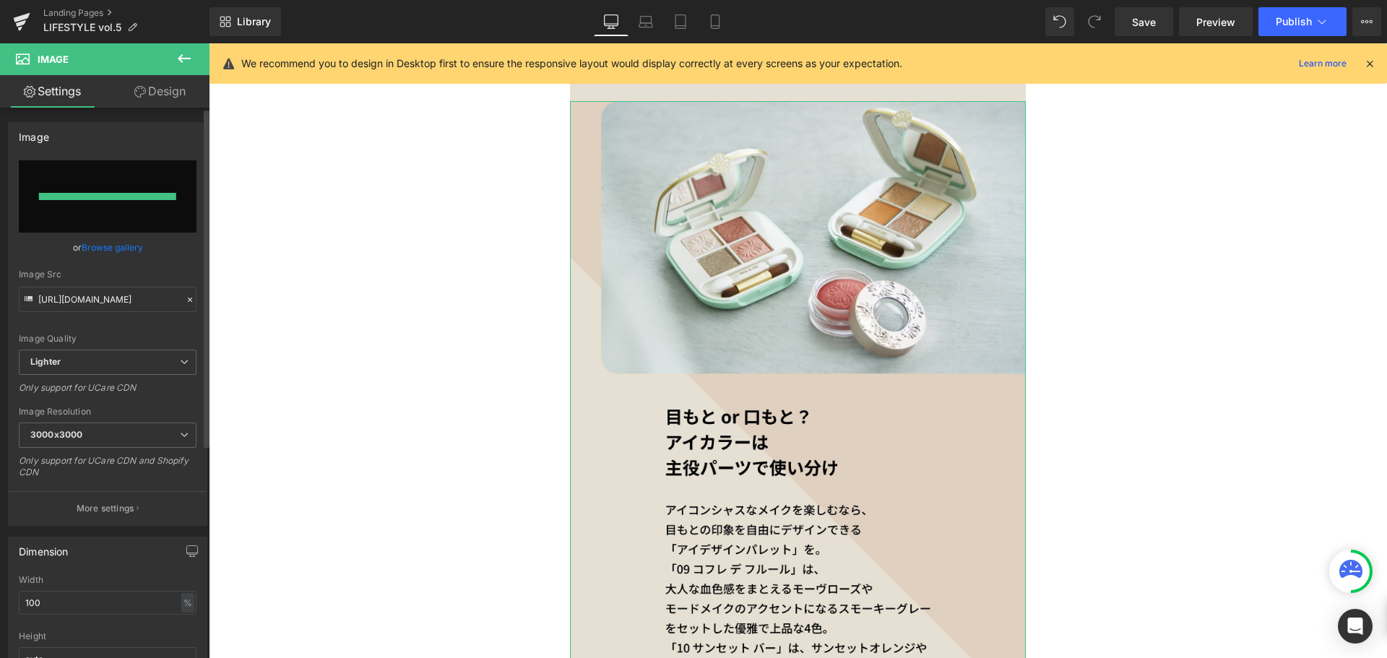
type input "https://ucarecdn.com/8f3efe52-cd11-400f-b9f1-68787bc15bd9/-/format/auto/-/previ…"
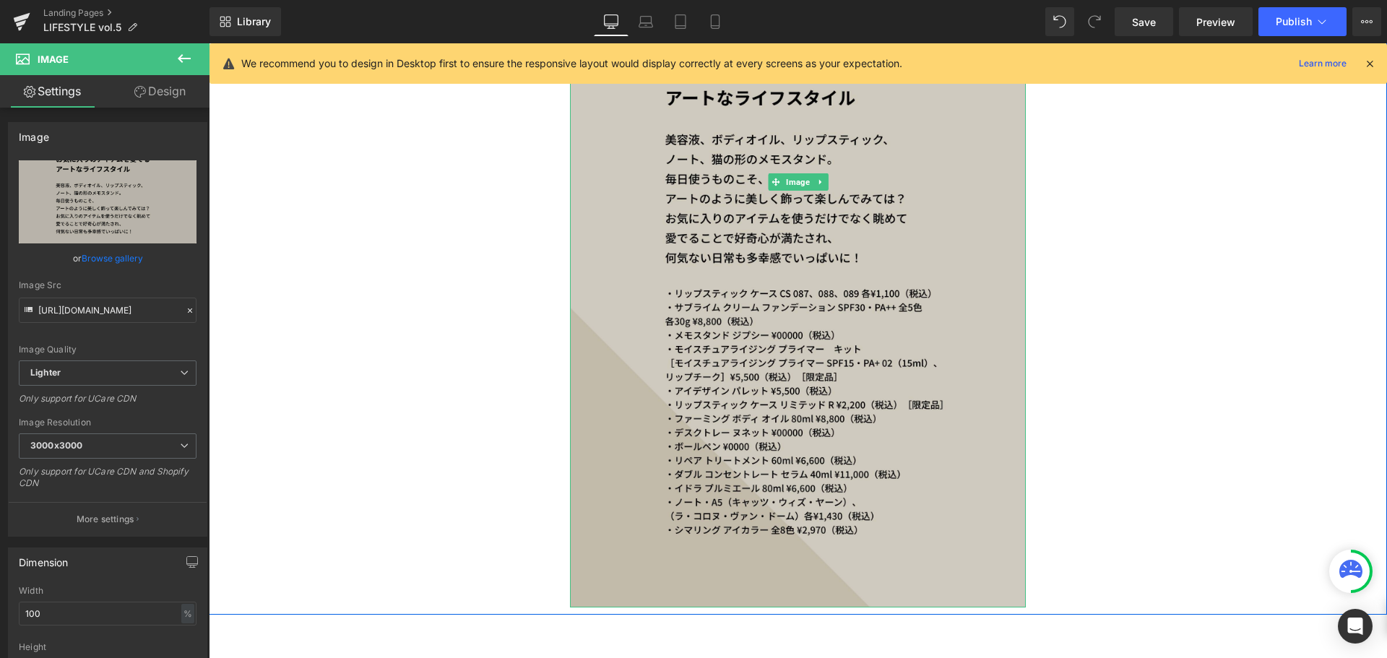
scroll to position [4195, 0]
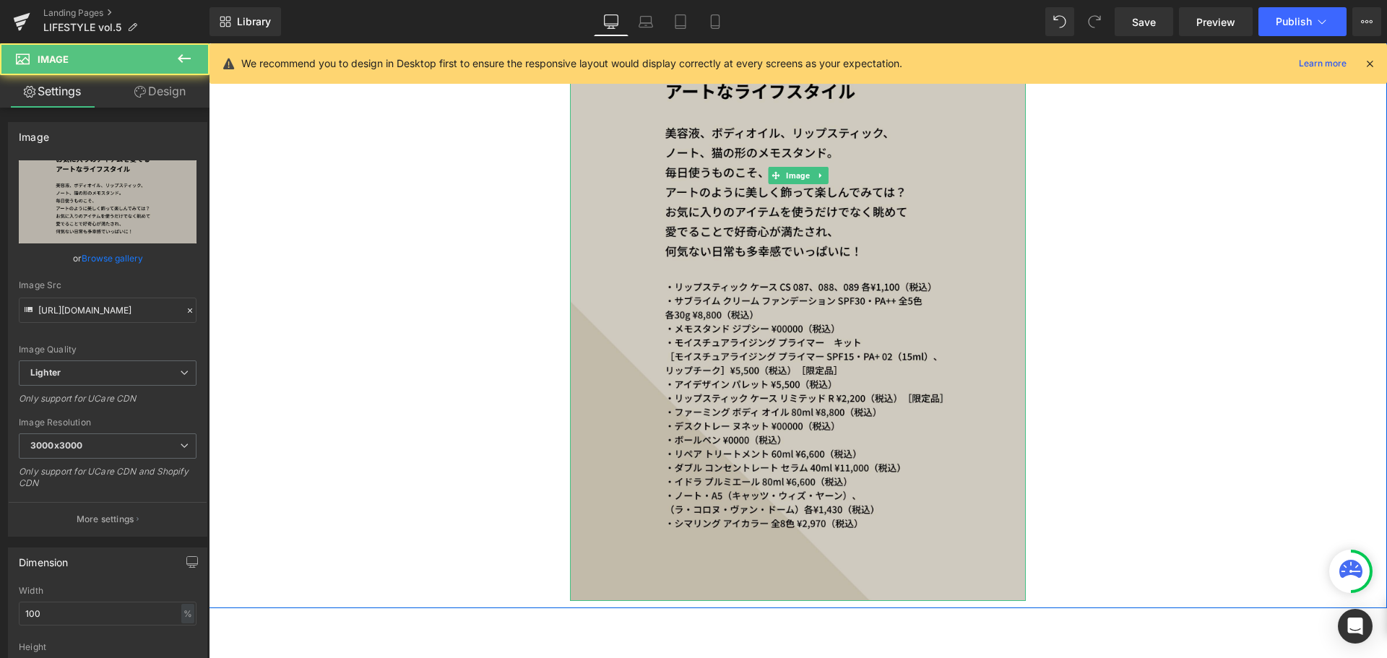
click at [716, 381] on img at bounding box center [798, 175] width 456 height 851
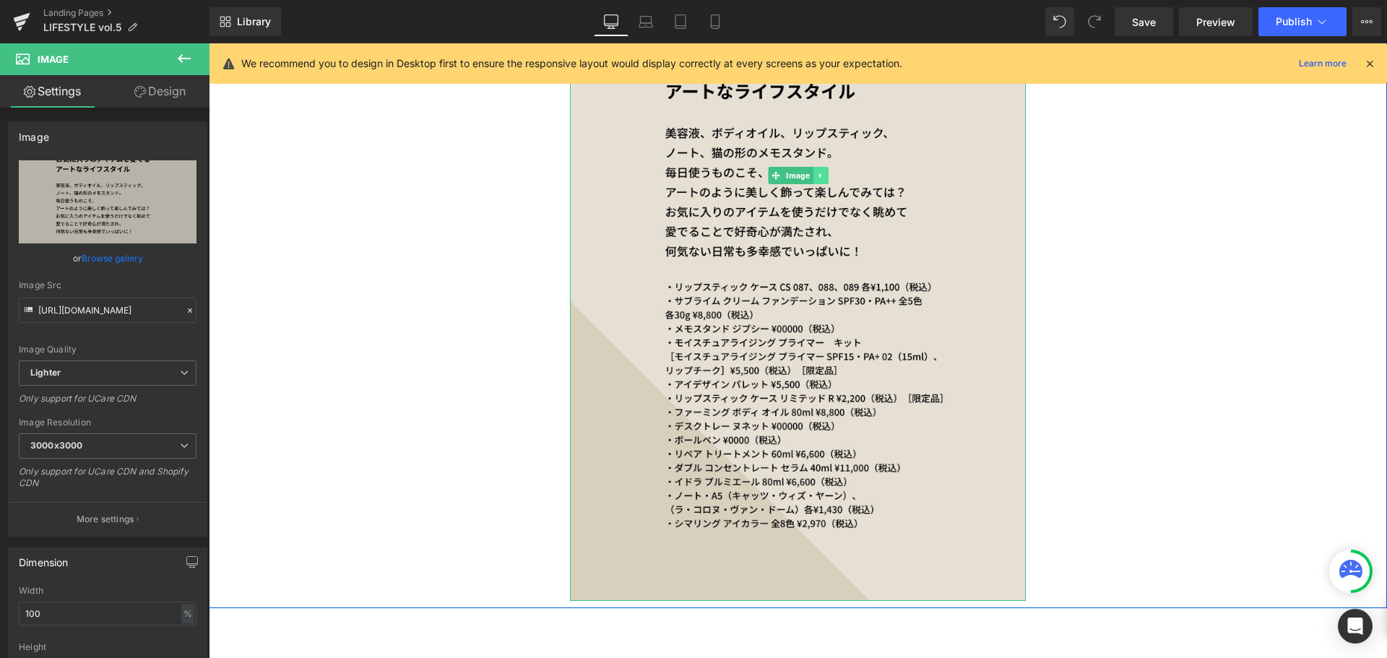
click at [814, 170] on link at bounding box center [819, 175] width 15 height 17
click at [810, 174] on icon at bounding box center [813, 175] width 8 height 8
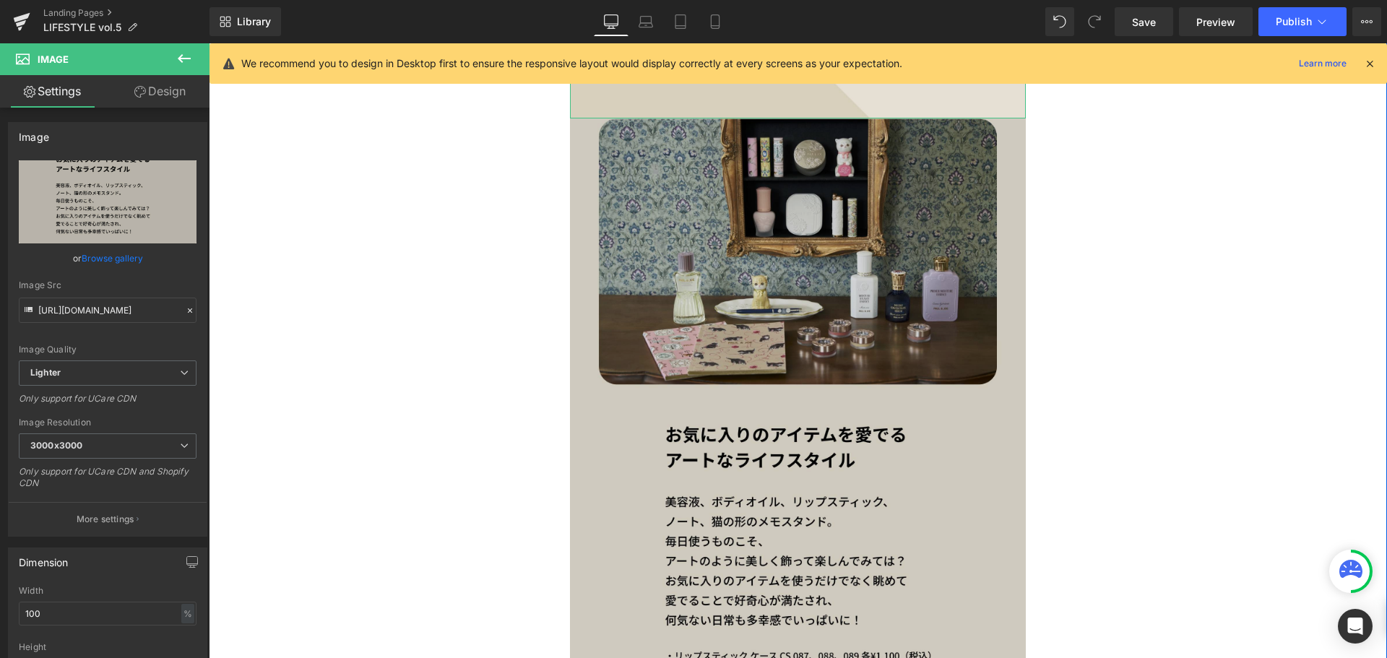
scroll to position [4695, 0]
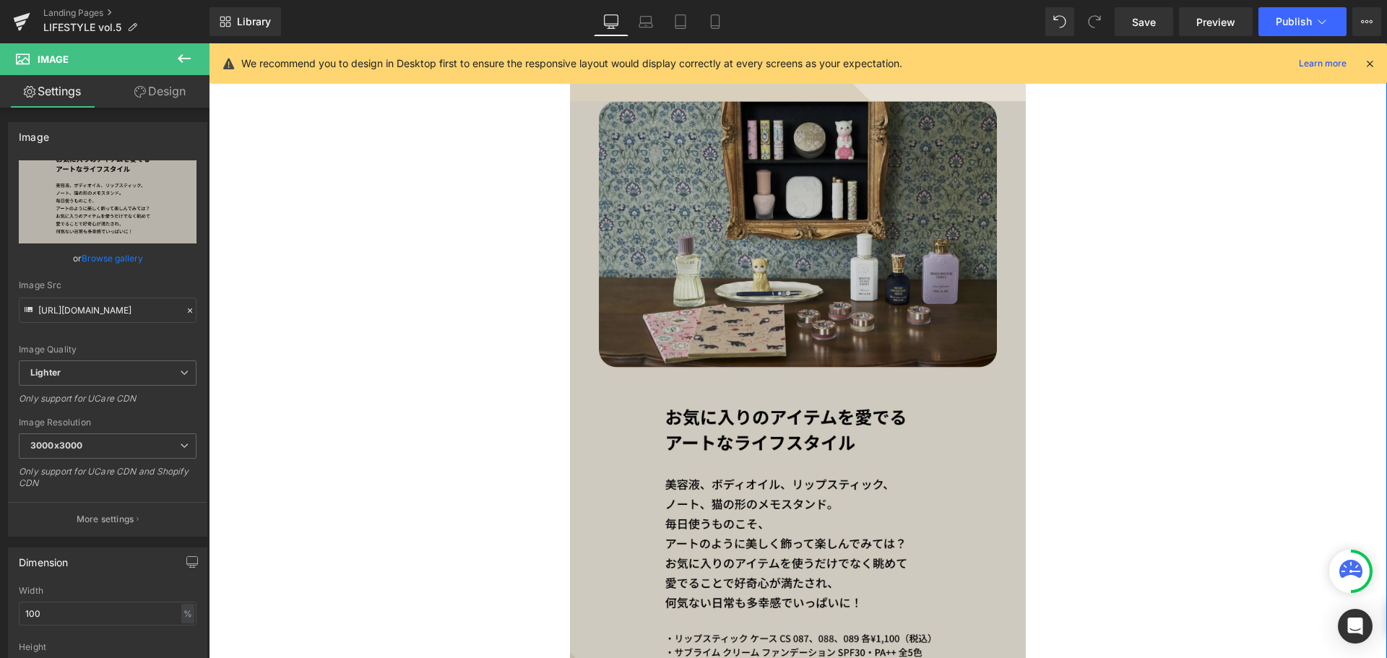
click at [799, 308] on img at bounding box center [798, 526] width 456 height 851
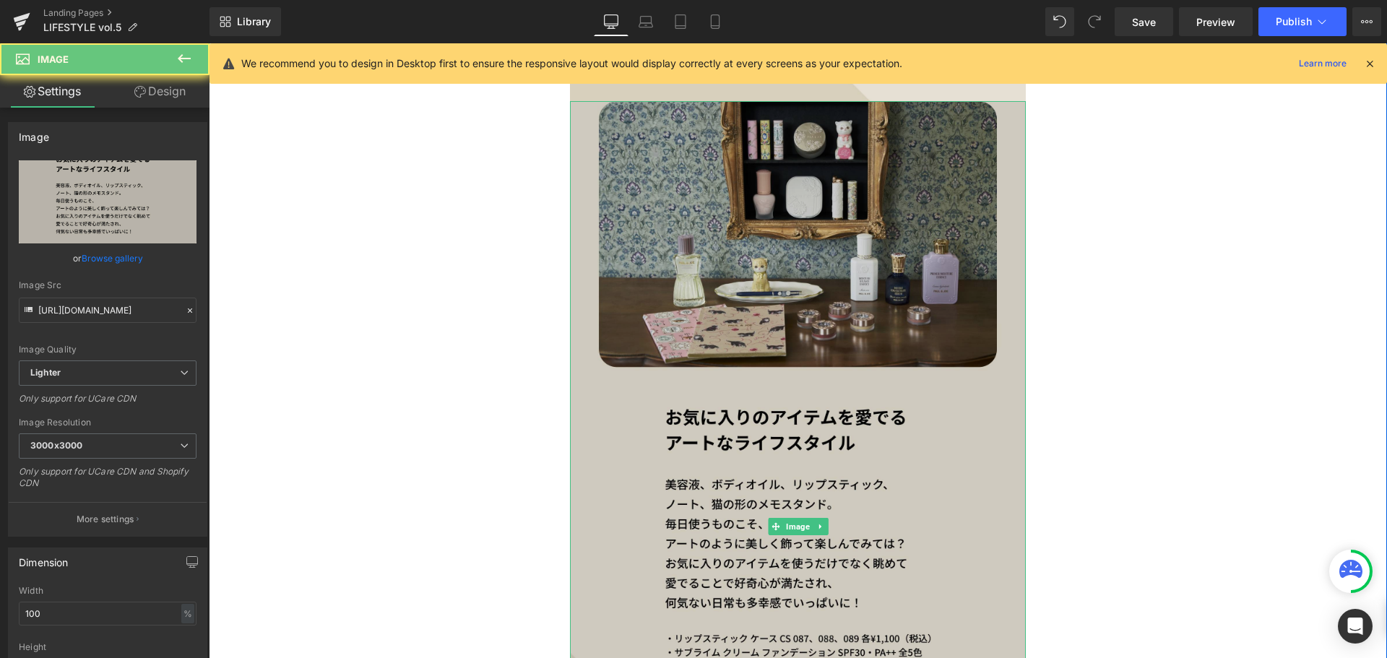
click at [612, 318] on img at bounding box center [798, 526] width 456 height 851
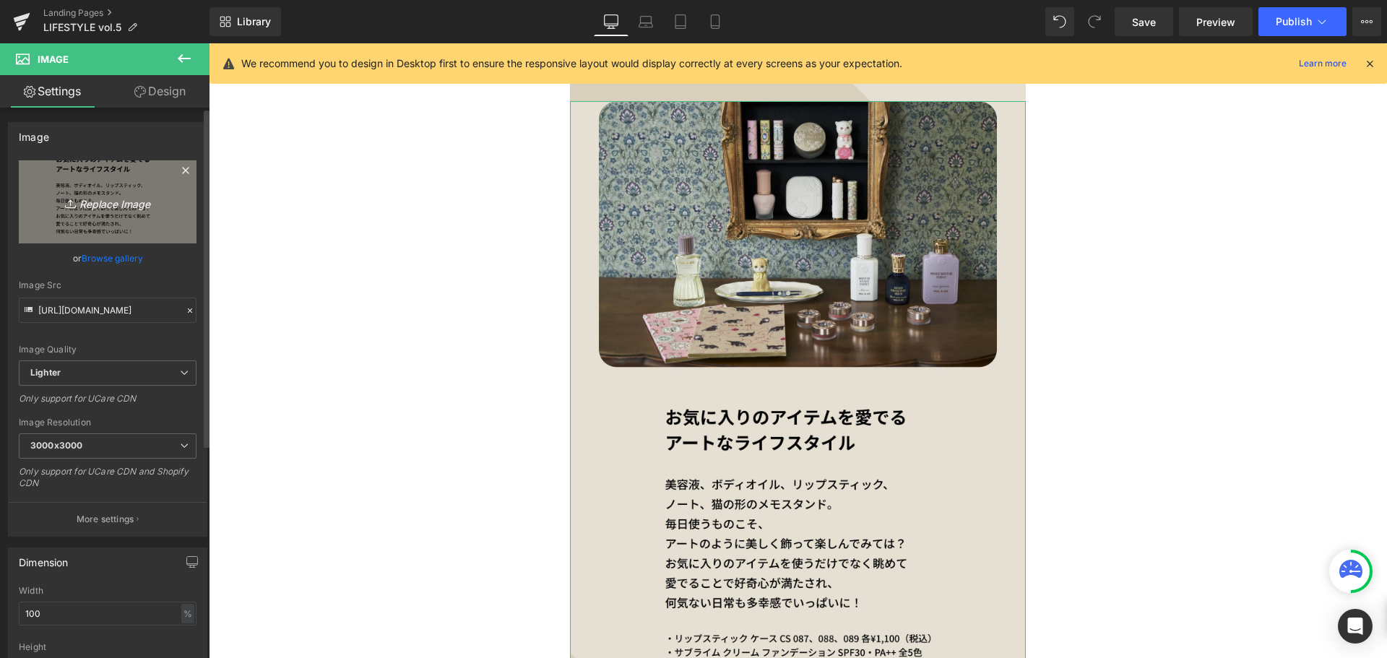
click at [157, 220] on link "Replace Image" at bounding box center [108, 201] width 178 height 83
type input "C:\fakepath\paul&joe_vol.5_SP_7.jpg"
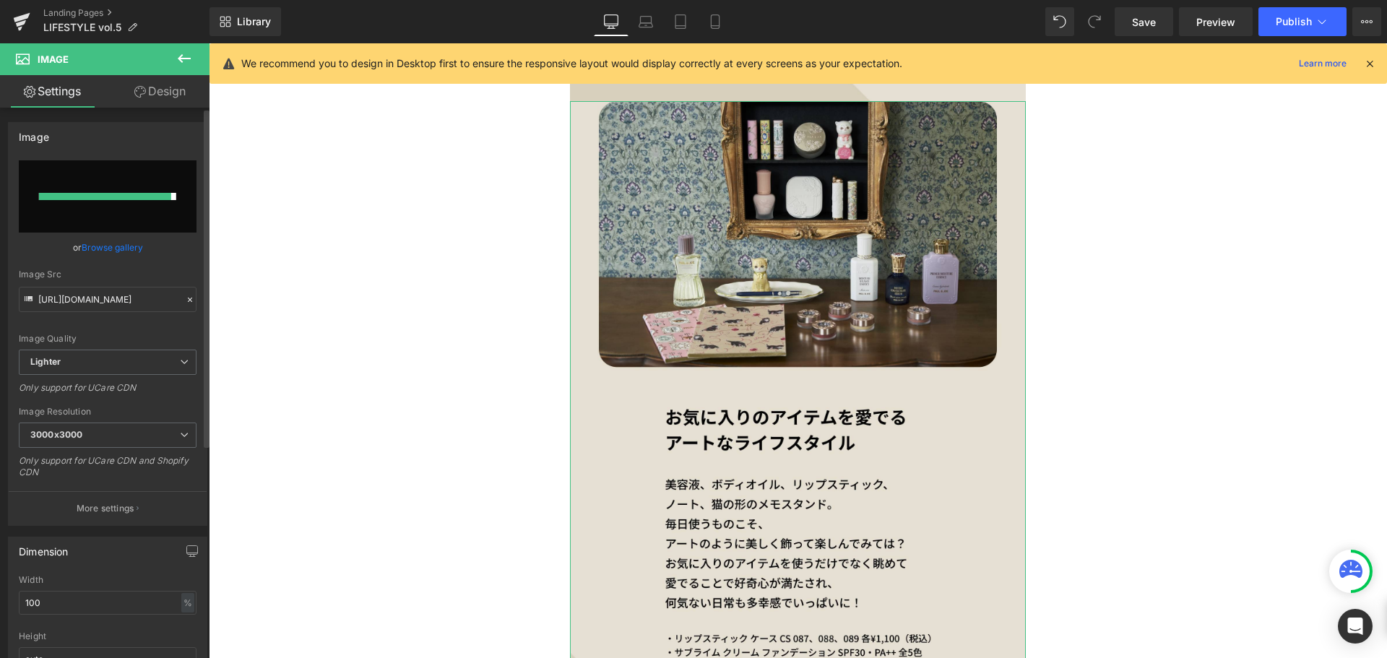
type input "https://ucarecdn.com/b193fba5-4719-40f3-802f-57162214573f/-/format/auto/-/previ…"
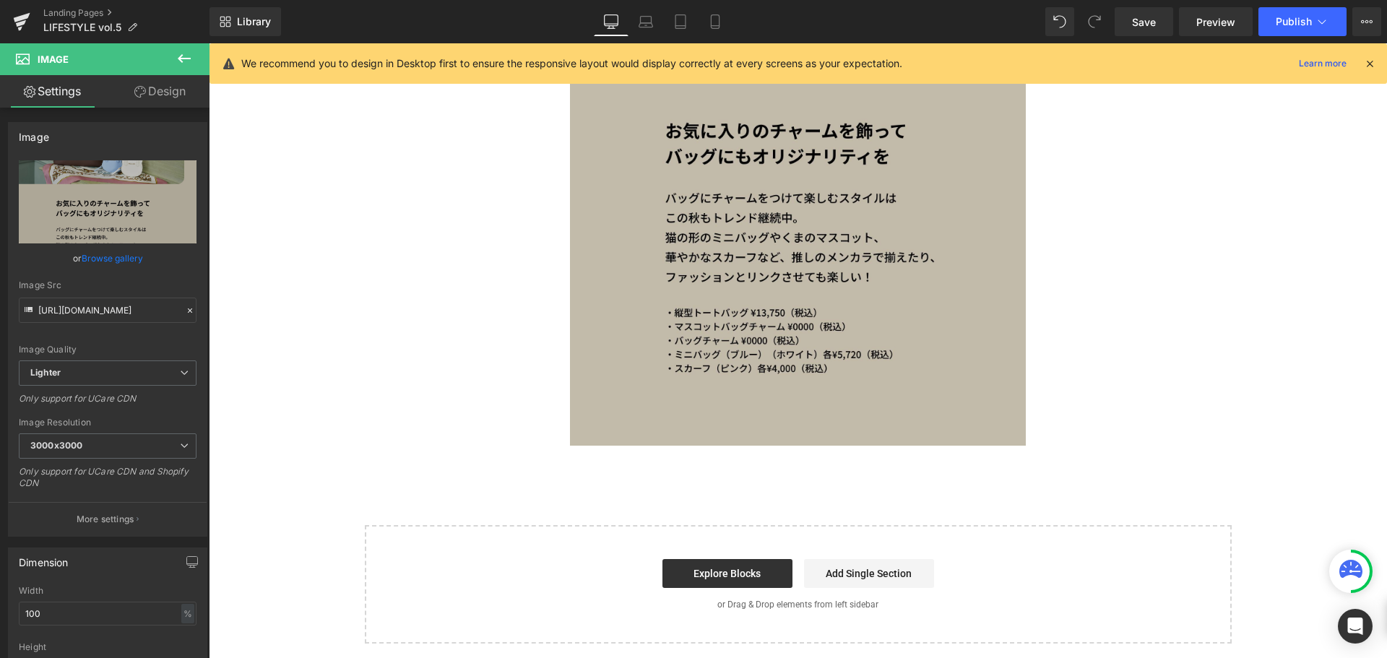
scroll to position [4986, 0]
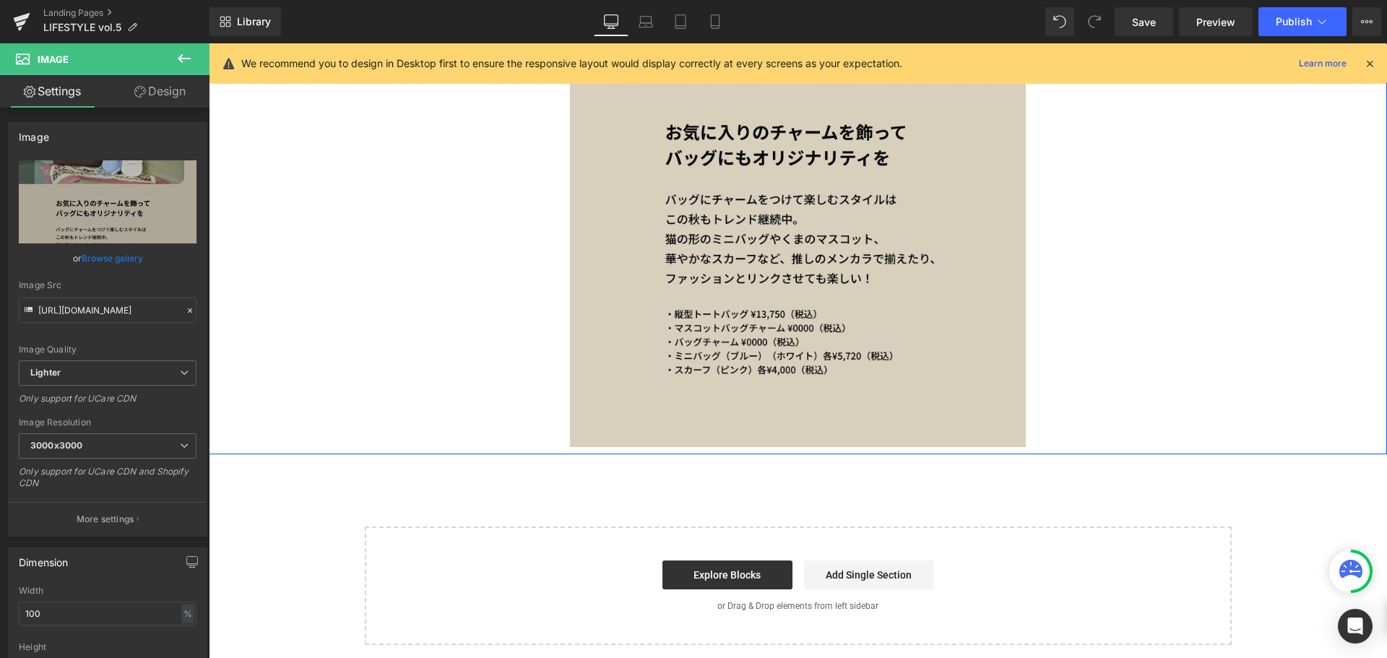
click at [816, 132] on icon at bounding box center [820, 128] width 8 height 9
click at [809, 131] on icon at bounding box center [813, 128] width 8 height 8
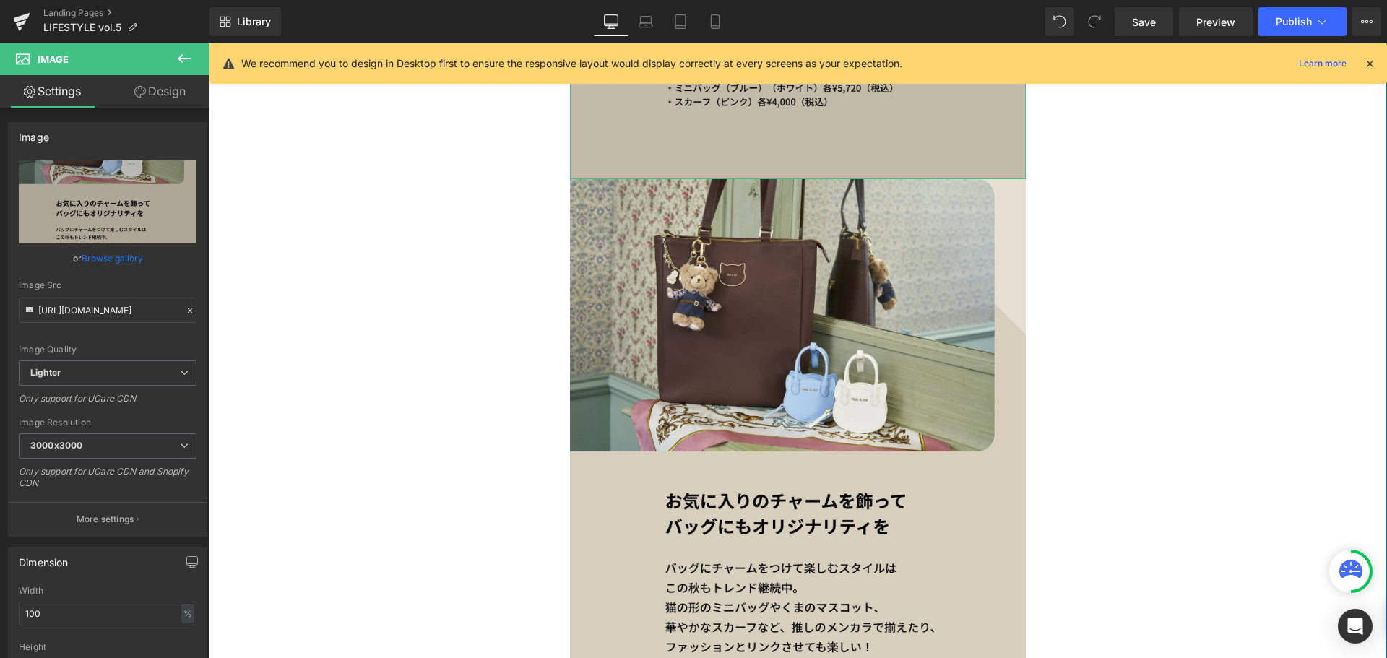
scroll to position [5254, 0]
click at [749, 388] on img at bounding box center [798, 496] width 456 height 636
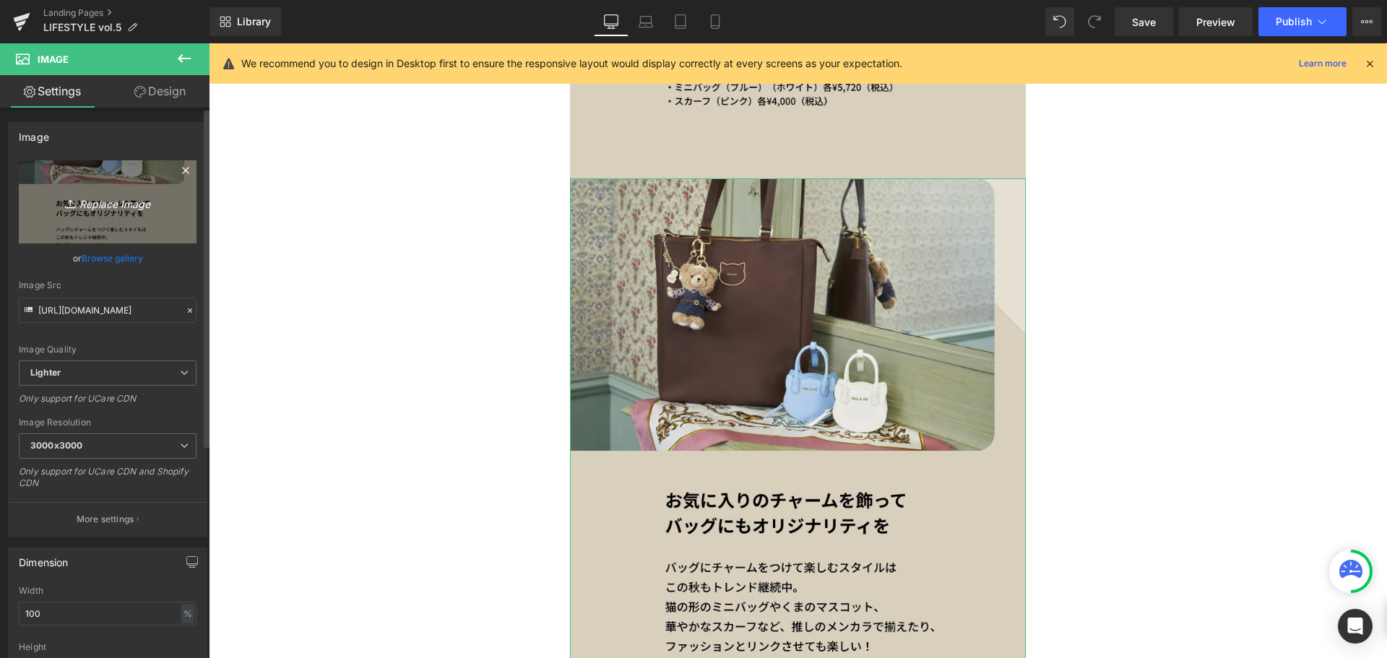
click at [161, 218] on link "Replace Image" at bounding box center [108, 201] width 178 height 83
type input "C:\fakepath\paul&joe_vol.5_SP_8.jpg"
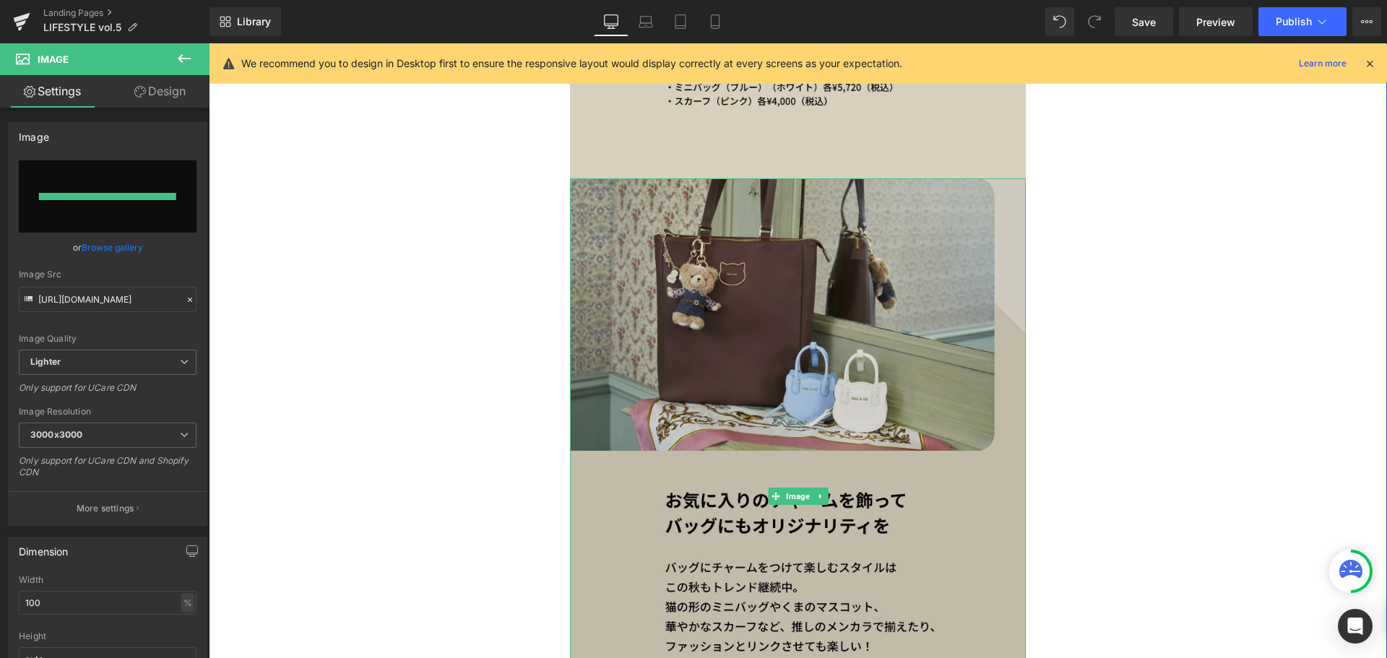
type input "https://ucarecdn.com/88120468-29b2-45e5-8116-e876dc107918/-/format/auto/-/previ…"
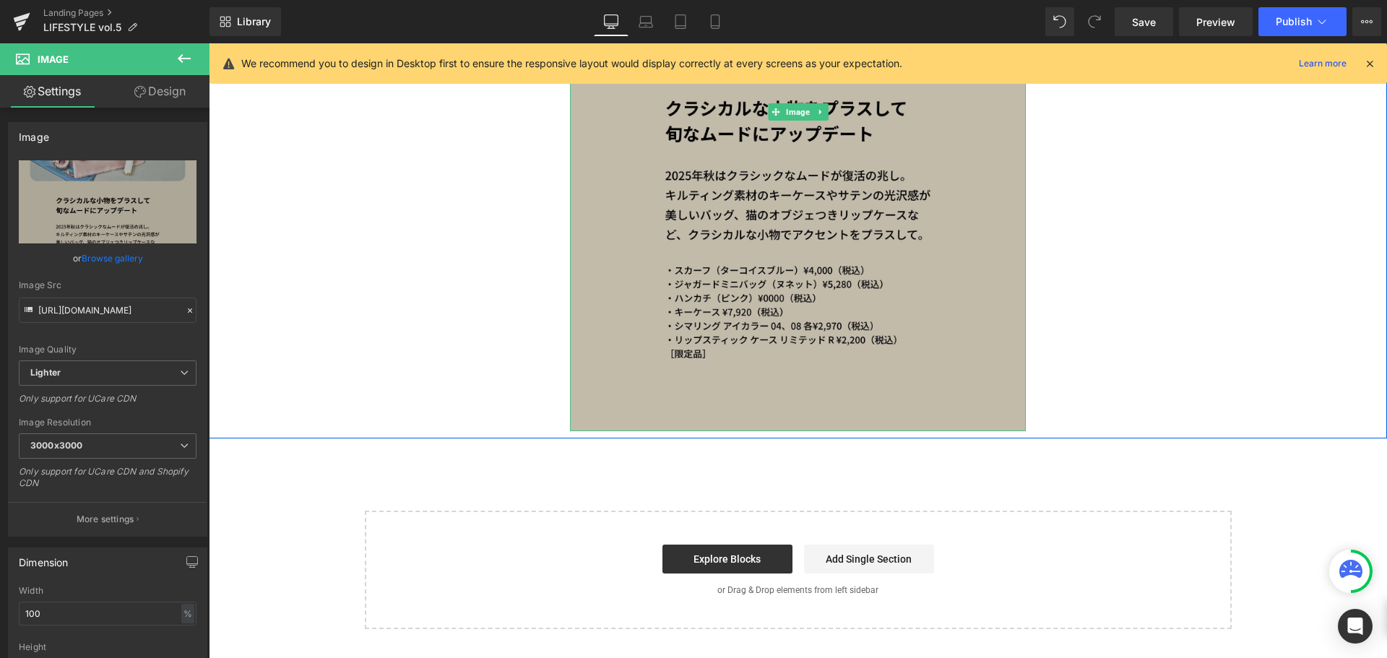
scroll to position [5696, 0]
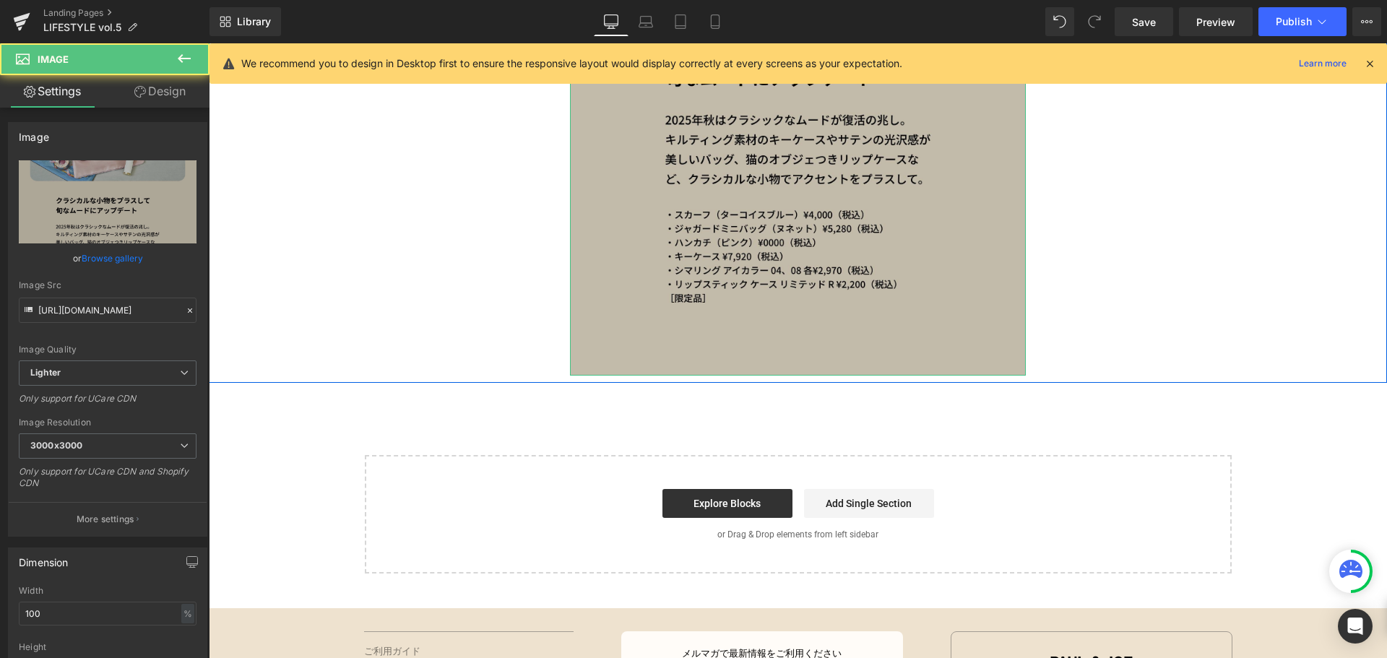
click at [578, 279] on img at bounding box center [798, 56] width 456 height 639
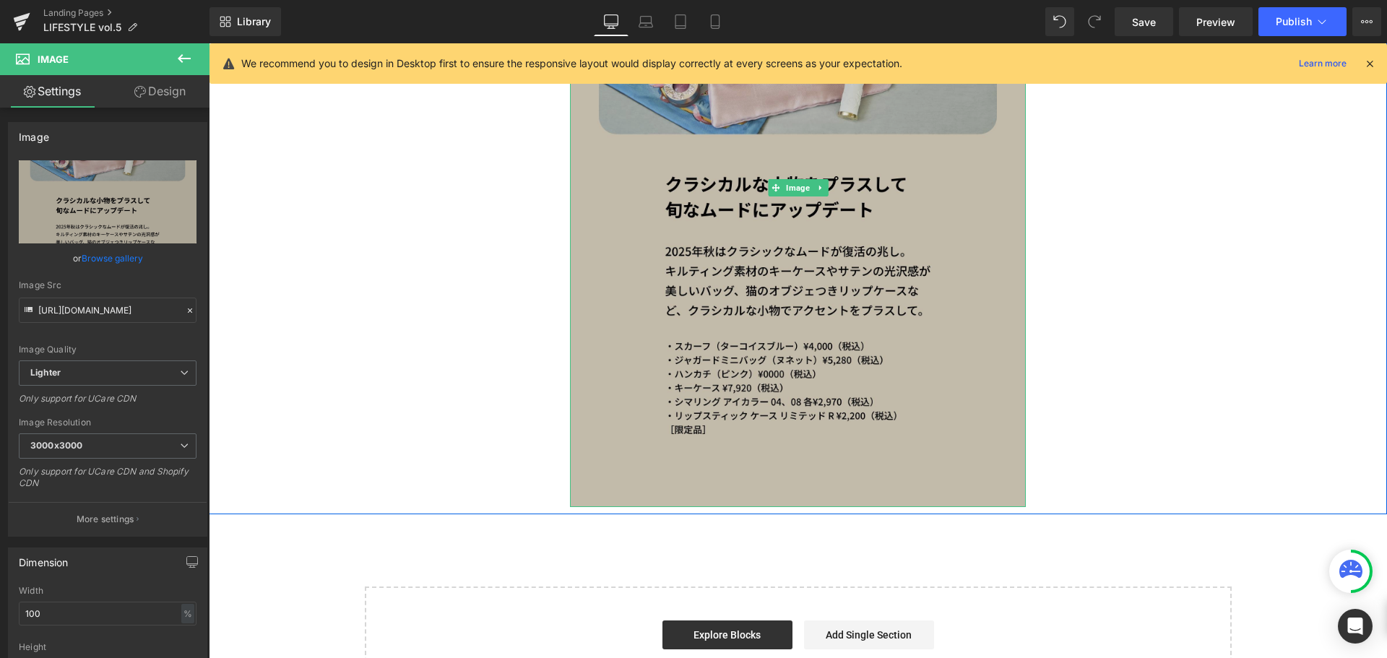
scroll to position [5563, 0]
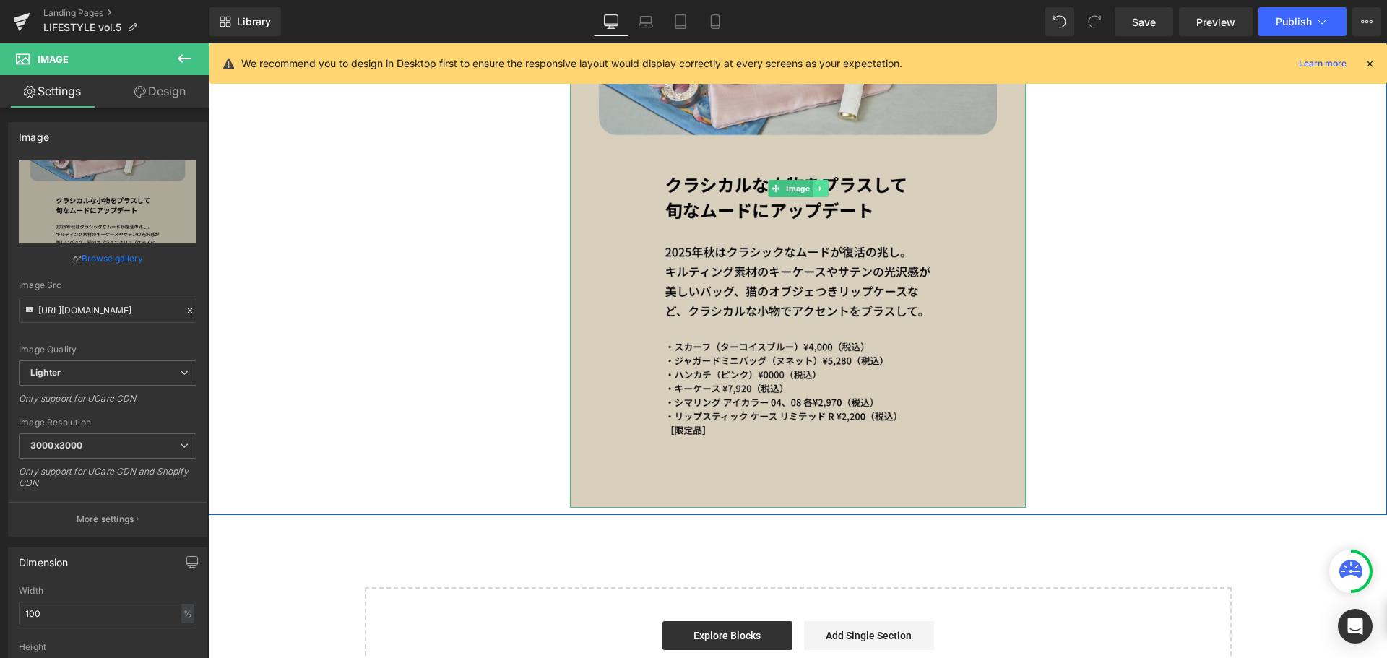
click at [816, 188] on icon at bounding box center [820, 188] width 8 height 9
click at [812, 188] on link at bounding box center [812, 188] width 15 height 17
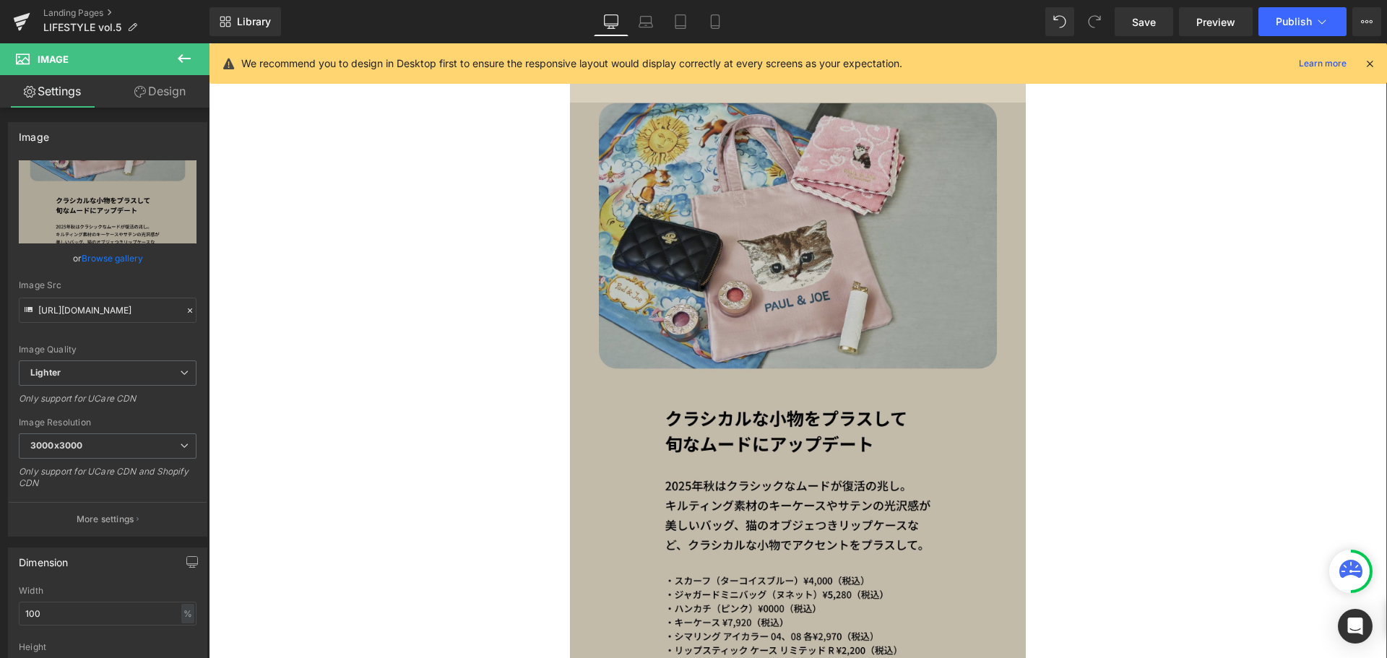
scroll to position [5970, 0]
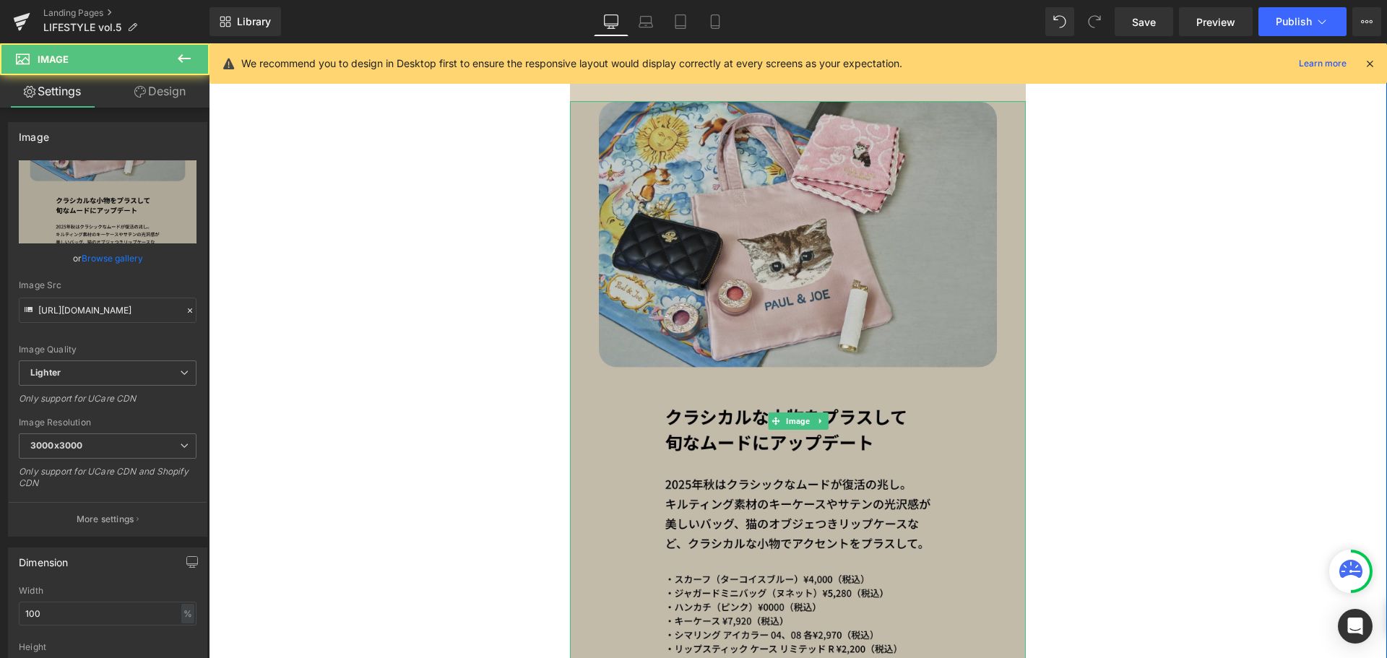
click at [782, 251] on img at bounding box center [798, 420] width 456 height 639
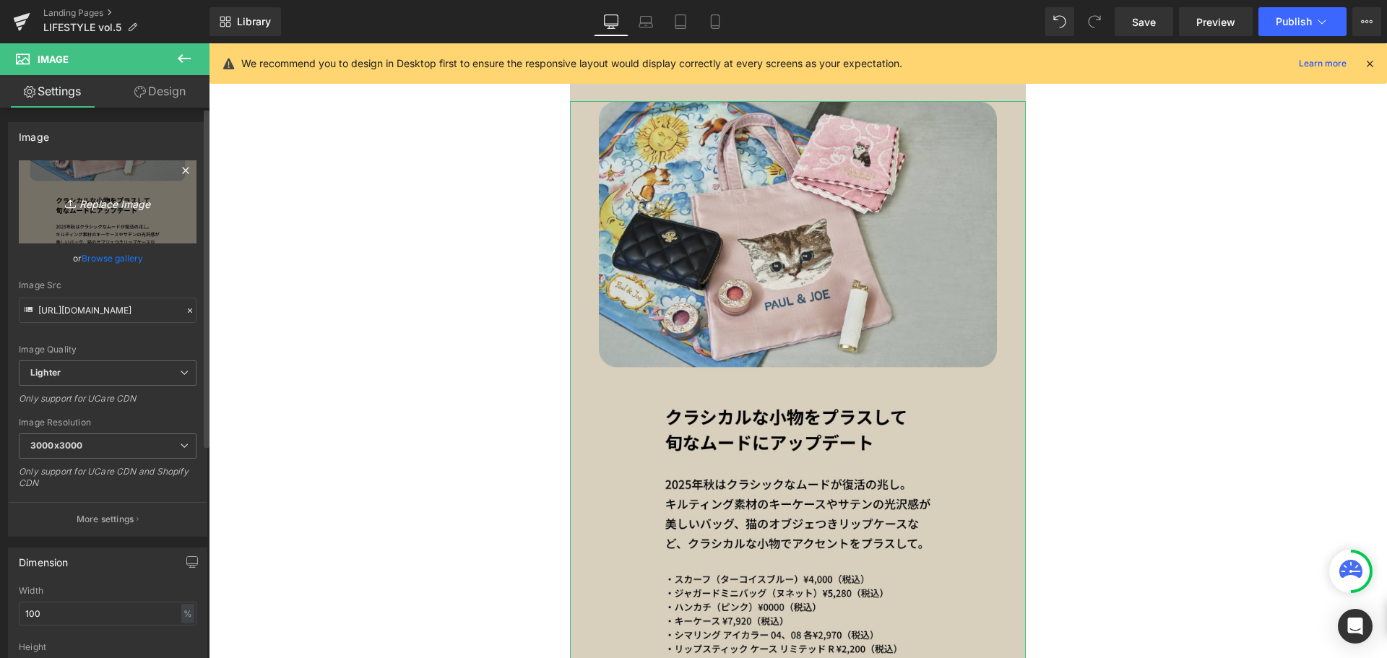
click at [180, 228] on link "Replace Image" at bounding box center [108, 201] width 178 height 83
type input "C:\fakepath\paul&joe_vol.5_SP_9.jpg"
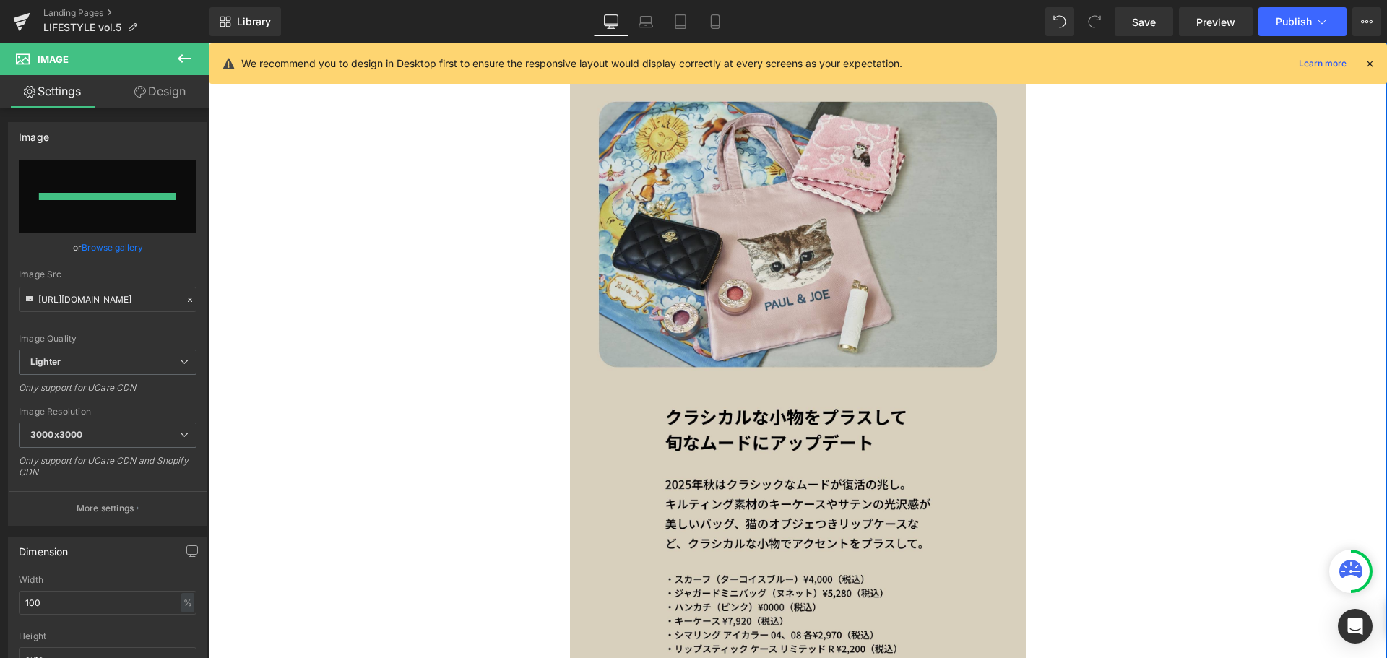
type input "https://ucarecdn.com/2466b67c-2c26-4b3c-ae43-9d08e32b036b/-/format/auto/-/previ…"
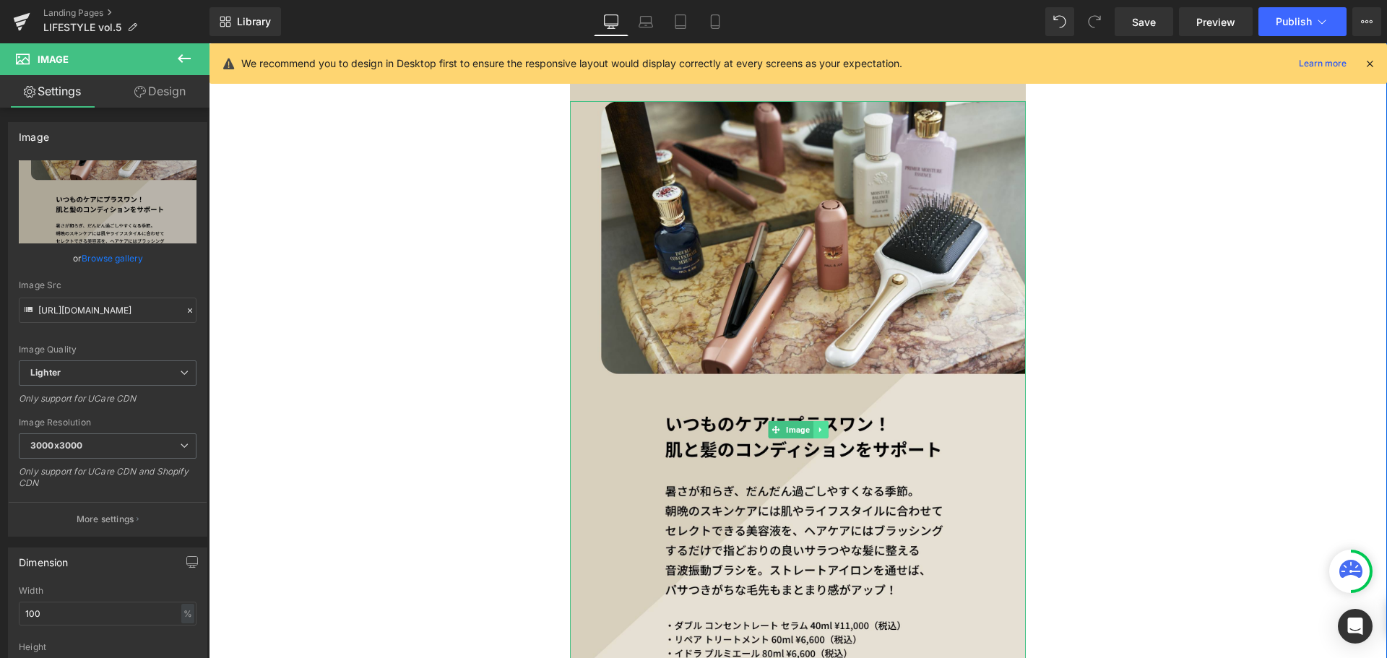
click at [822, 423] on link at bounding box center [819, 429] width 15 height 17
click at [810, 428] on icon at bounding box center [813, 429] width 8 height 9
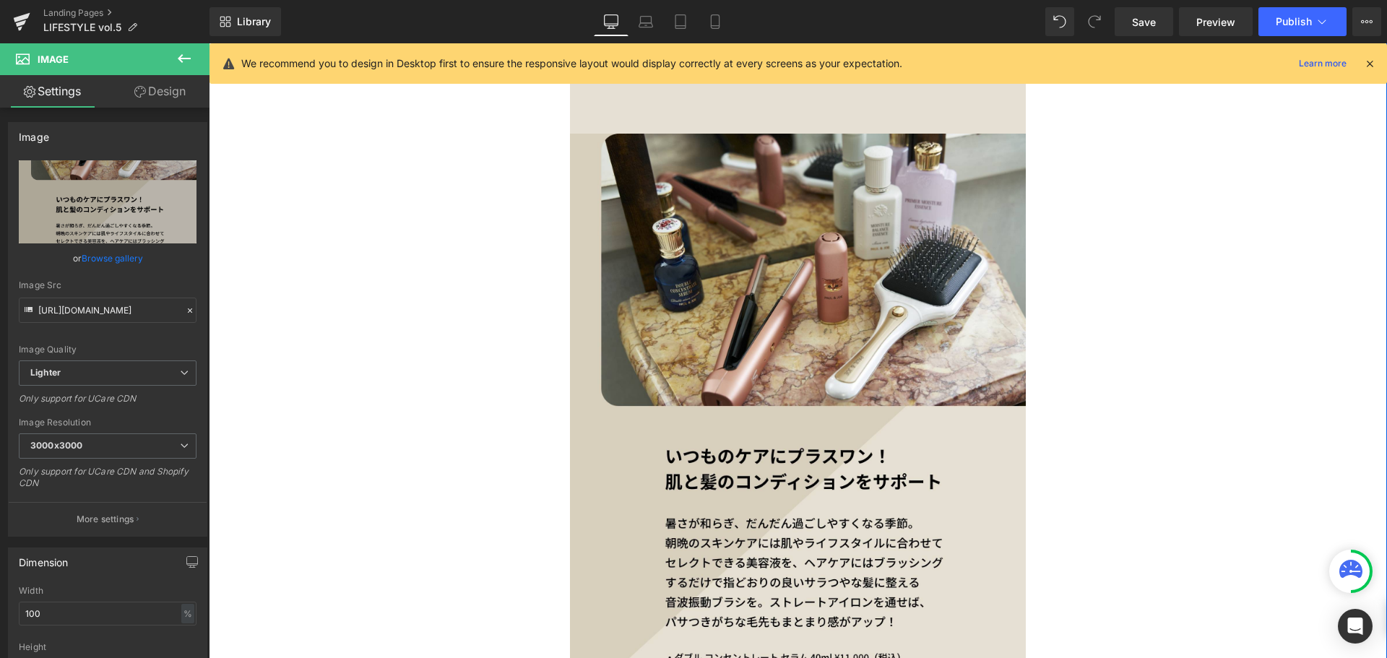
scroll to position [6628, 0]
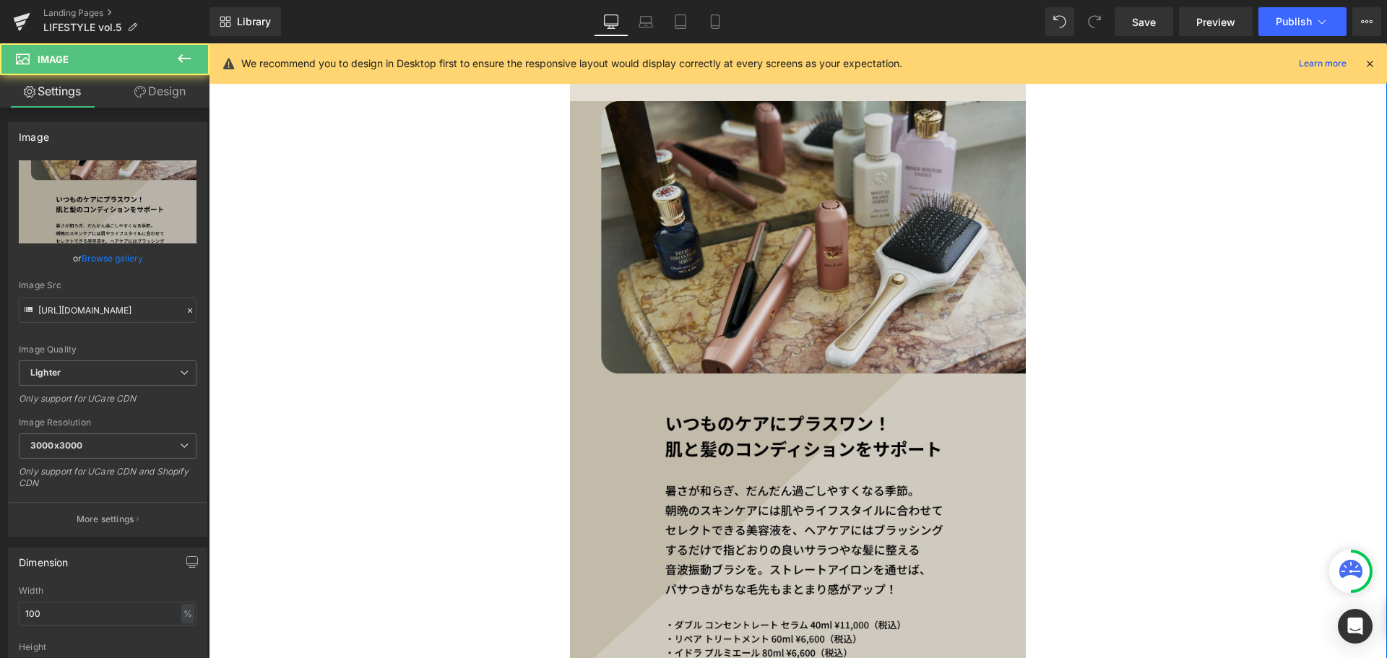
click at [761, 407] on img at bounding box center [798, 429] width 456 height 657
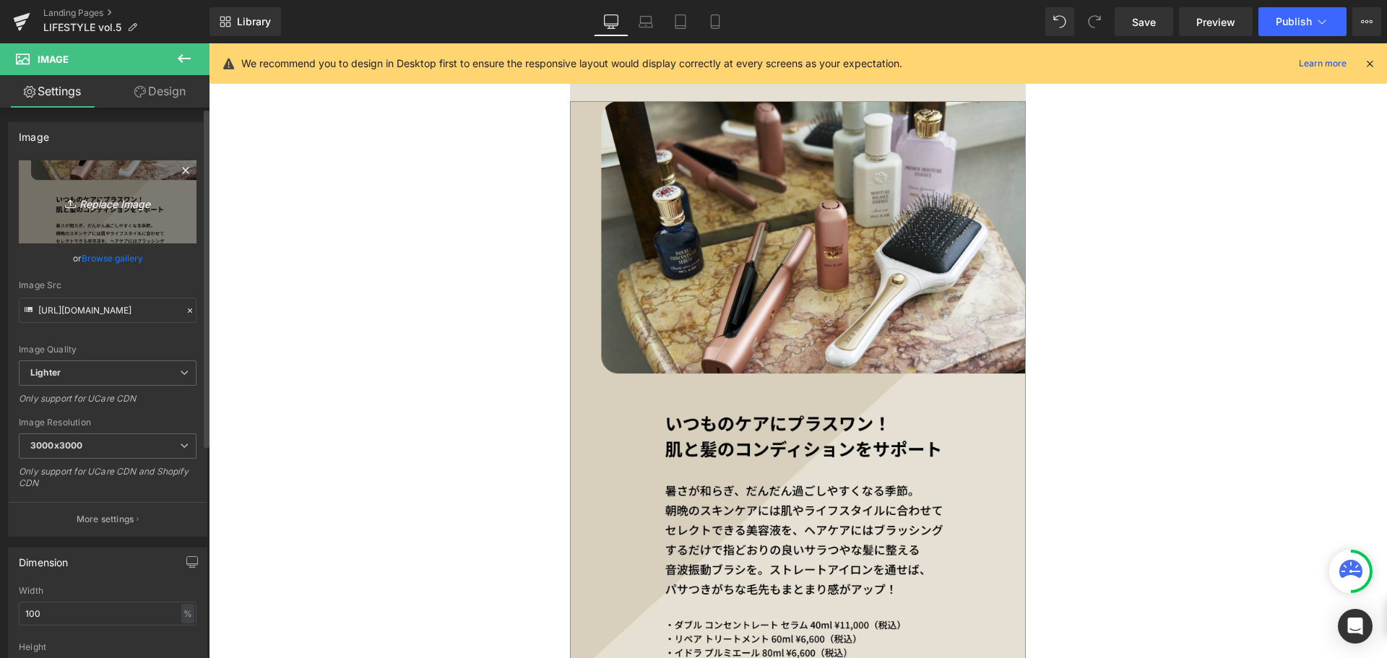
click at [152, 203] on icon "Replace Image" at bounding box center [108, 202] width 116 height 18
type input "C:\fakepath\paul&joe_vol.5_SP_10.jpg"
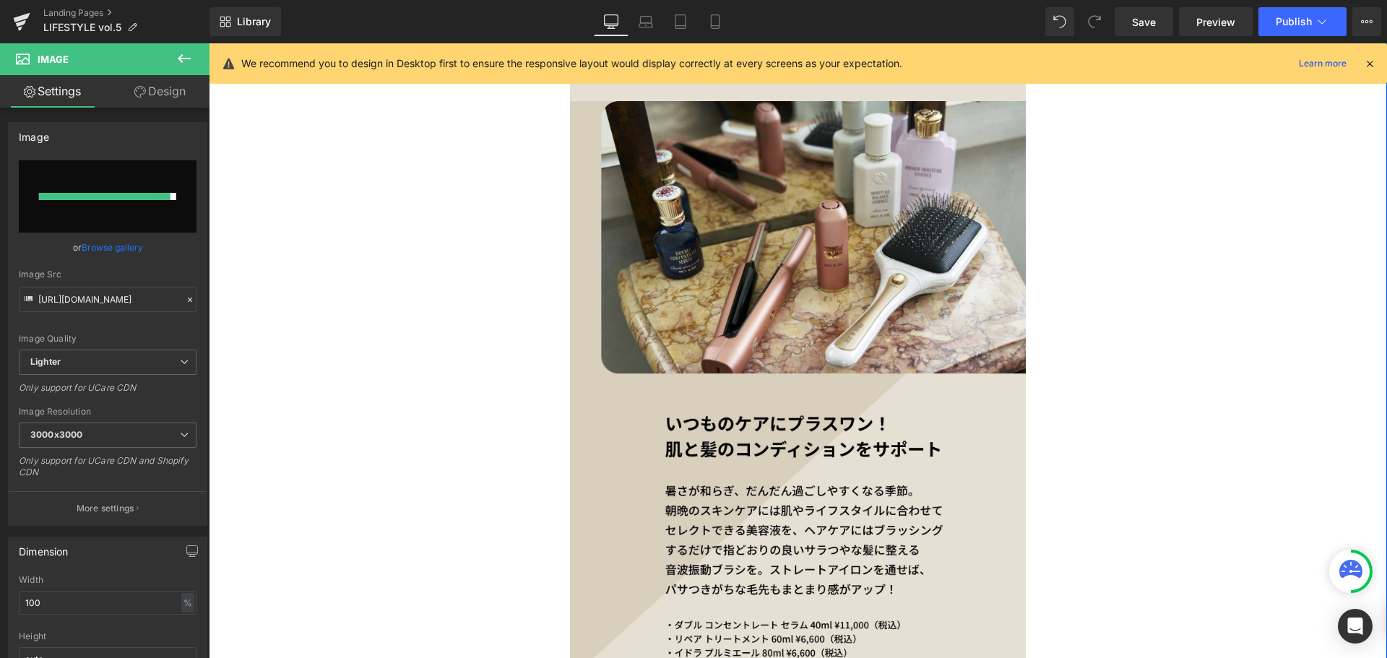
type input "https://ucarecdn.com/30430559-c70f-4222-94f2-b190ee55ecb0/-/format/auto/-/previ…"
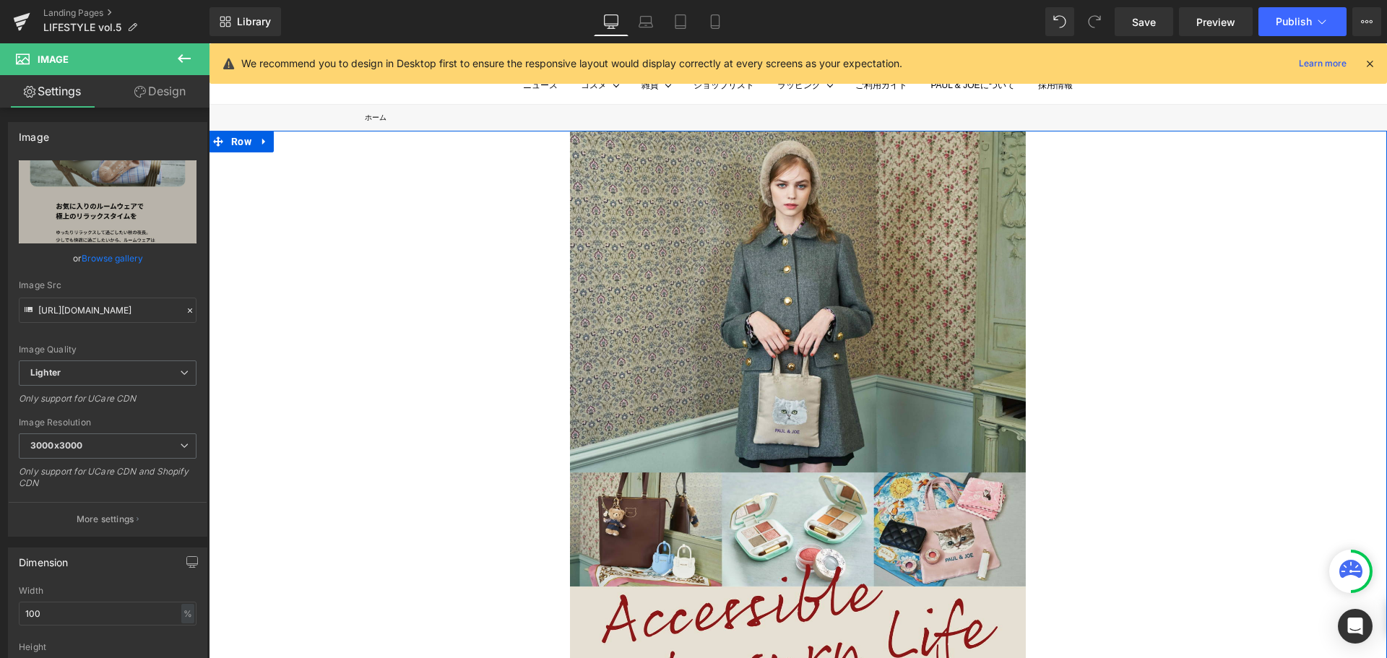
scroll to position [43, 0]
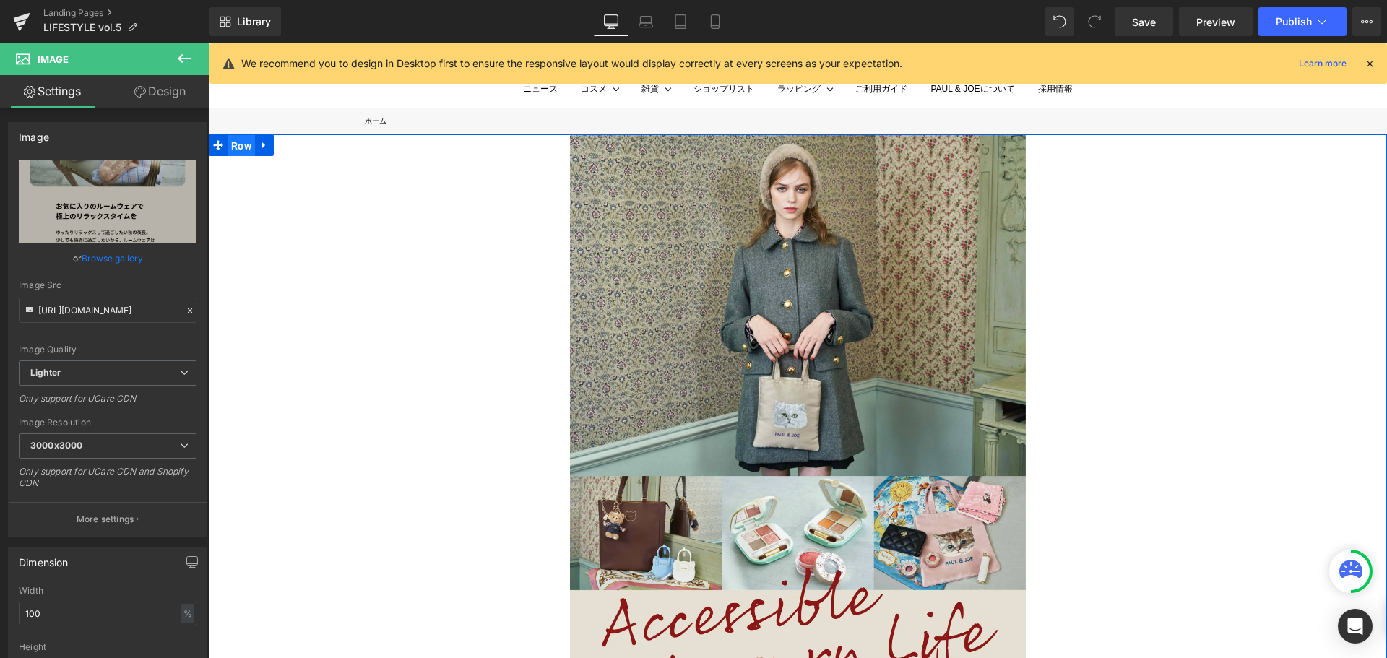
click at [241, 151] on span "Row" at bounding box center [240, 146] width 27 height 22
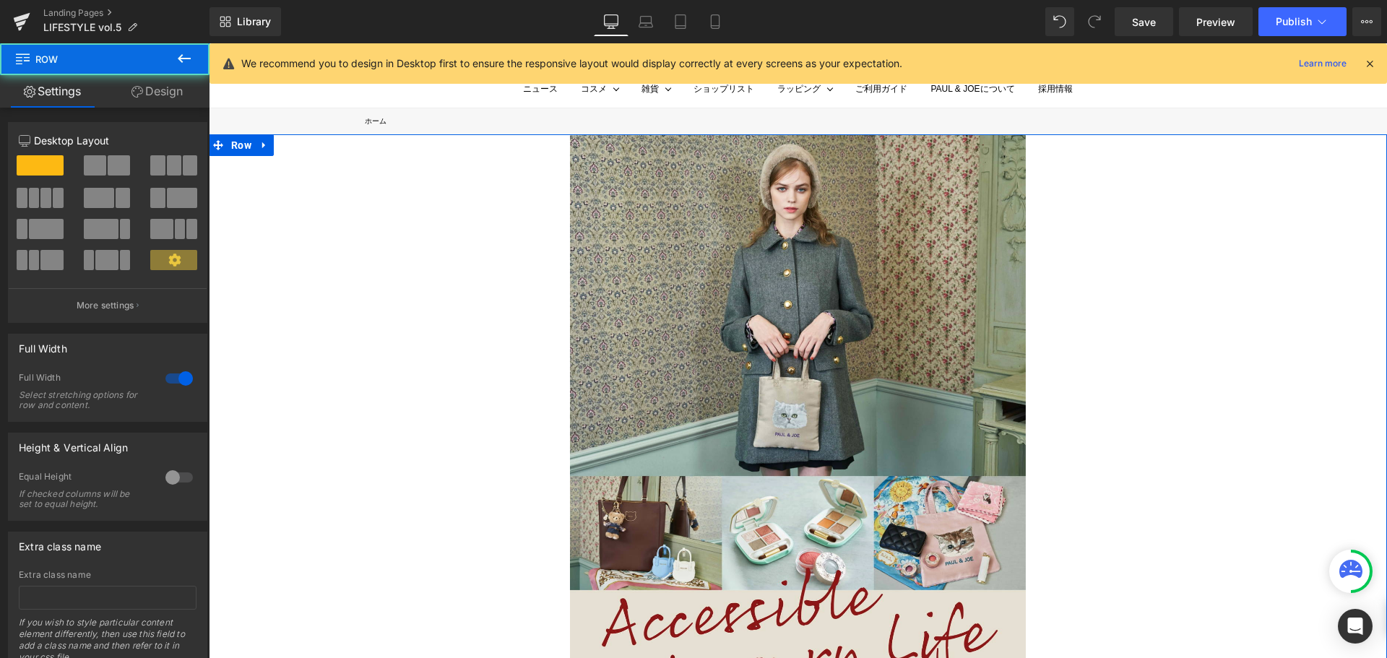
click at [182, 90] on link "Design" at bounding box center [157, 91] width 105 height 32
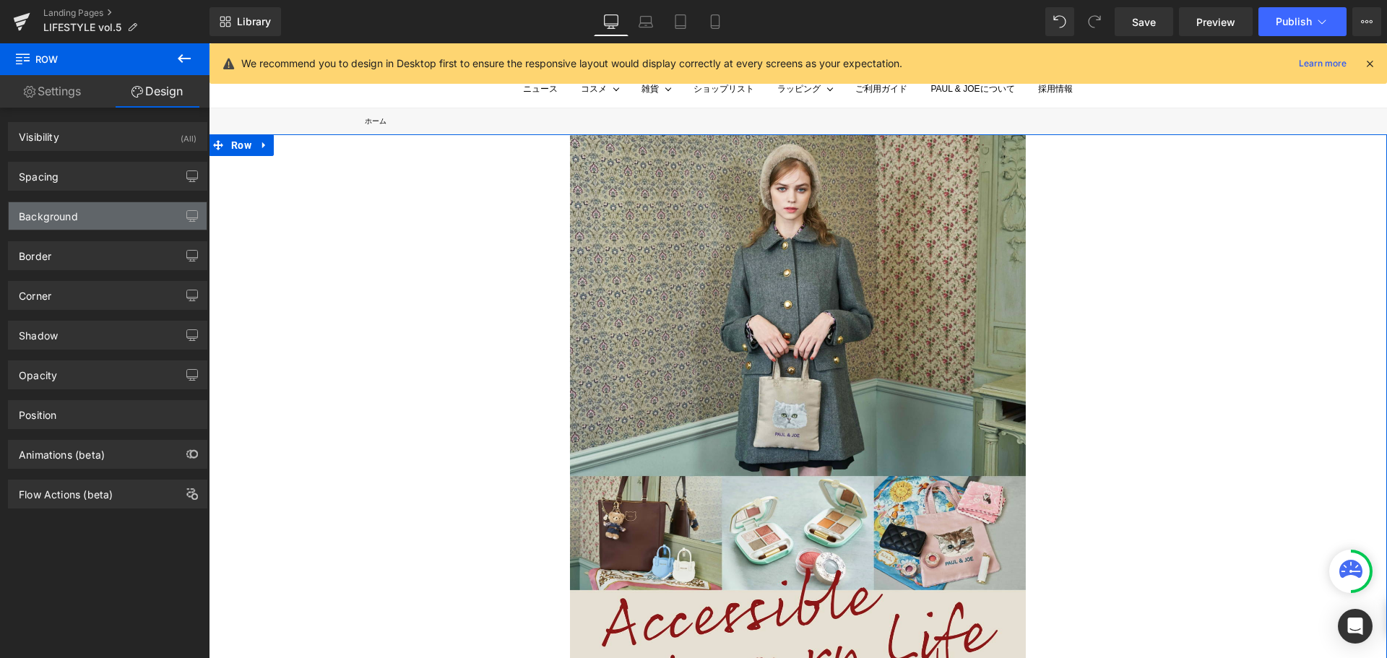
type input "transparent"
type input "0"
click at [136, 217] on div "Background" at bounding box center [108, 215] width 198 height 27
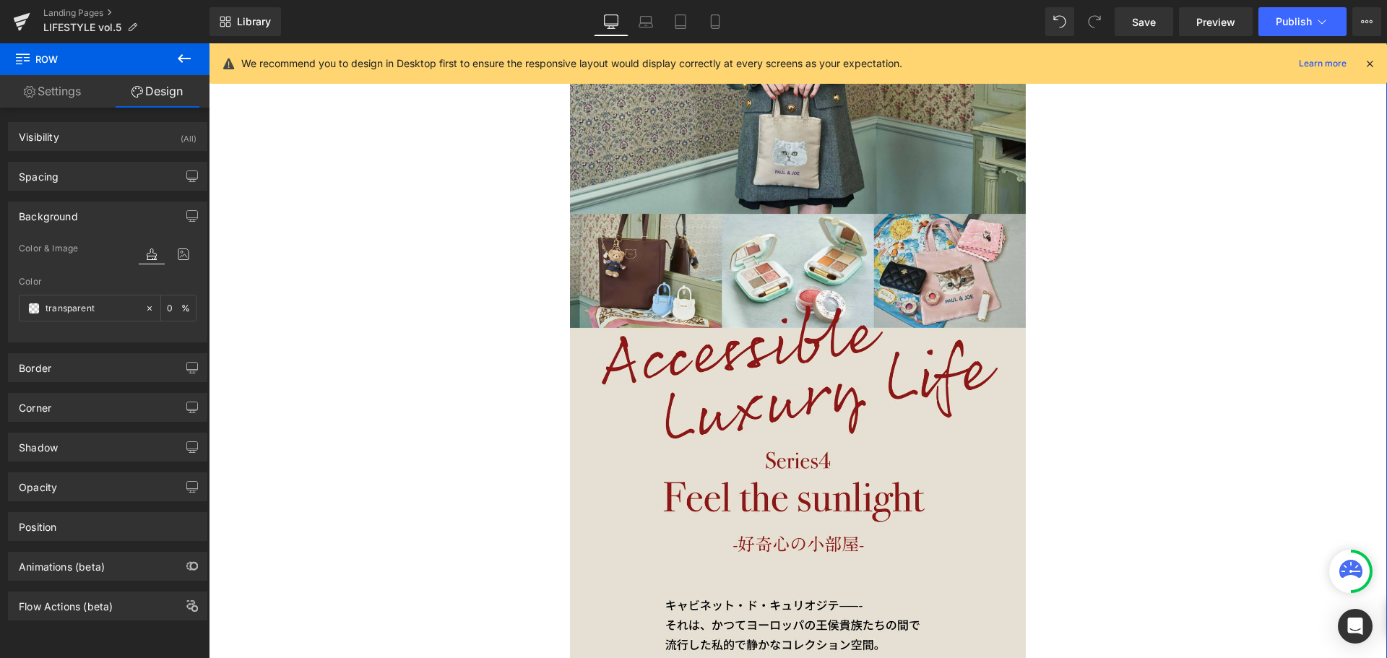
scroll to position [461, 0]
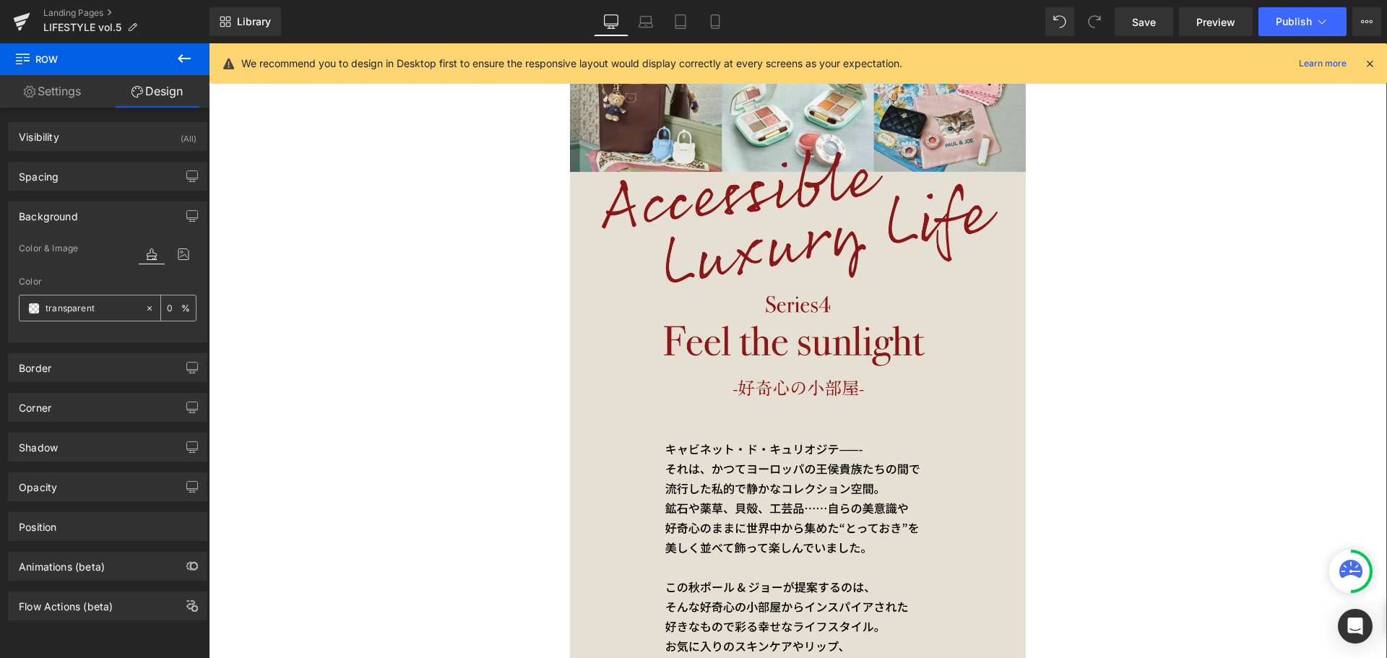
click at [33, 308] on span at bounding box center [34, 309] width 12 height 12
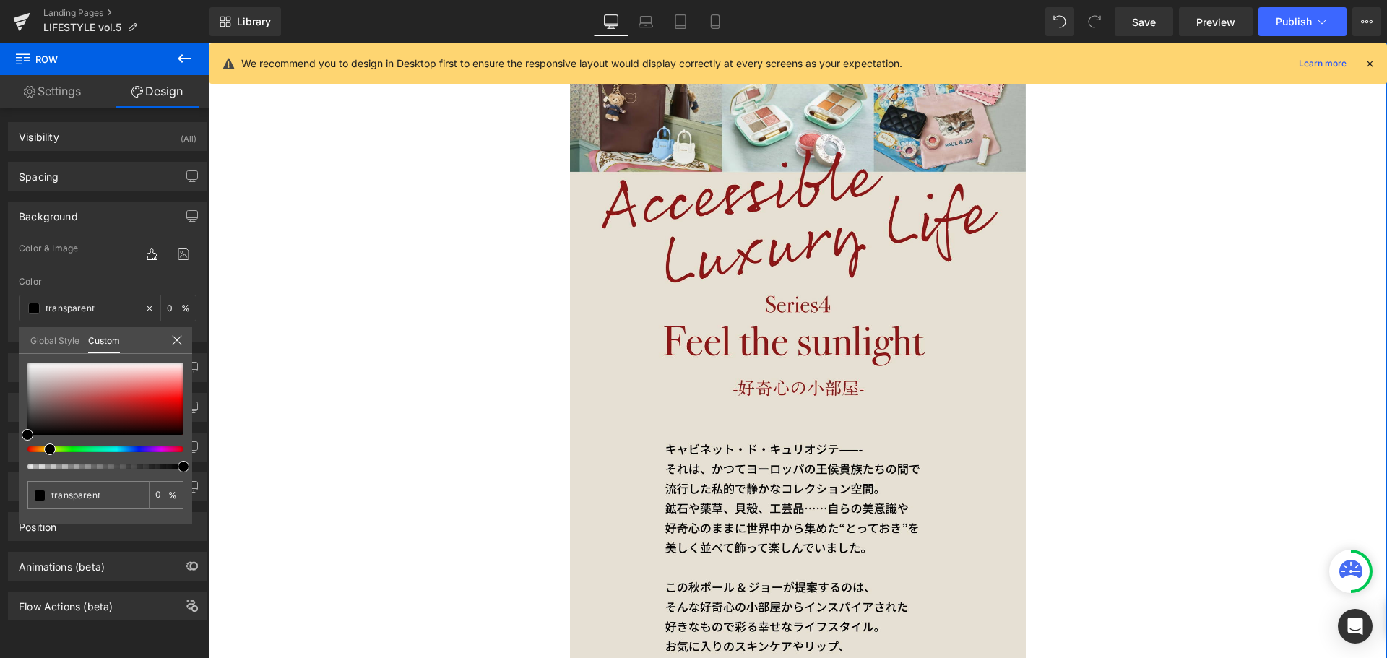
type input "#000000"
type input "100"
type input "#000000"
type input "100"
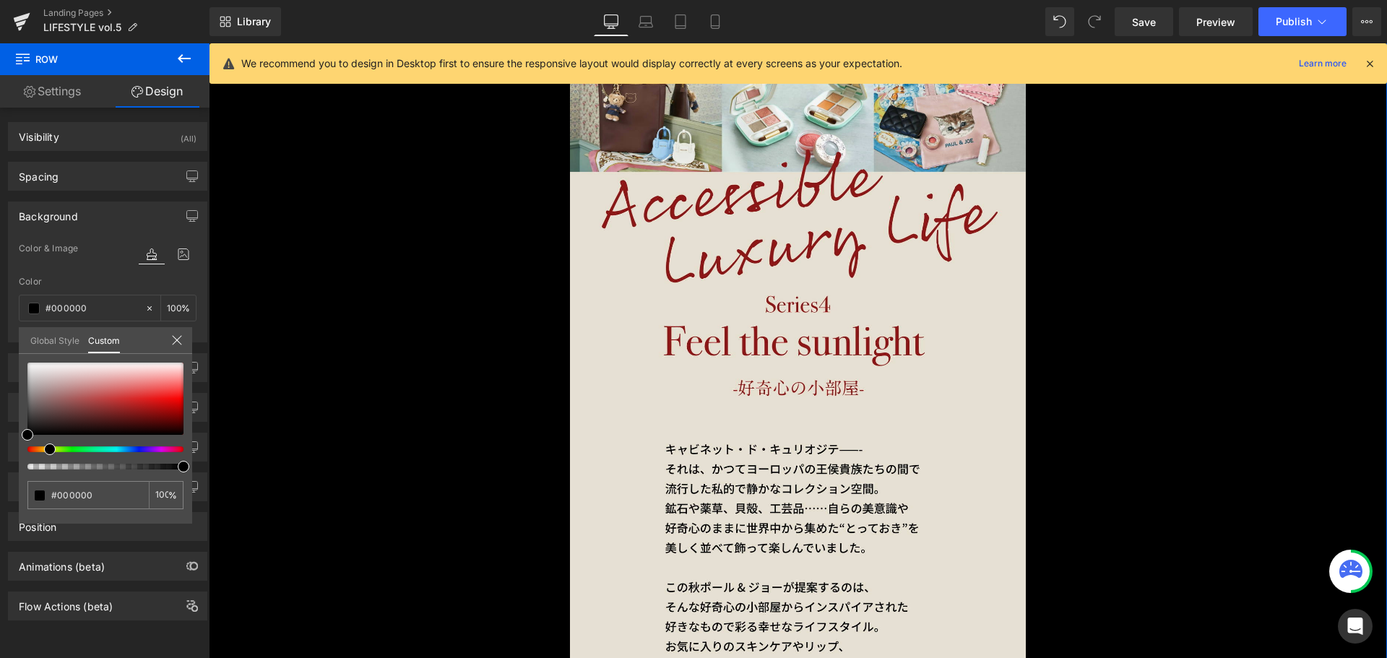
click at [44, 446] on div at bounding box center [100, 449] width 156 height 6
click at [38, 448] on div at bounding box center [100, 449] width 156 height 6
type input "#b4ae91"
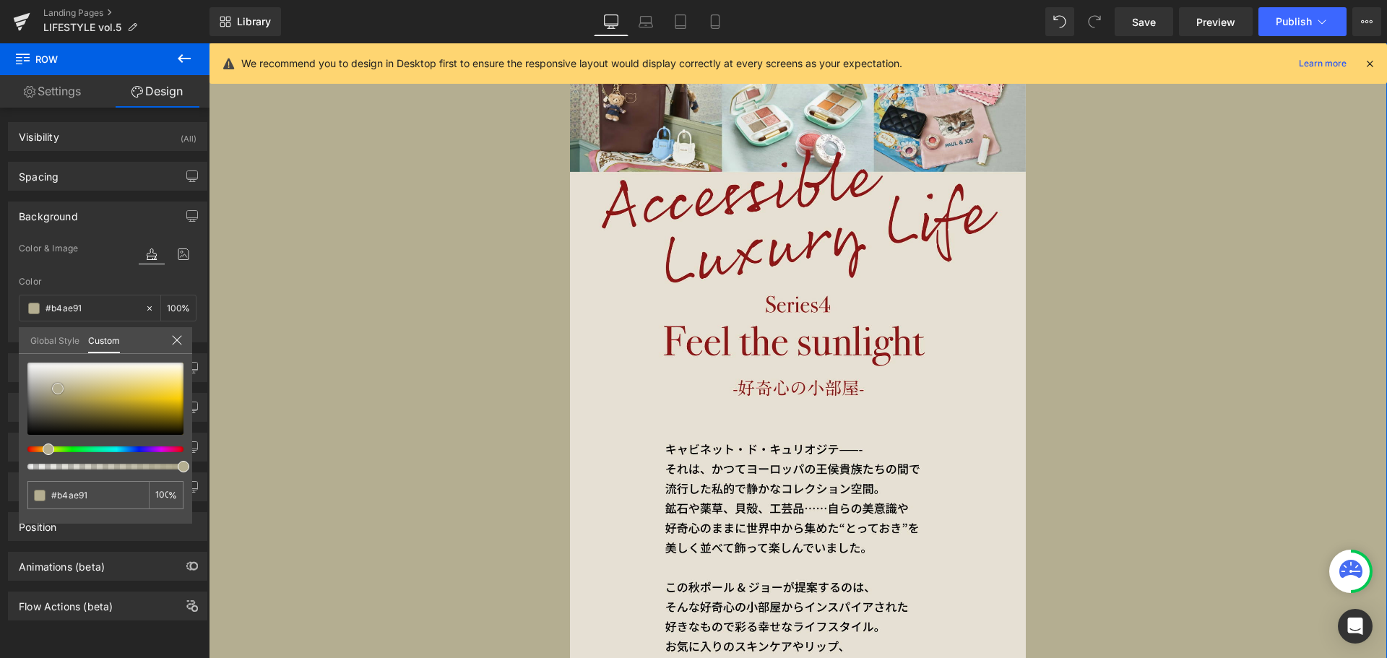
click at [58, 389] on div at bounding box center [105, 399] width 156 height 72
type input "#b6b194"
type input "#b8b397"
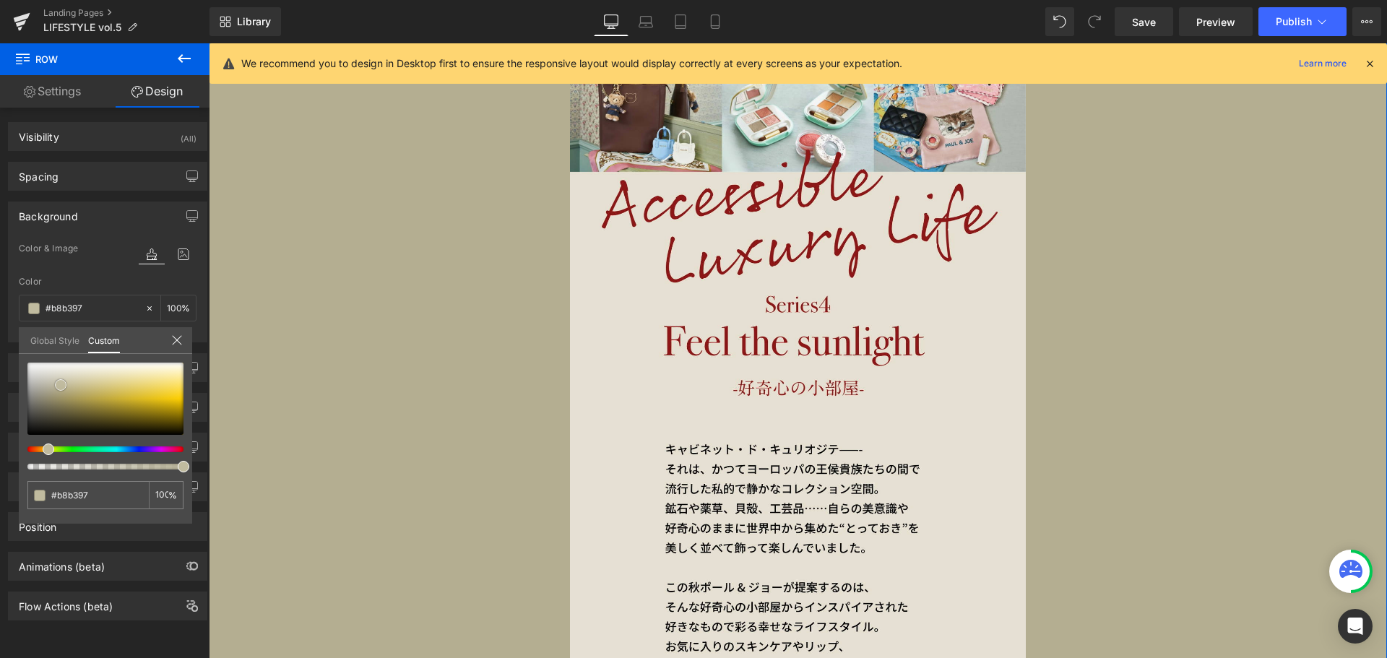
type input "#c0bb9f"
type input "#c7c2a7"
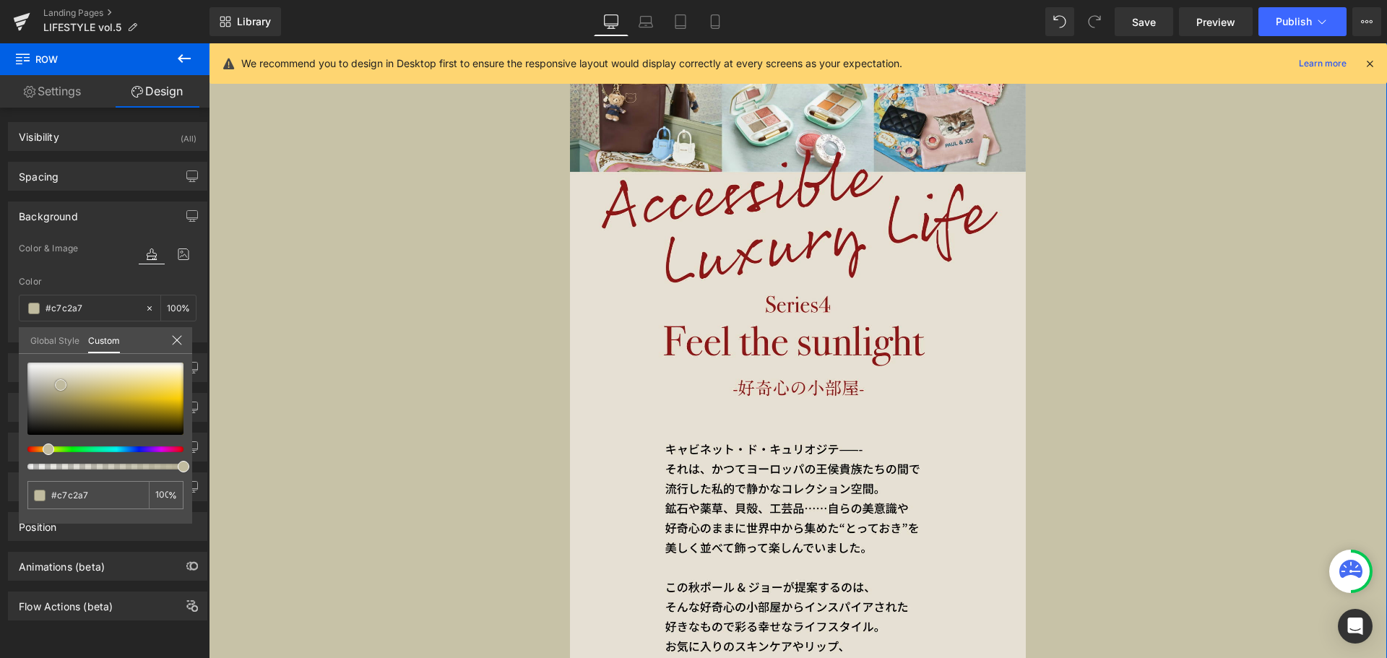
type input "#c9c4ab"
type input "#cbc6ae"
type input "#cec9af"
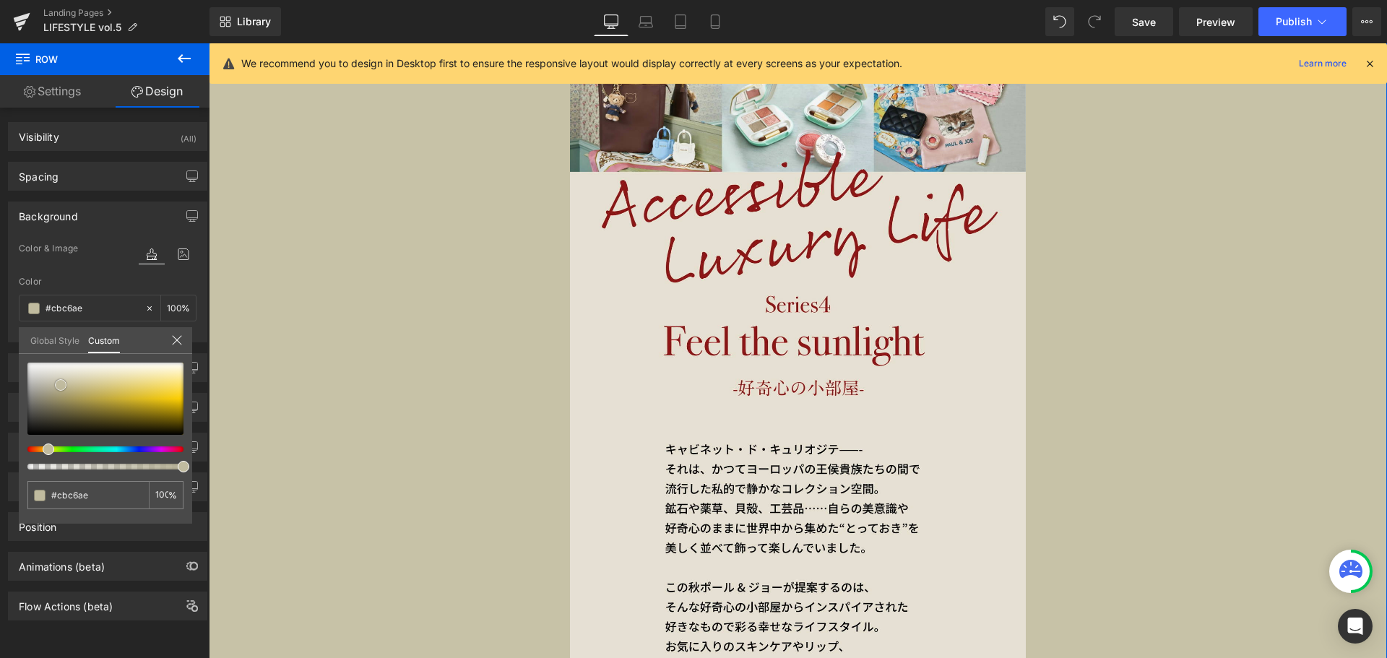
type input "#cec9af"
type input "#d1ccb2"
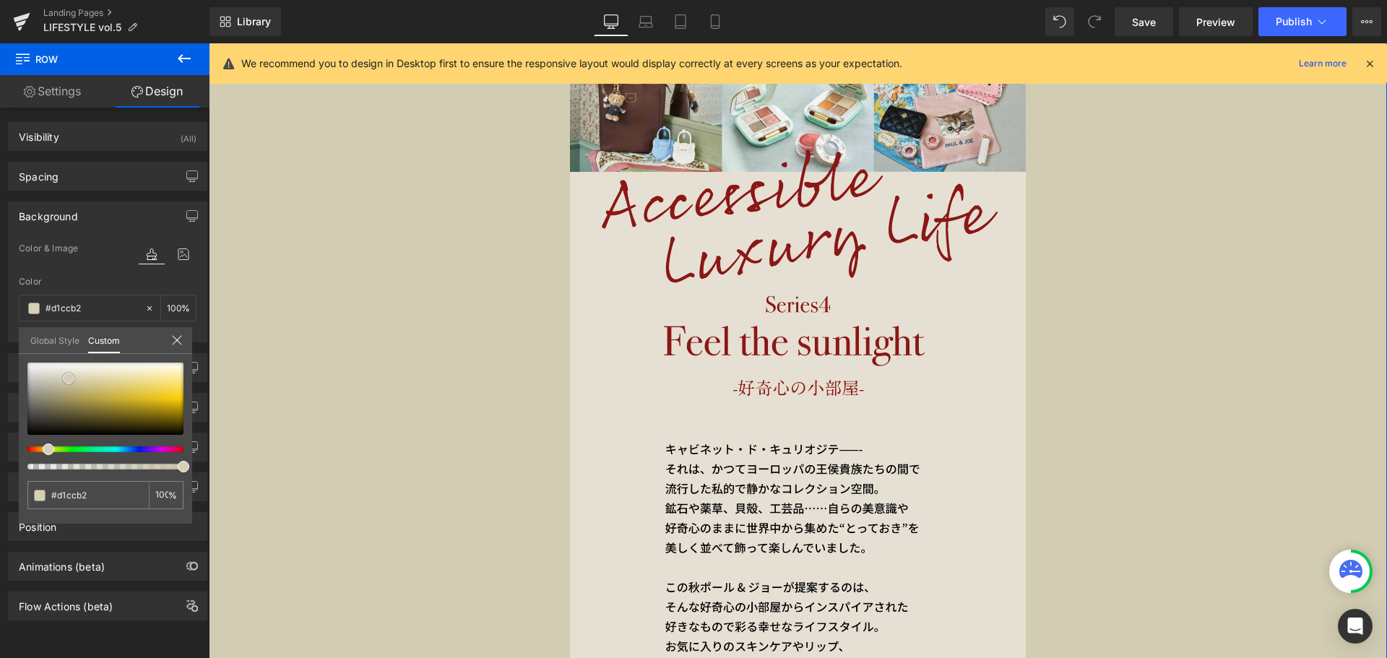
type input "#d3ceb5"
type input "#d4d0b8"
type input "#d7d5ba"
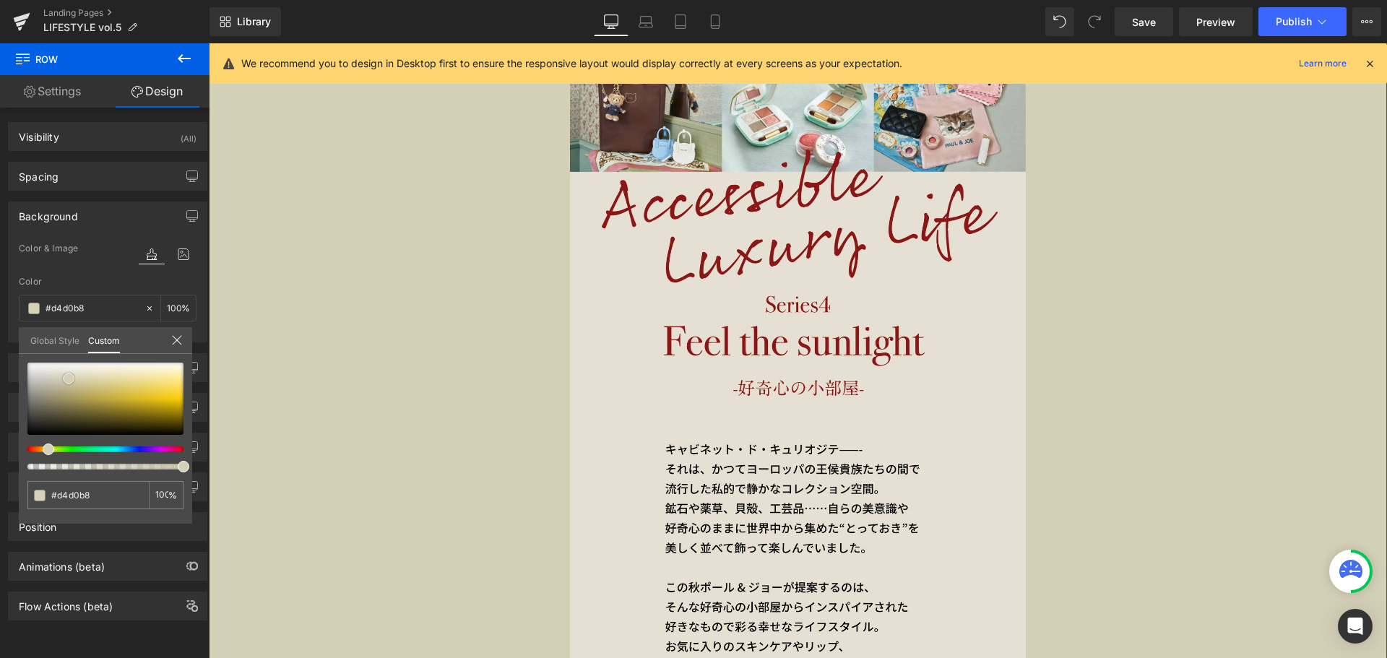
type input "#d7d5ba"
type input "#d9d7be"
type input "#dcdac0"
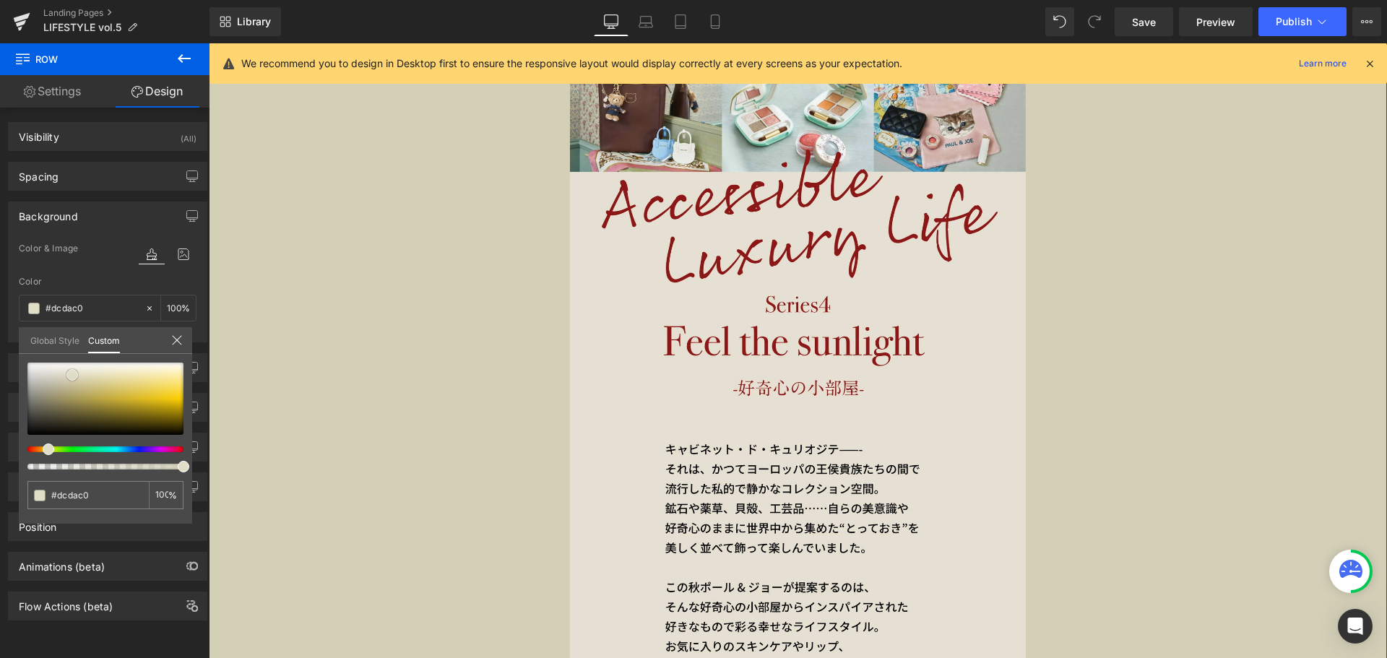
type input "#e0dec7"
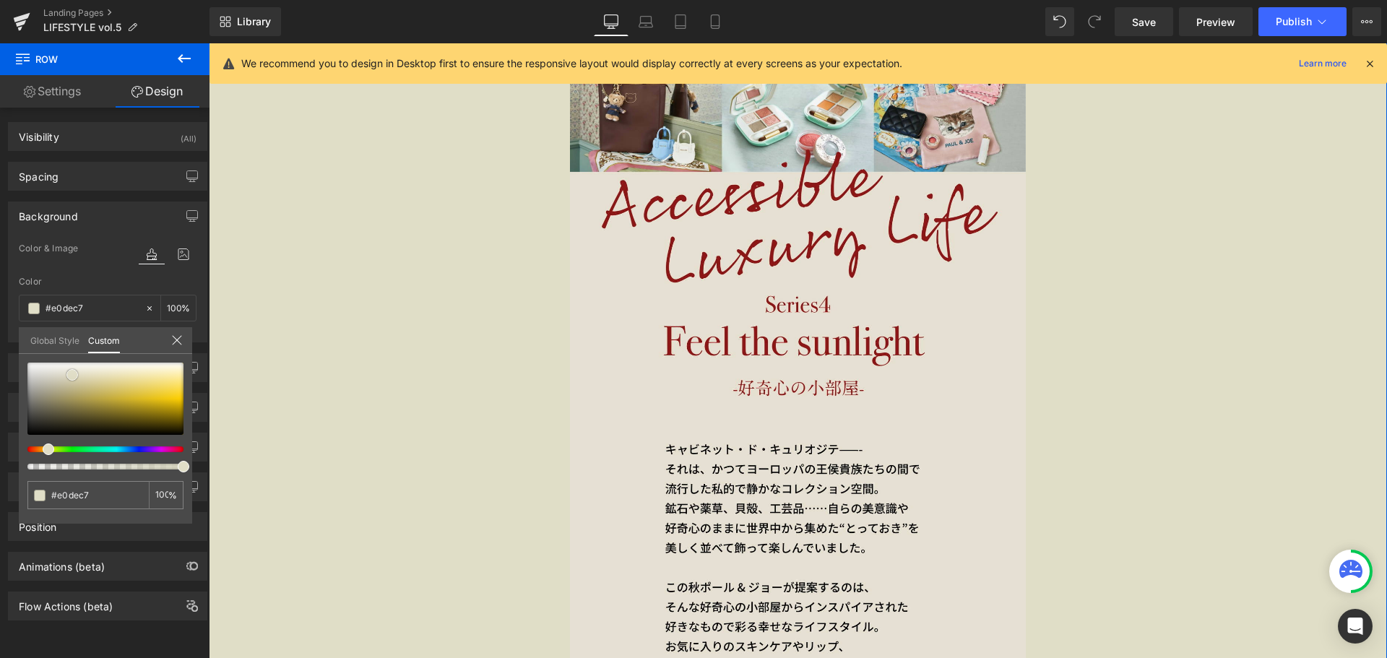
type input "#e2e0ca"
drag, startPoint x: 58, startPoint y: 389, endPoint x: 73, endPoint y: 374, distance: 20.9
click at [73, 374] on span at bounding box center [73, 374] width 12 height 12
type input "#e2e1ca"
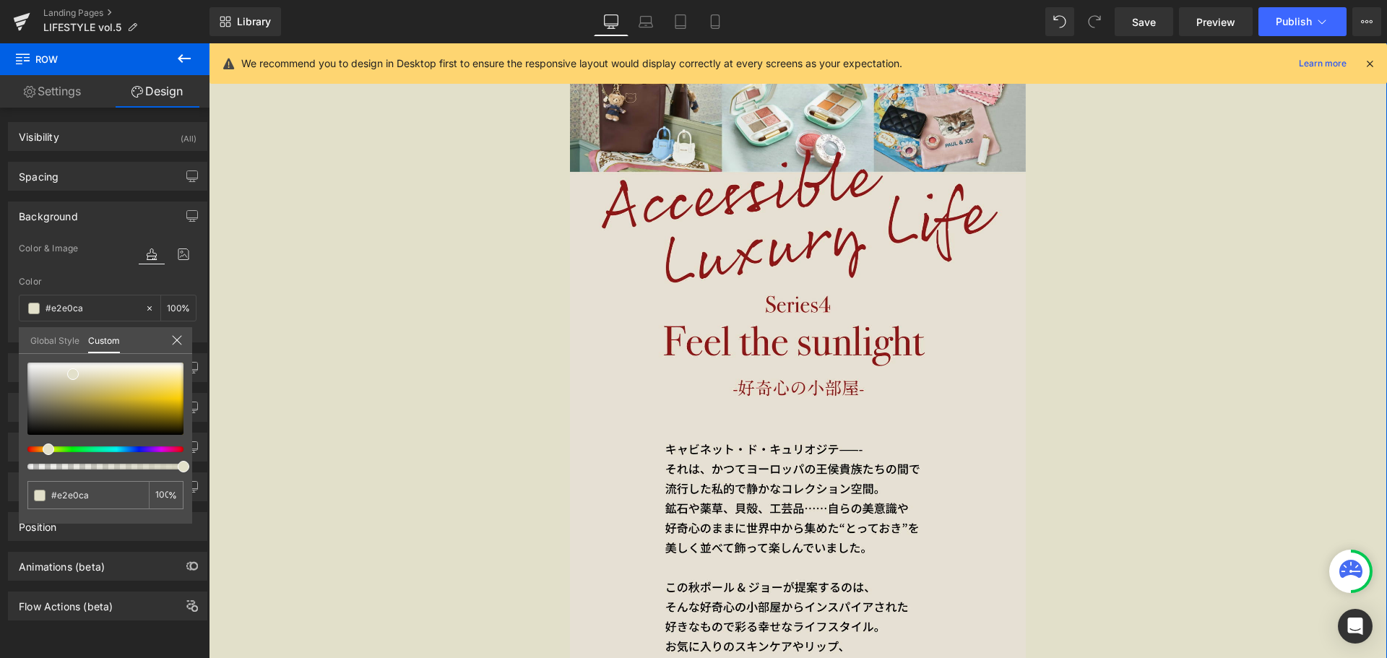
type input "#e2e1ca"
type input "#e2e0ca"
type input "#e2deca"
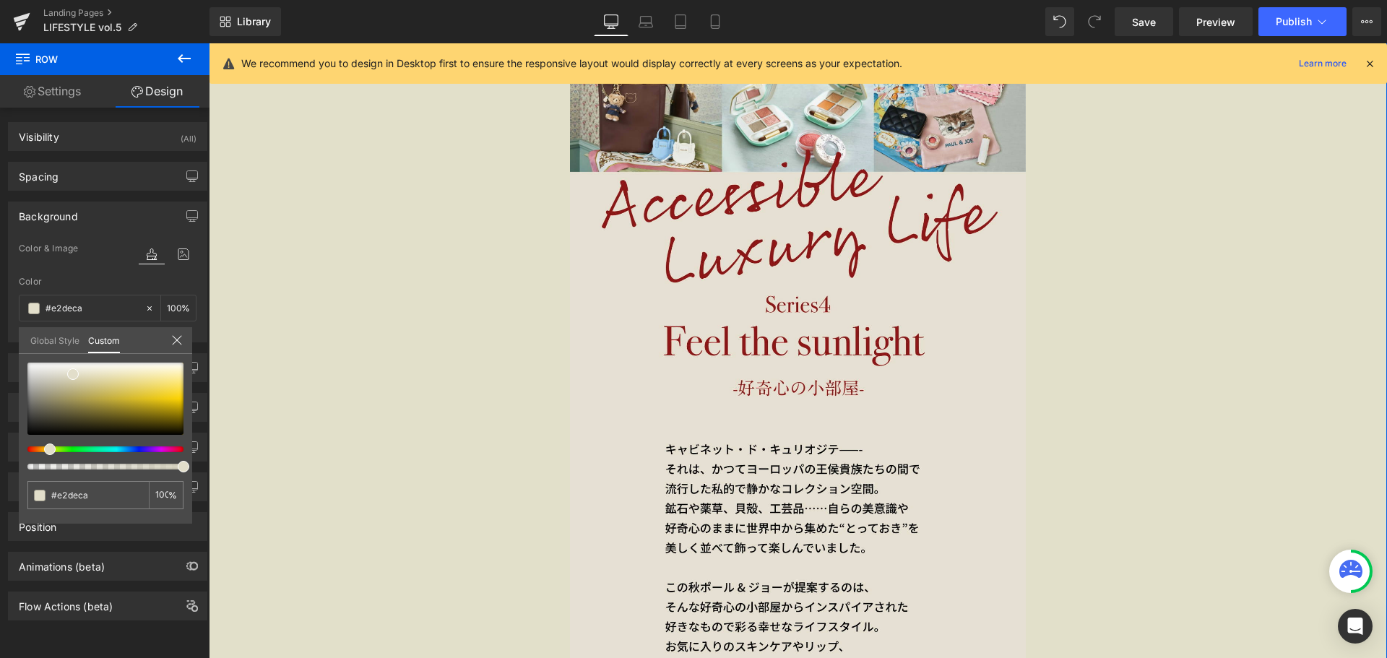
type input "#e2ddca"
type input "#e2dcca"
type input "#e2dbca"
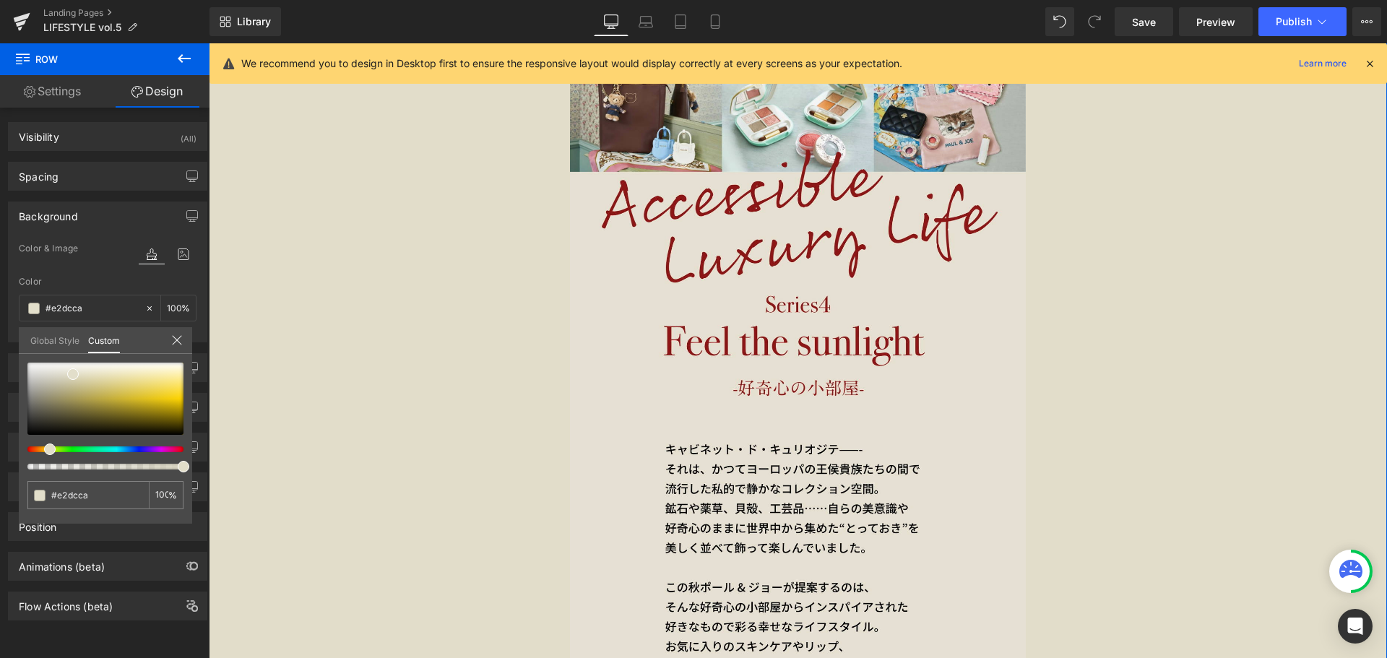
type input "#e2dbca"
type input "#e2daca"
type input "#e2d9ca"
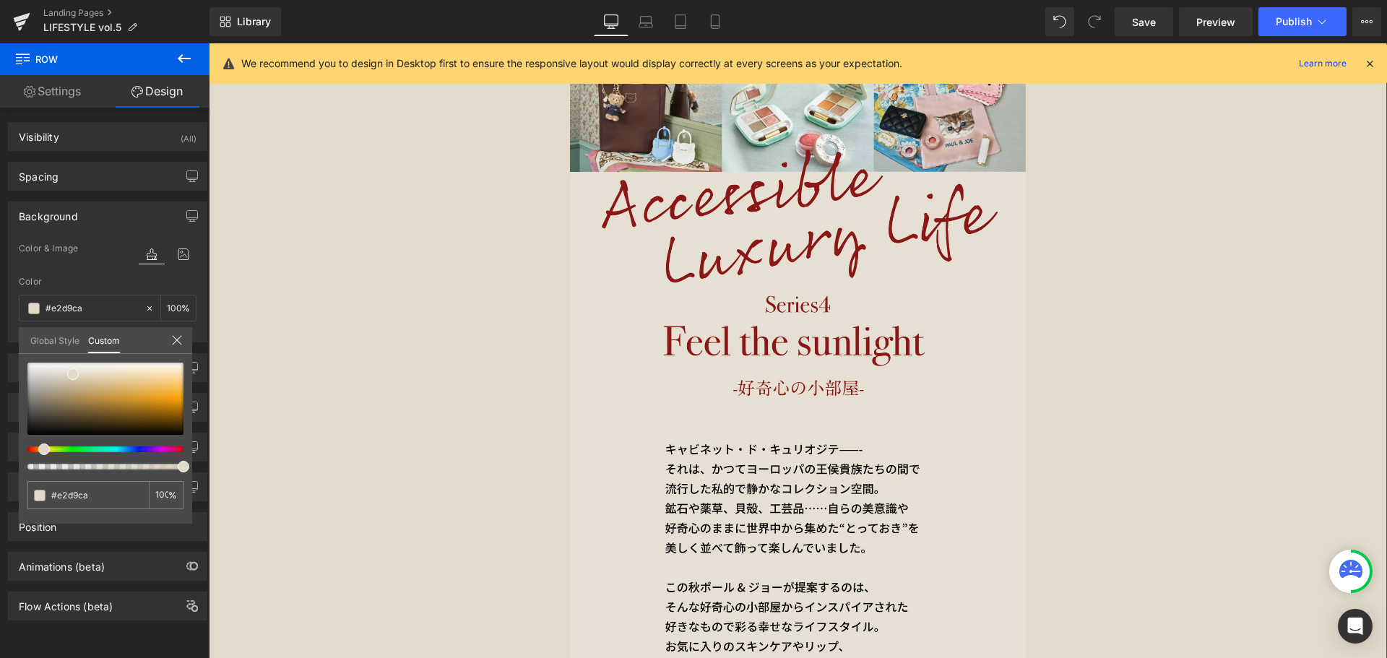
type input "#e2d8ca"
drag, startPoint x: 48, startPoint y: 445, endPoint x: 36, endPoint y: 445, distance: 11.6
click at [36, 445] on div at bounding box center [105, 416] width 156 height 107
type input "#e2d7ca"
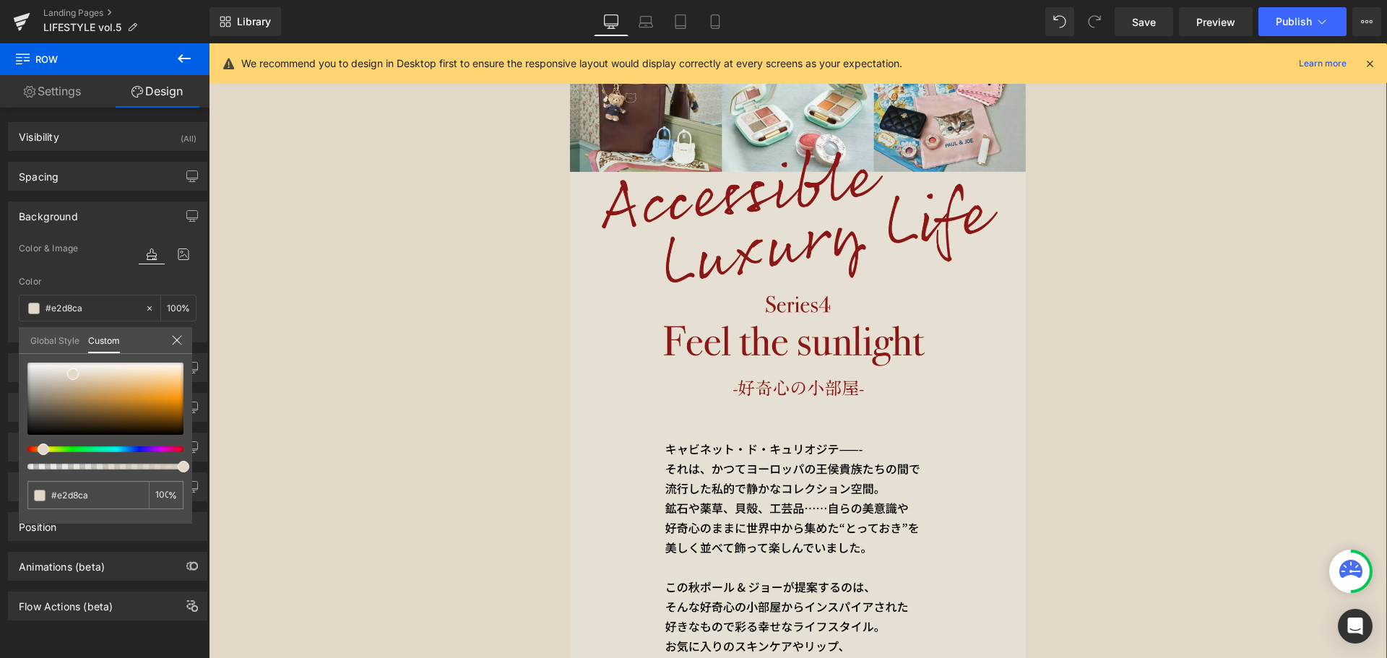
type input "#e2d7ca"
type input "#e3d9cd"
type input "#e4dbd2"
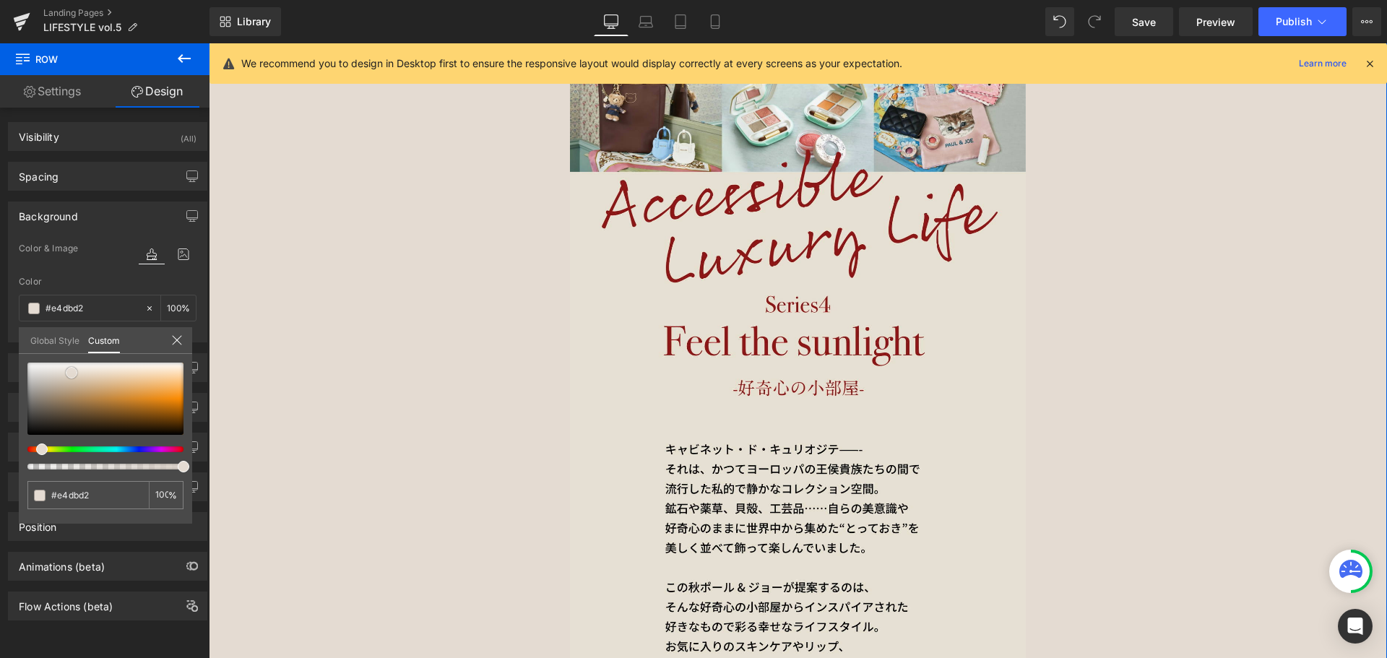
type input "#e5dbd1"
type input "#e8dfd8"
type input "#e6dcd5"
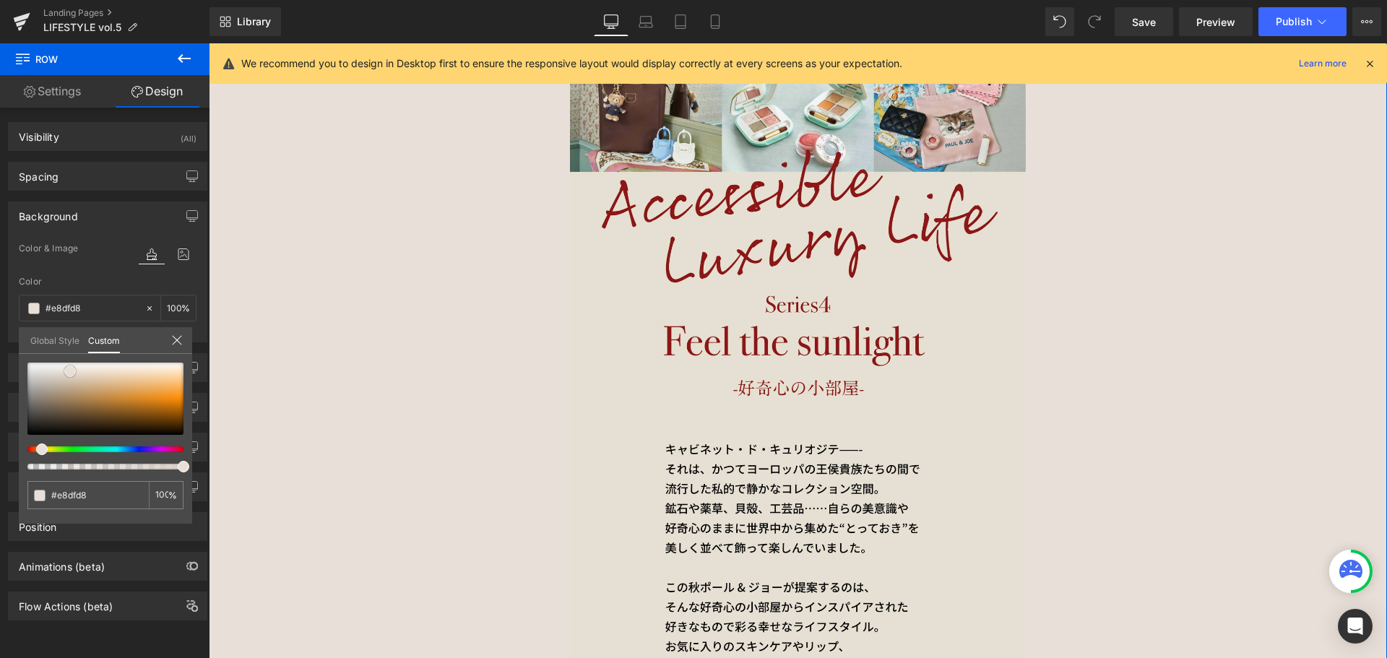
type input "#e6dcd5"
type input "#e5d9d1"
type input "#e3d6ce"
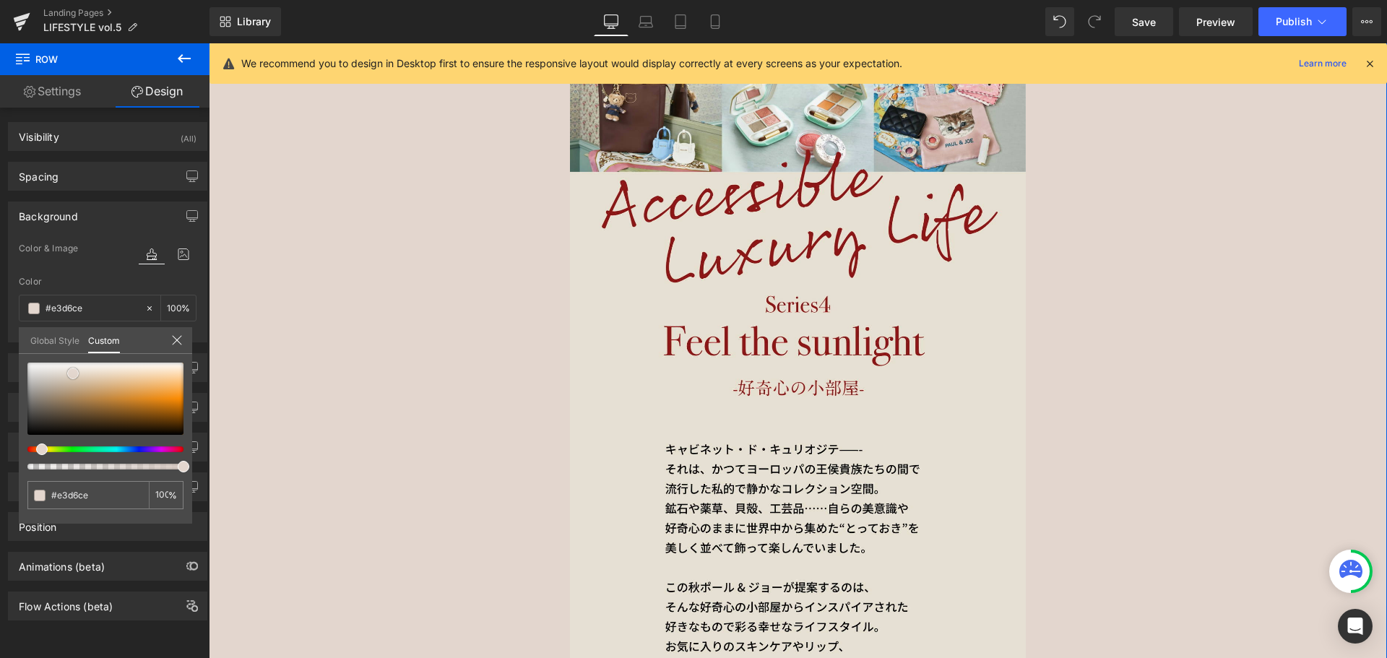
type input "#e4d6cd"
type input "#e6d8d0"
type input "#e4d5cc"
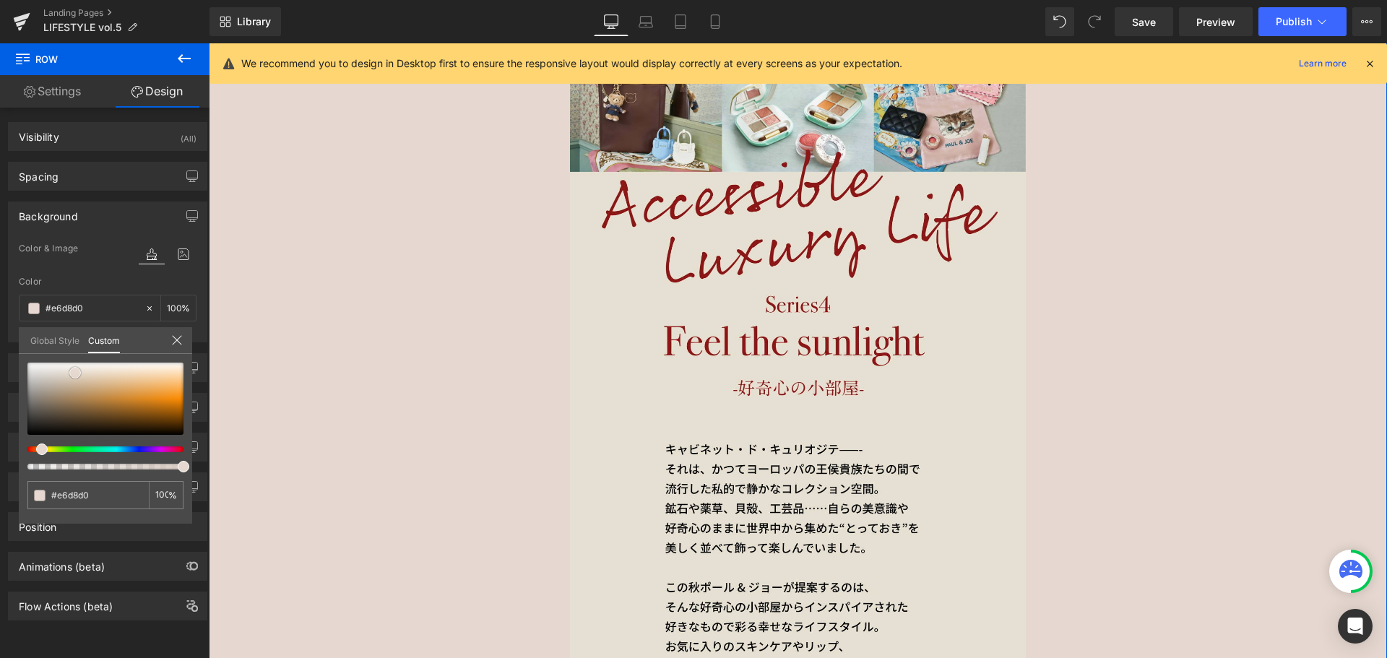
type input "#e4d5cc"
type input "#e4d5cd"
type input "#e2d3ca"
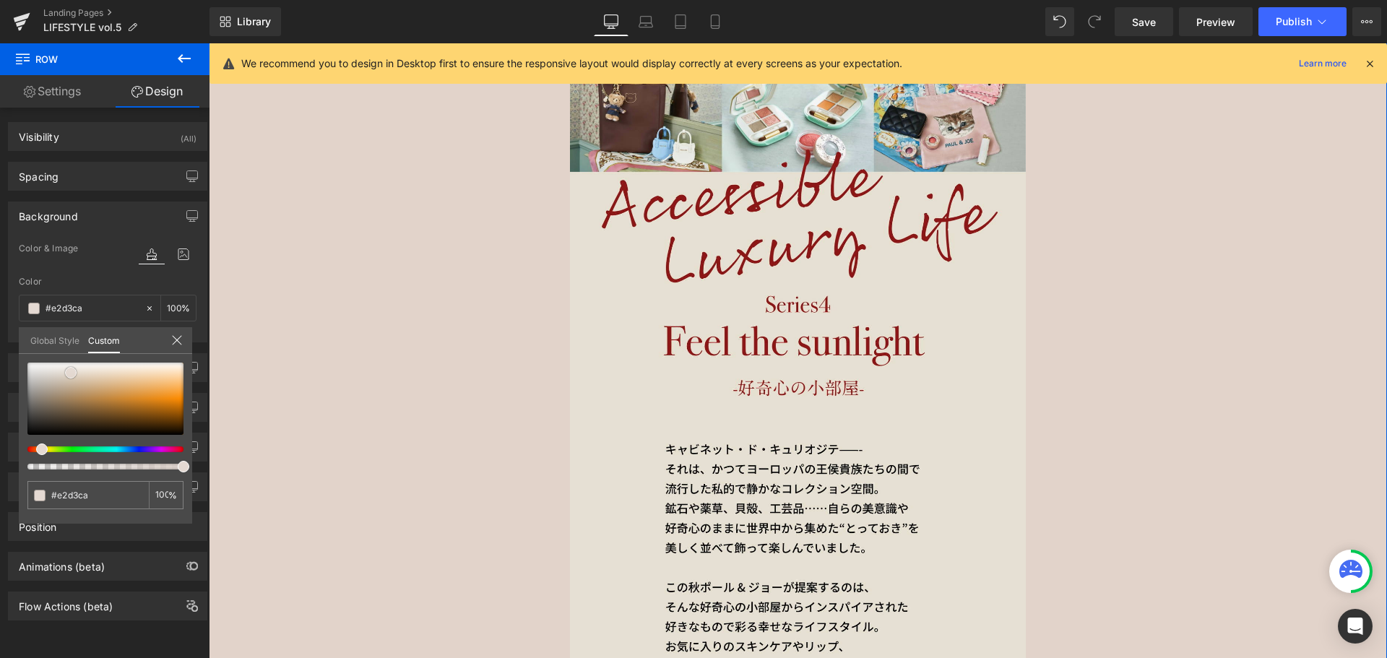
type input "#e3d6ce"
type input "#e4d9d2"
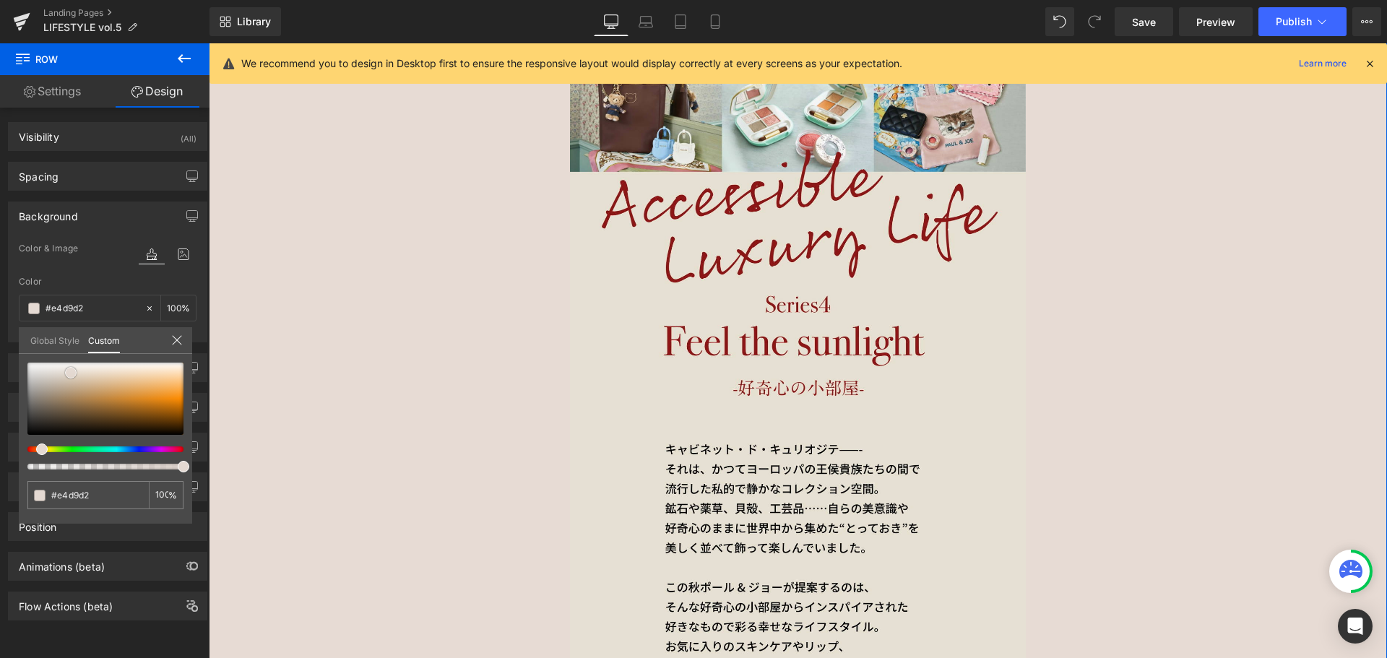
type input "#e7dbd4"
type input "#e8ded8"
type input "#ece4de"
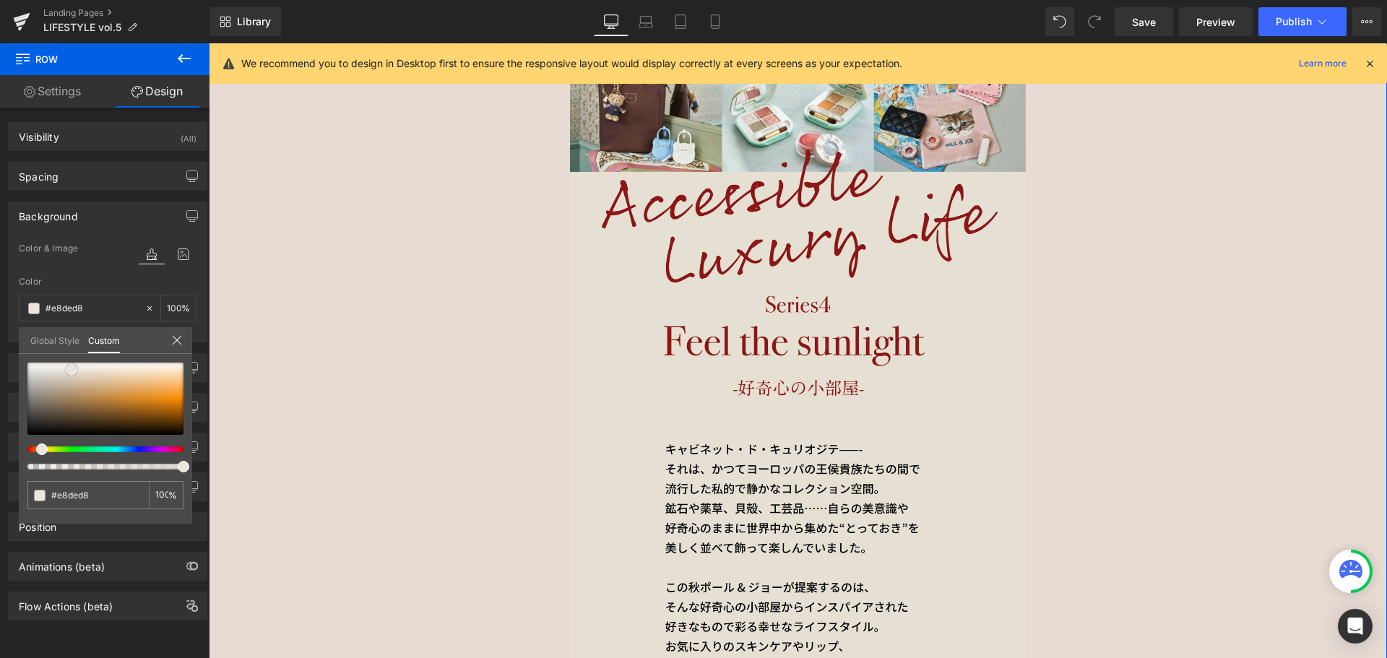
type input "#ece4de"
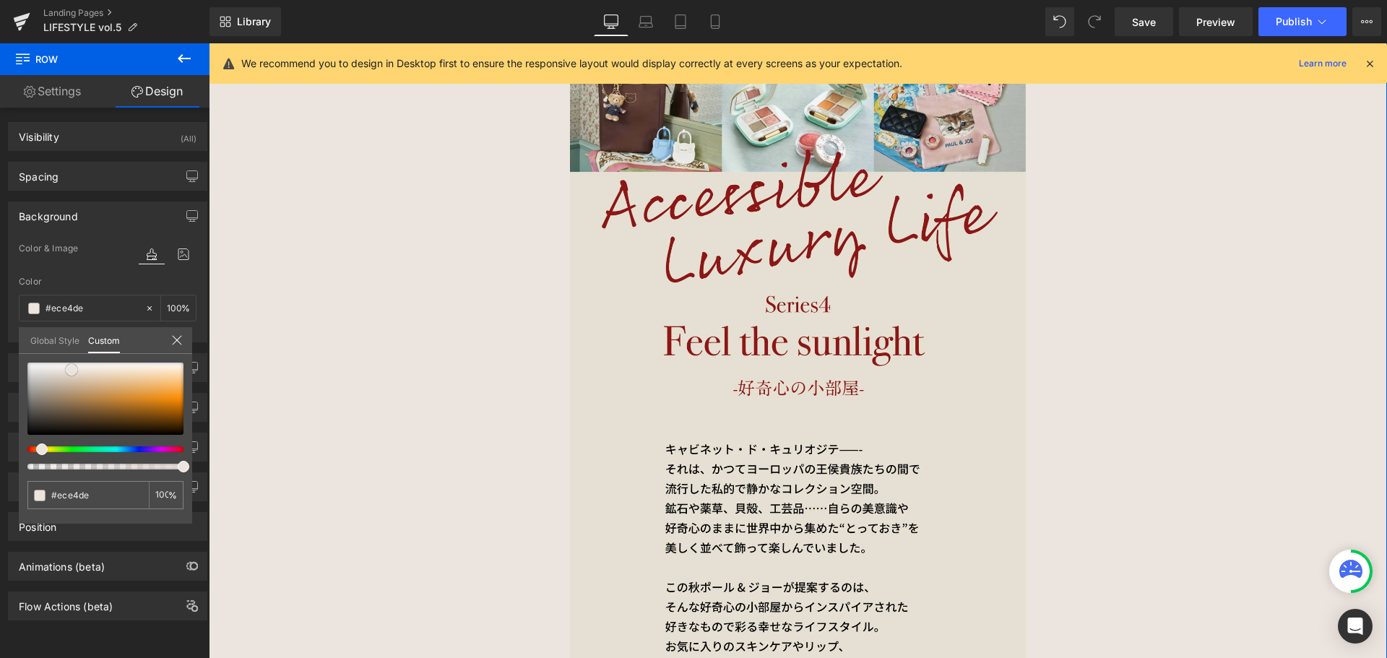
type input "#eee7e1"
type input "#ece5de"
click at [70, 368] on span at bounding box center [72, 370] width 12 height 12
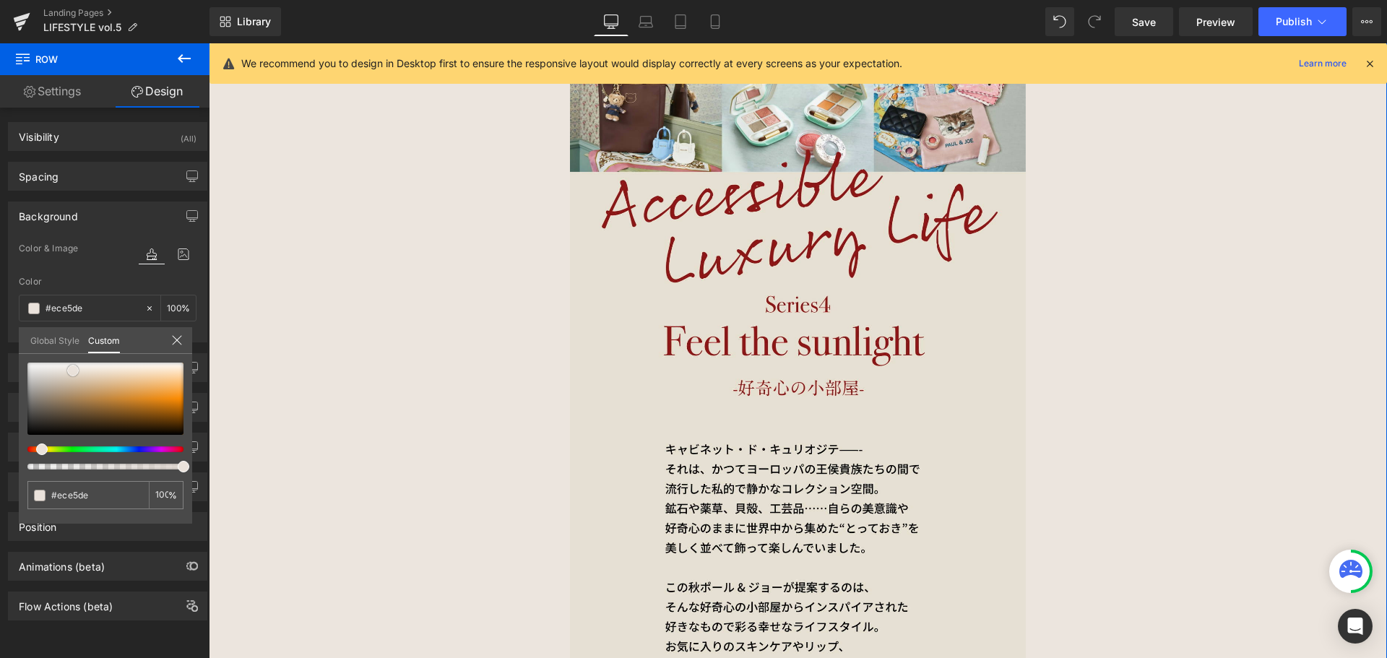
type input "#cfc9c3"
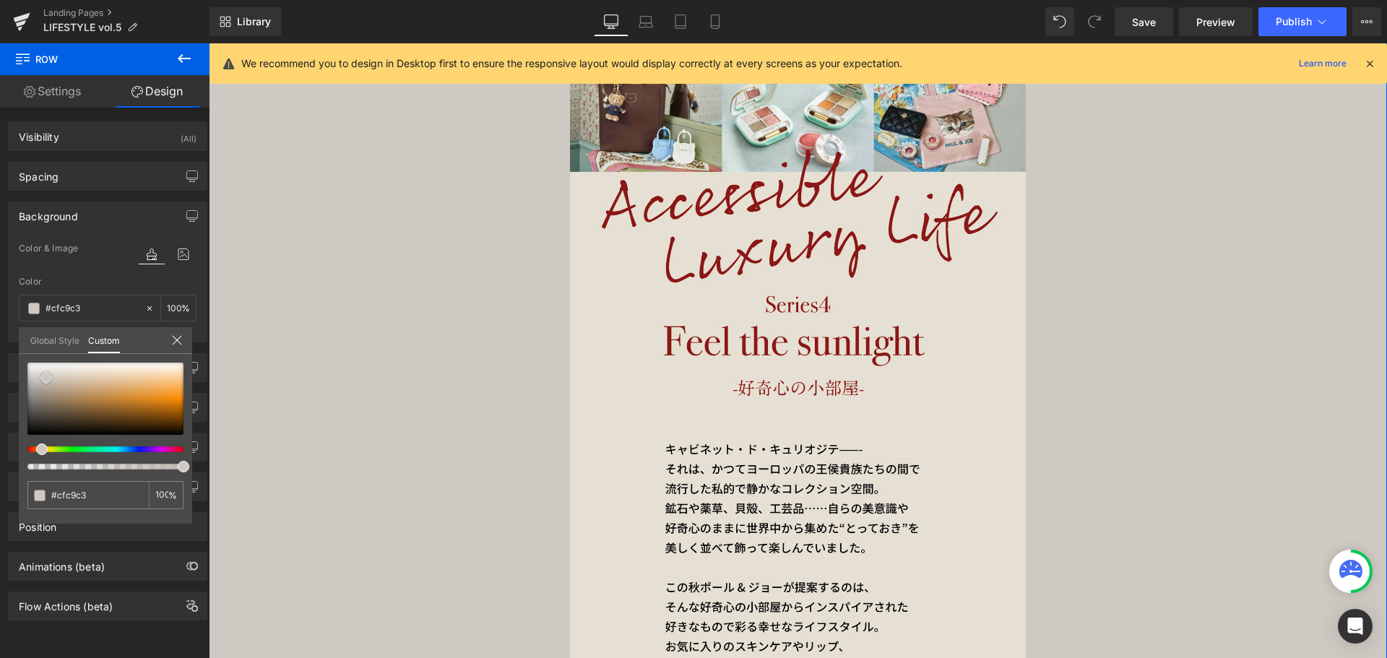
click at [46, 378] on div at bounding box center [105, 399] width 156 height 72
type input "#d0c9c2"
type input "#d0c9c1"
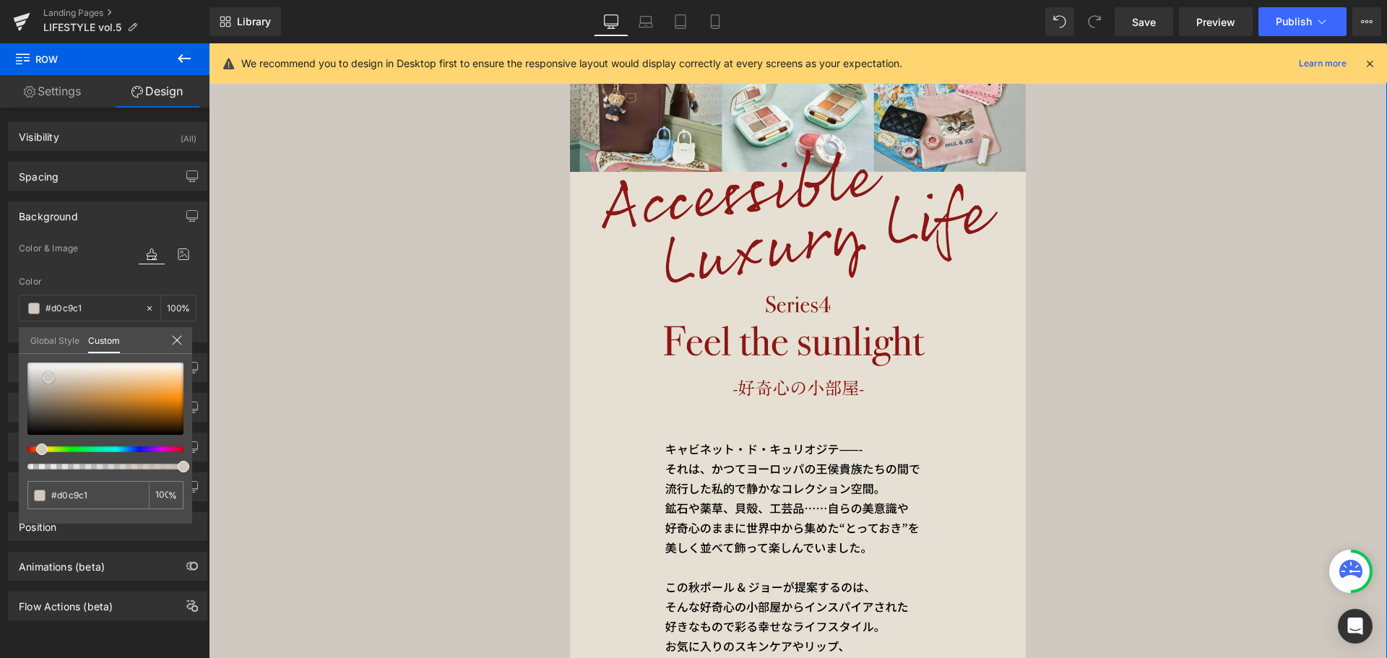
type input "#d1c9c1"
type input "#d2c9c0"
type input "#d0c6bd"
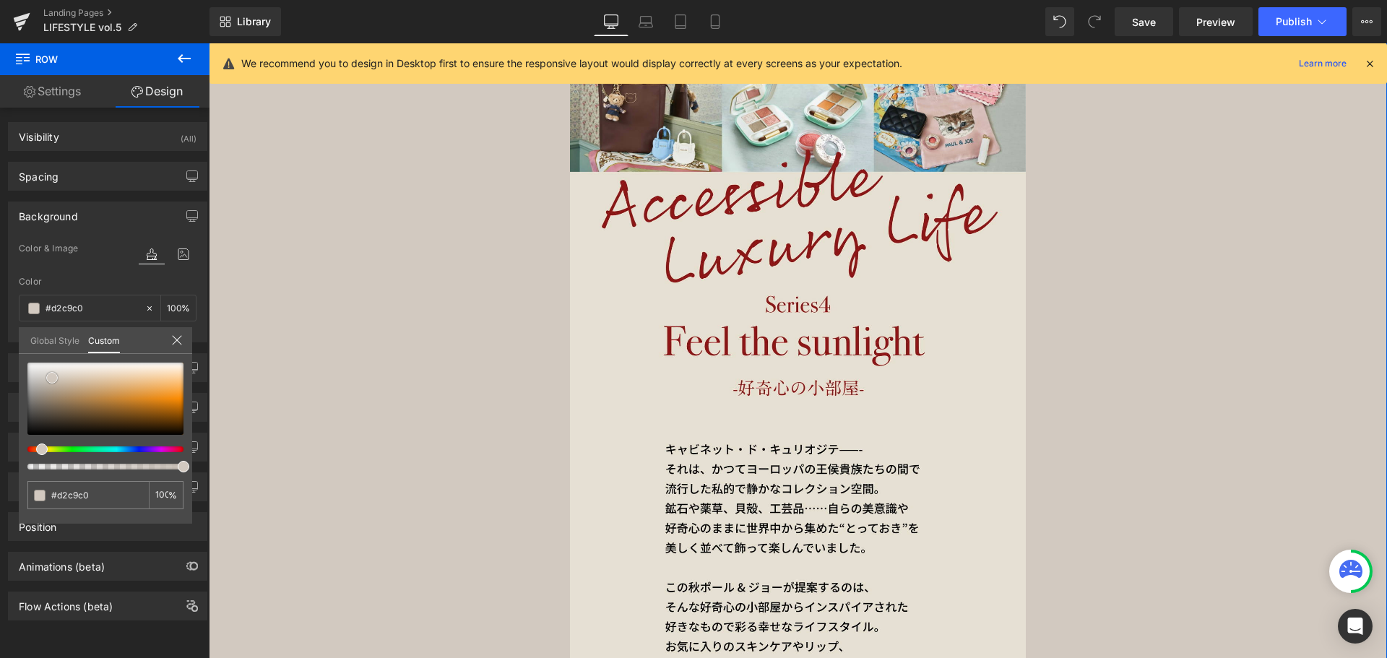
type input "#d0c6bd"
type input "#d0c6bc"
type input "#d1c6bc"
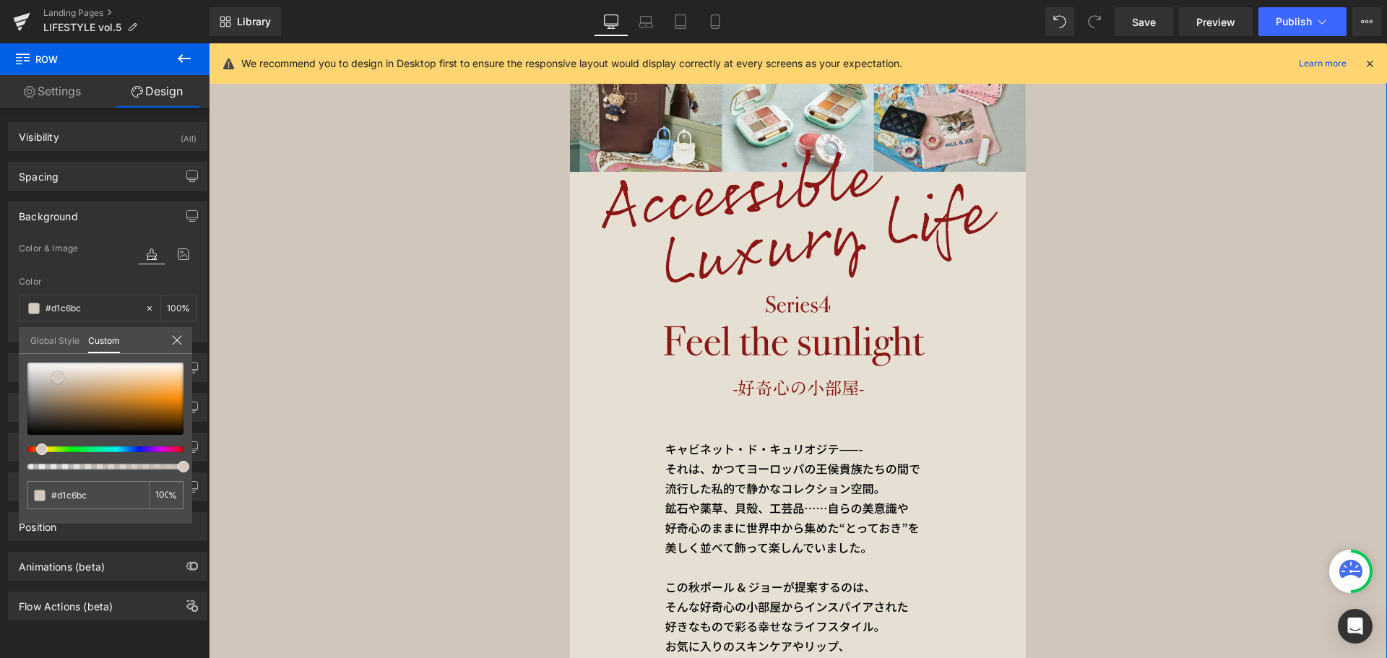
type input "#d3c9bf"
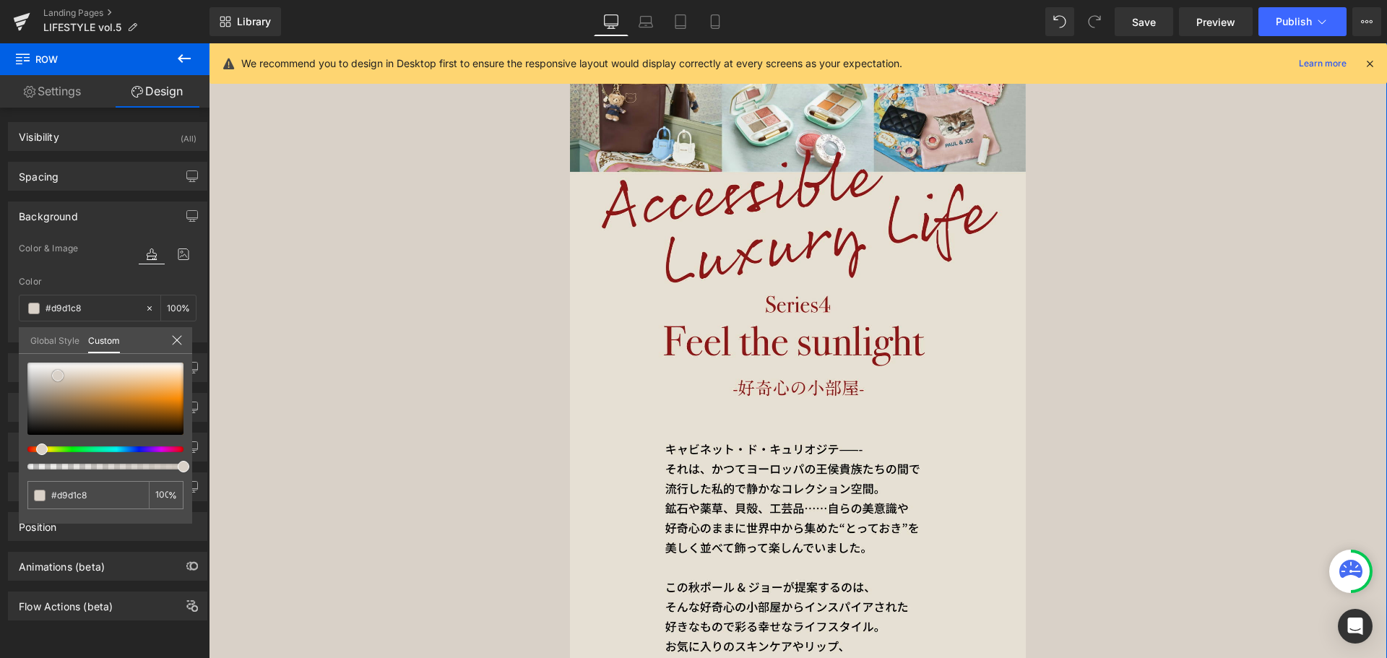
drag, startPoint x: 46, startPoint y: 378, endPoint x: 57, endPoint y: 376, distance: 11.0
click at [57, 376] on span at bounding box center [58, 376] width 12 height 12
click at [44, 447] on span at bounding box center [50, 449] width 12 height 12
click at [35, 447] on div at bounding box center [100, 449] width 156 height 6
click at [149, 372] on div at bounding box center [105, 399] width 156 height 72
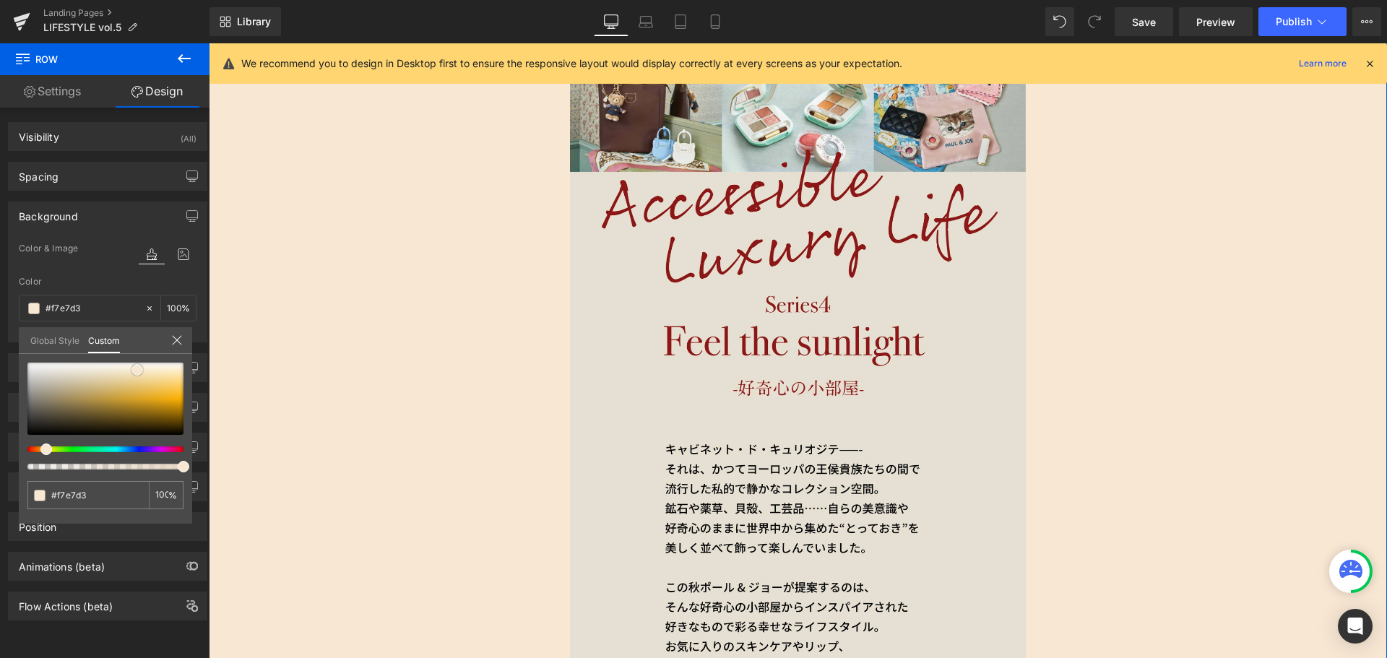
drag, startPoint x: 149, startPoint y: 372, endPoint x: 137, endPoint y: 370, distance: 11.8
click at [137, 370] on span at bounding box center [137, 370] width 12 height 12
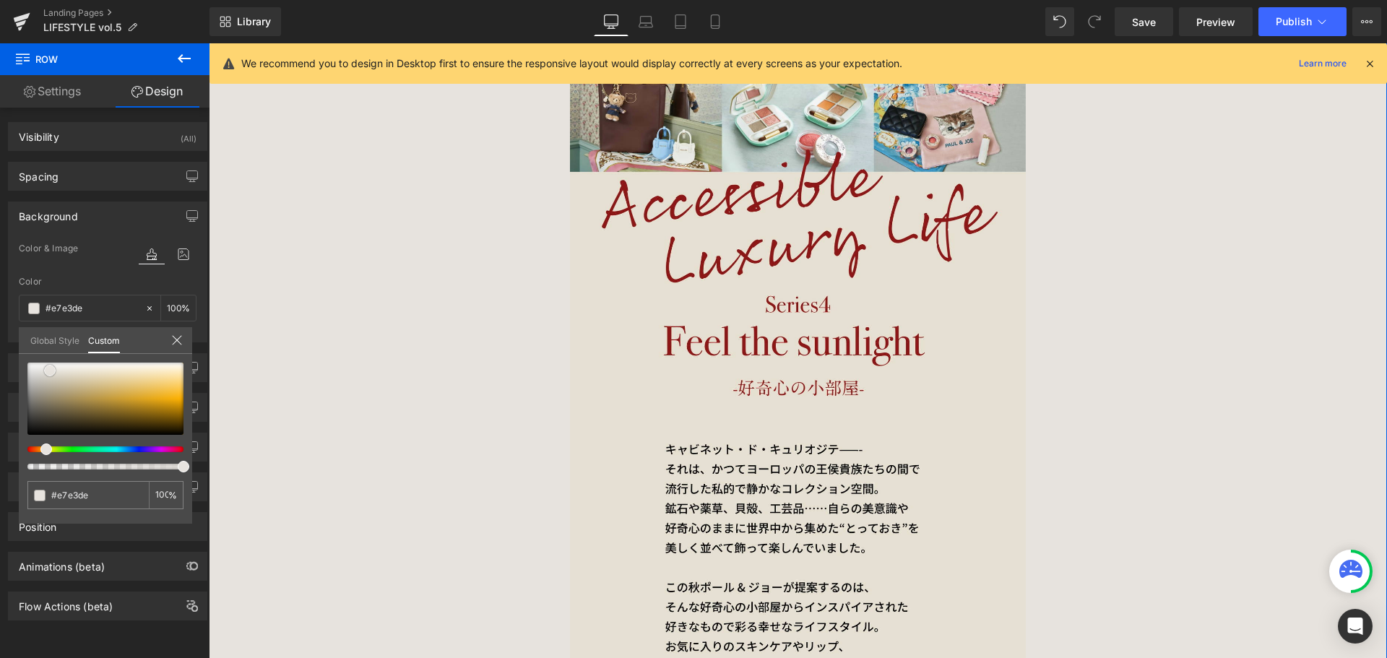
click at [50, 370] on div at bounding box center [105, 399] width 156 height 72
drag, startPoint x: 50, startPoint y: 370, endPoint x: 74, endPoint y: 372, distance: 24.6
click at [74, 372] on span at bounding box center [75, 371] width 12 height 12
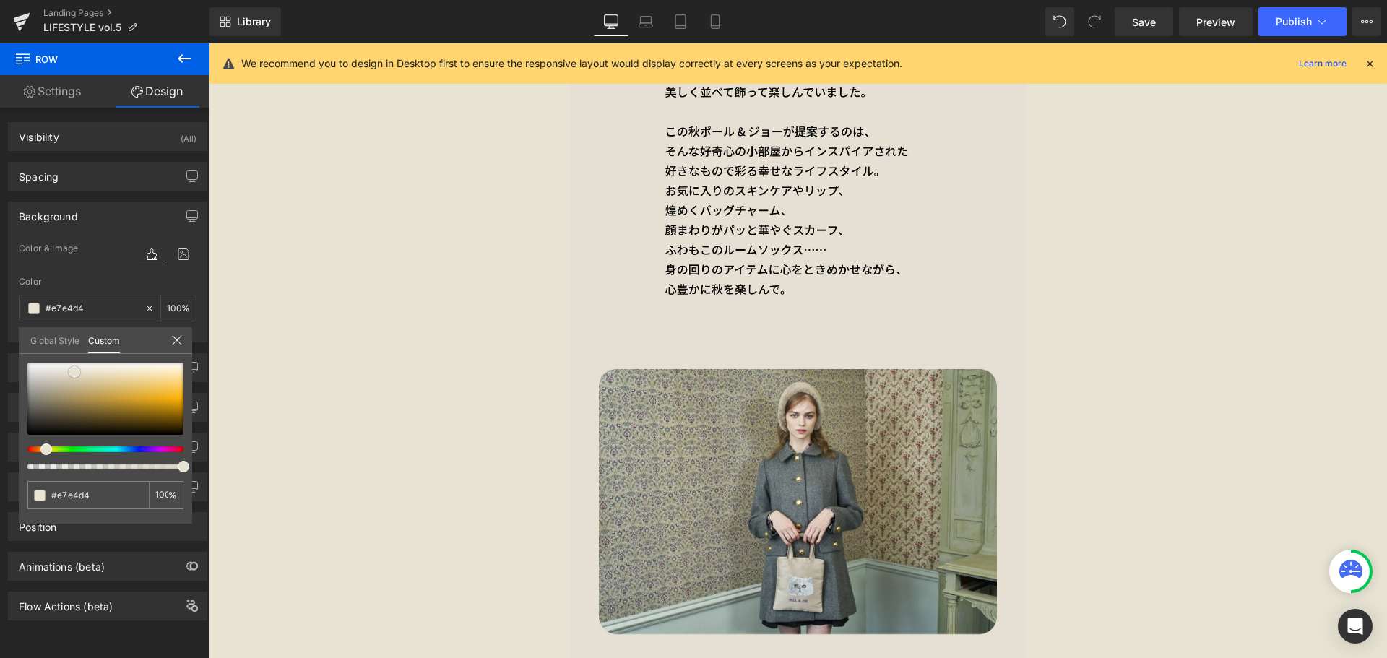
scroll to position [918, 0]
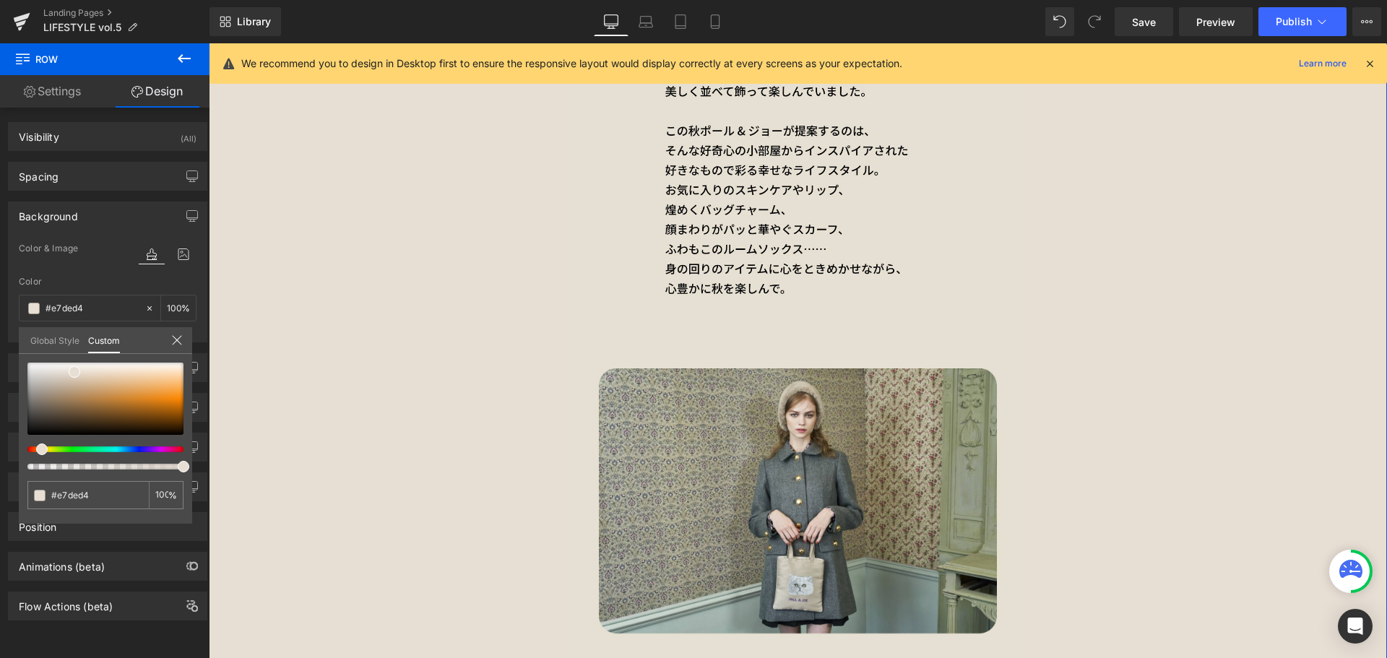
drag, startPoint x: 43, startPoint y: 451, endPoint x: 34, endPoint y: 452, distance: 9.5
click at [34, 452] on div at bounding box center [105, 416] width 156 height 107
click at [68, 373] on div at bounding box center [105, 399] width 156 height 72
click at [72, 370] on span at bounding box center [74, 371] width 12 height 12
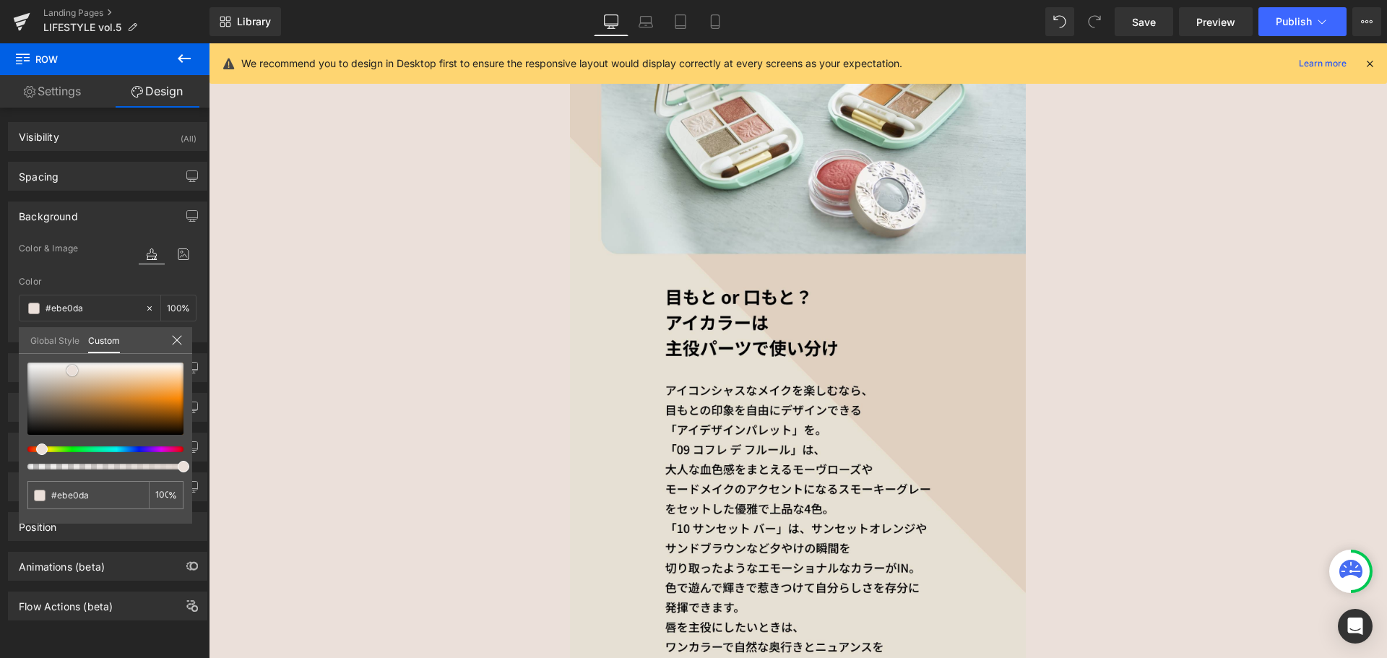
scroll to position [3133, 0]
click at [116, 496] on input "#ebe0da" at bounding box center [89, 494] width 77 height 15
drag, startPoint x: 116, startPoint y: 496, endPoint x: 9, endPoint y: 503, distance: 107.1
click at [9, 342] on div "Background Color & Image color rgba(235, 224, 218, 1) Color #ebe0da 100 % Image…" at bounding box center [108, 267] width 216 height 152
paste input "e6e0d2"
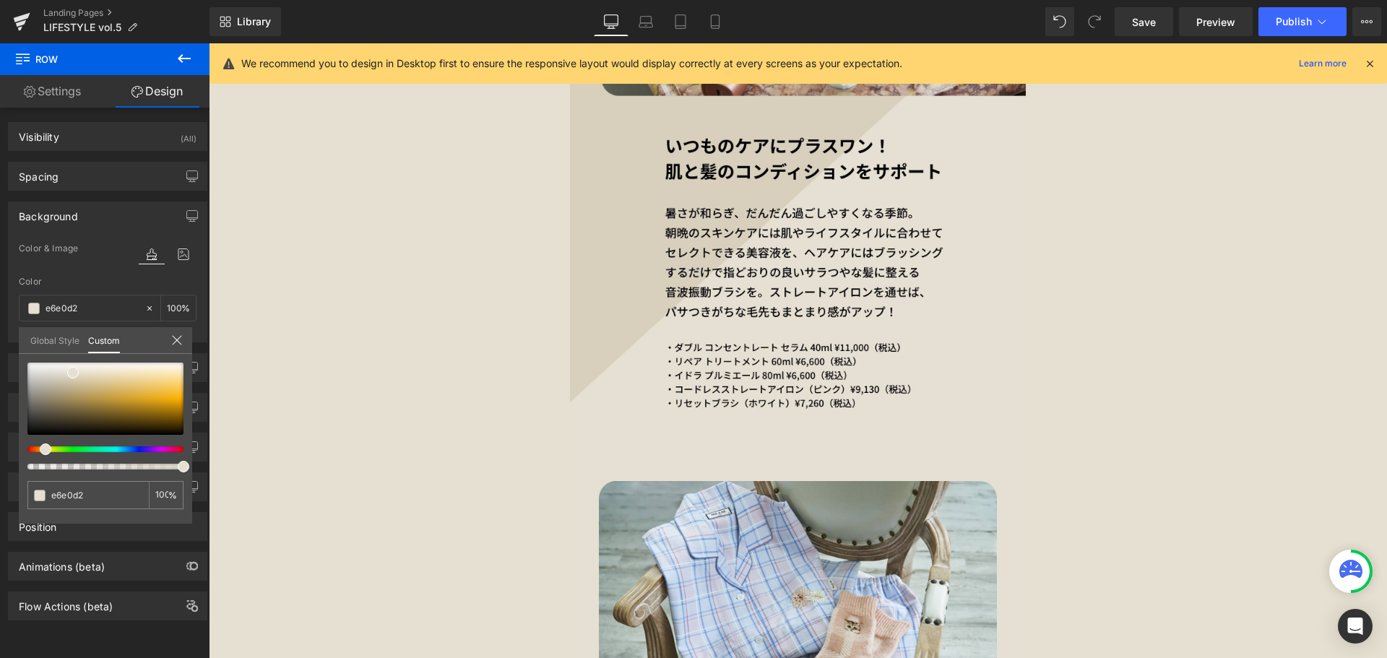
scroll to position [6285, 0]
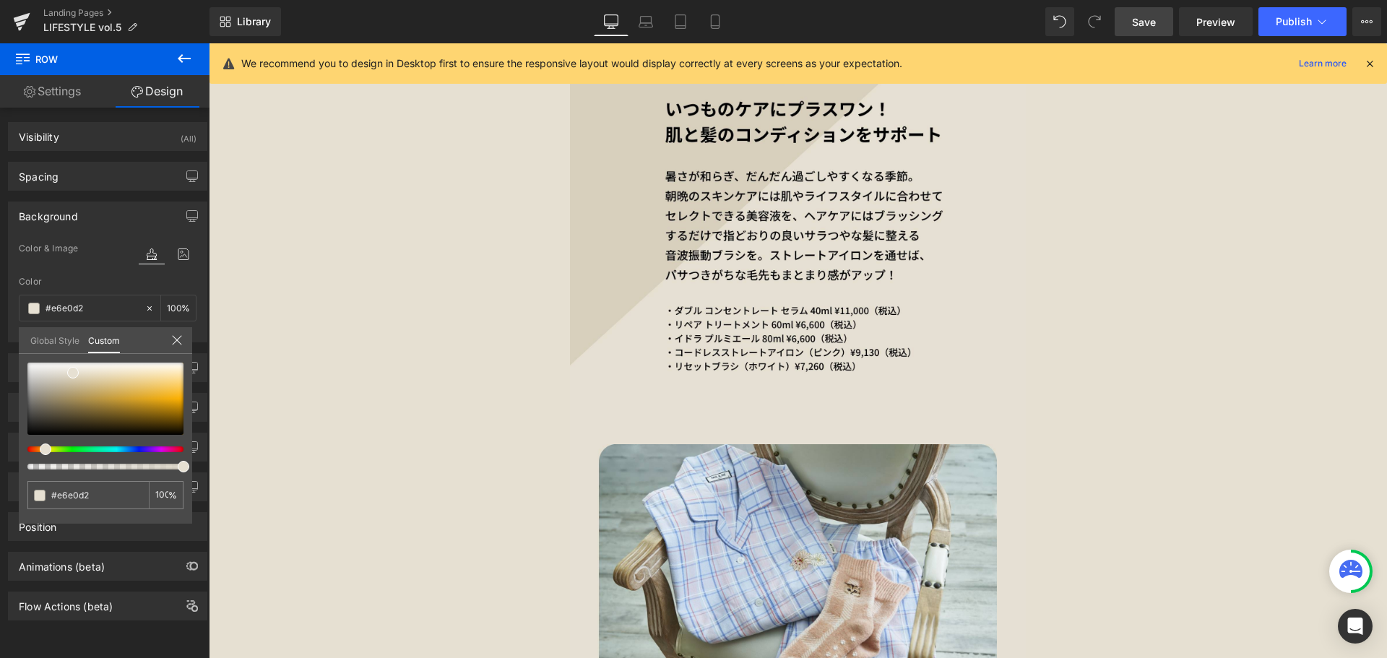
click at [1140, 29] on span "Save" at bounding box center [1144, 21] width 24 height 15
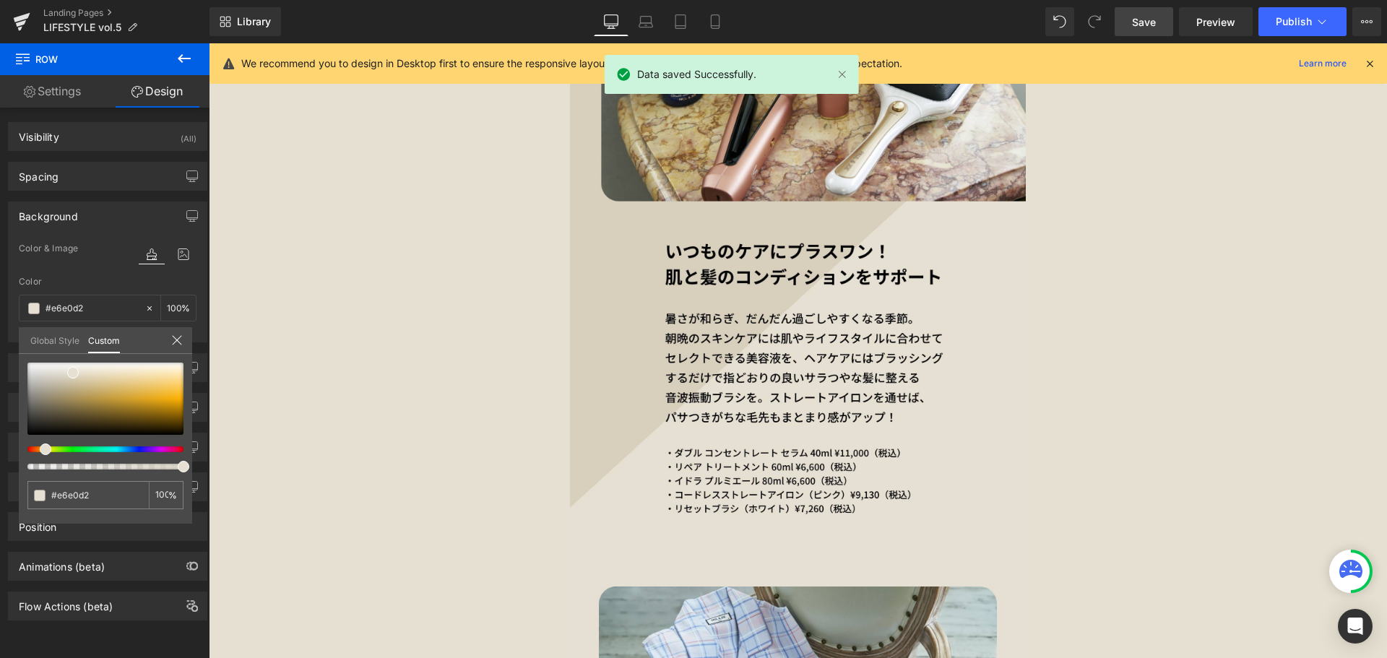
scroll to position [6068, 0]
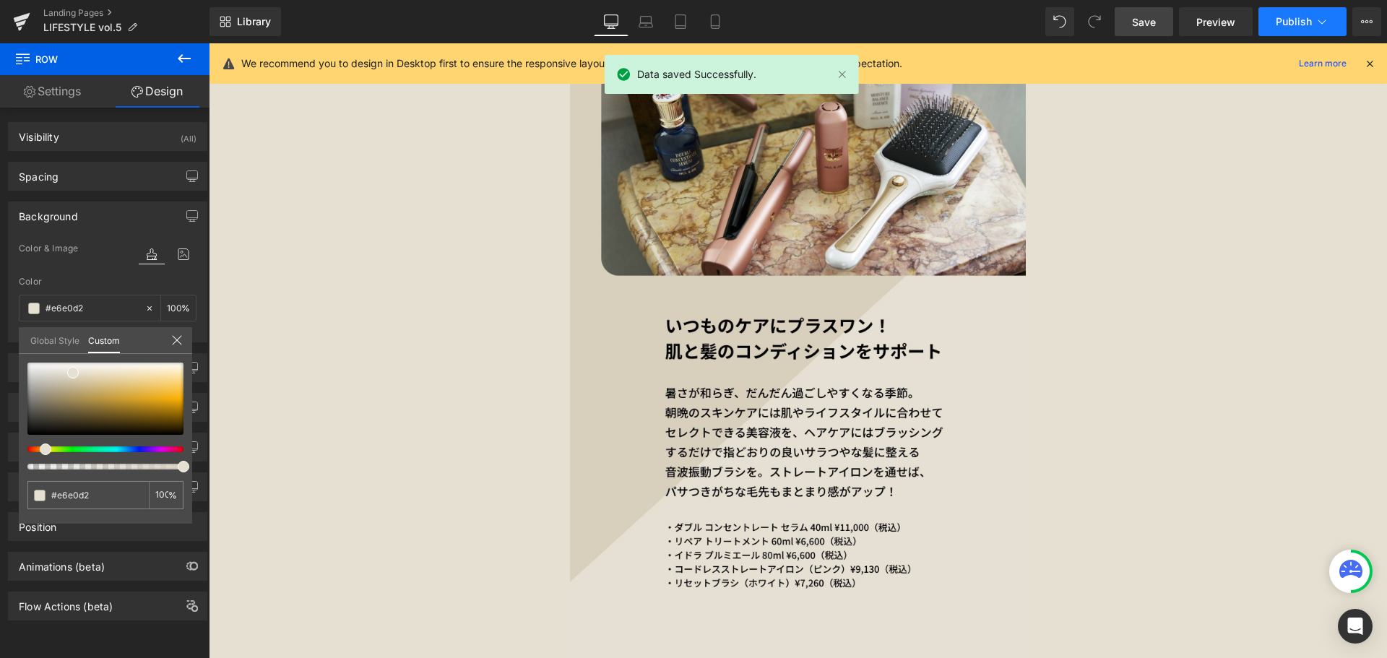
click at [1290, 29] on button "Publish" at bounding box center [1302, 21] width 88 height 29
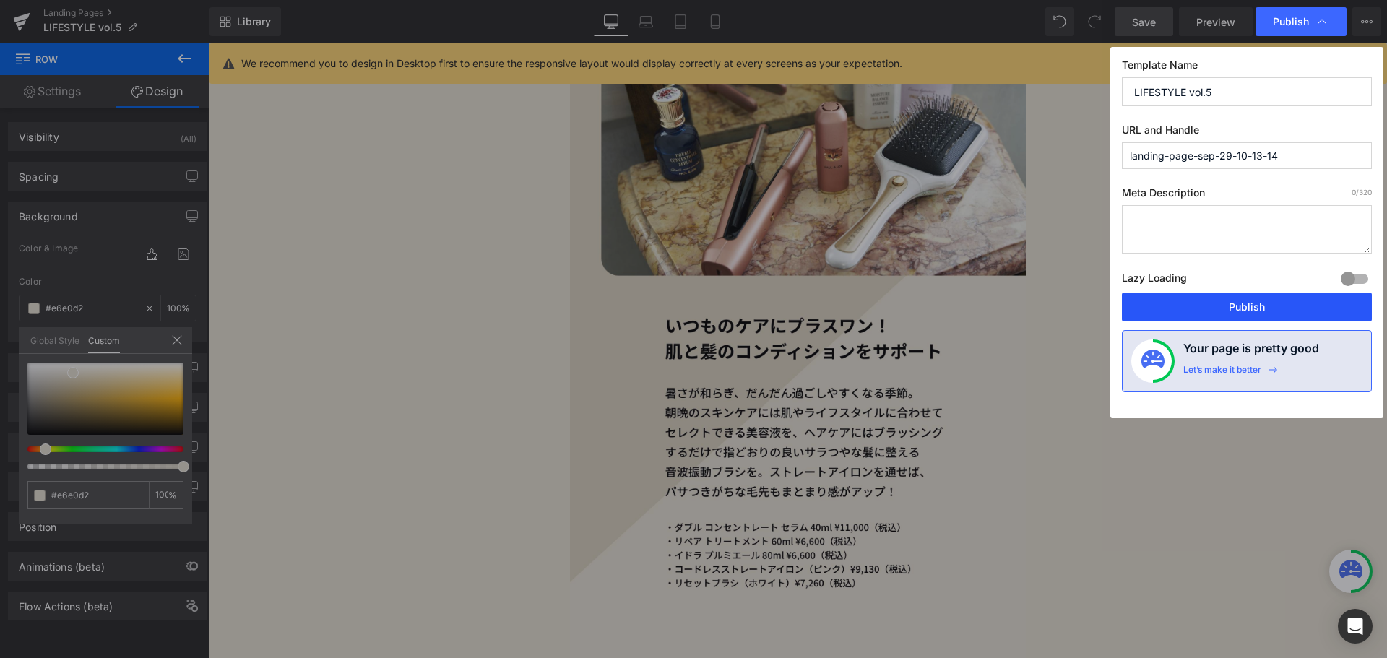
click at [1171, 310] on button "Publish" at bounding box center [1247, 306] width 250 height 29
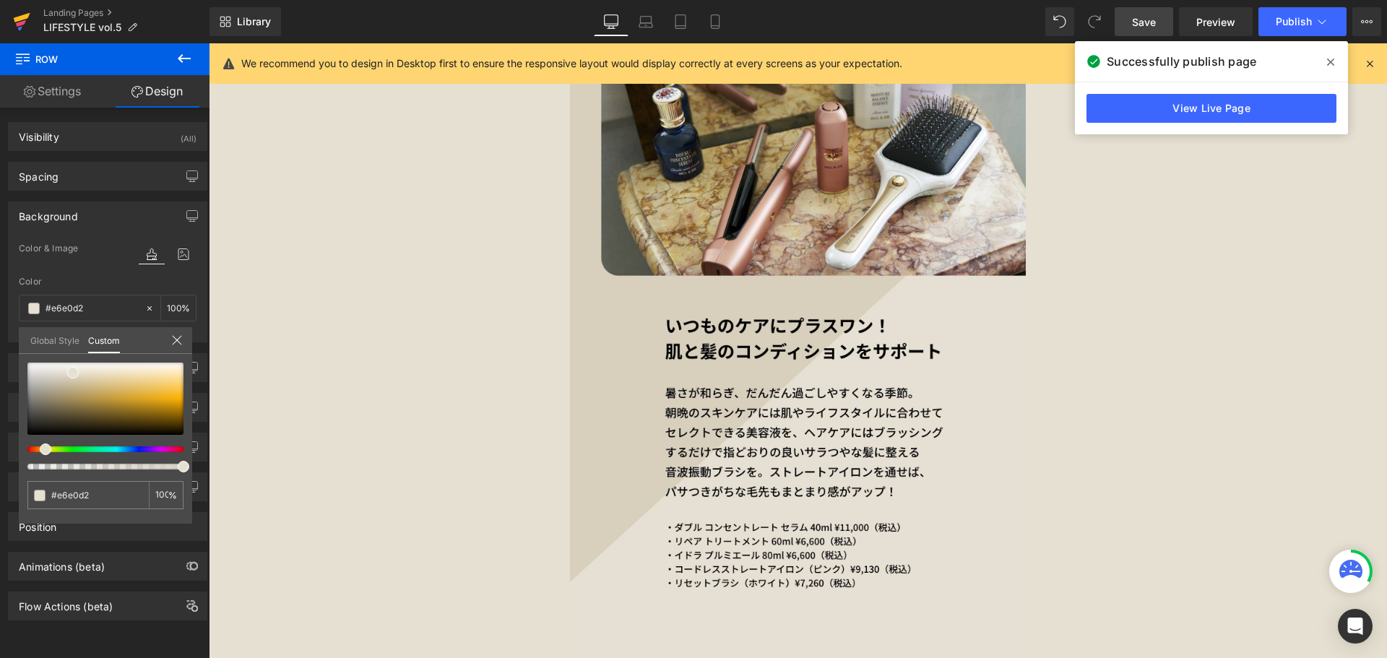
click at [19, 19] on icon at bounding box center [22, 17] width 17 height 9
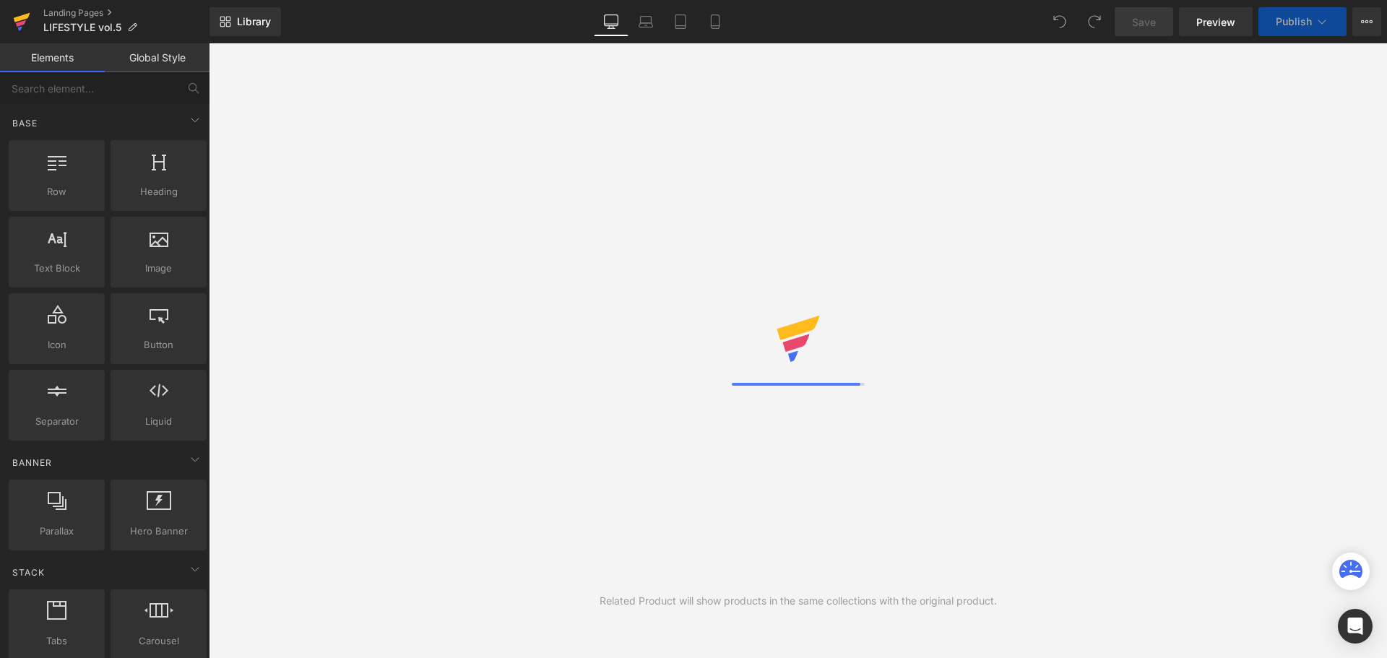
click at [14, 26] on icon at bounding box center [21, 22] width 17 height 36
